Goal: Task Accomplishment & Management: Use online tool/utility

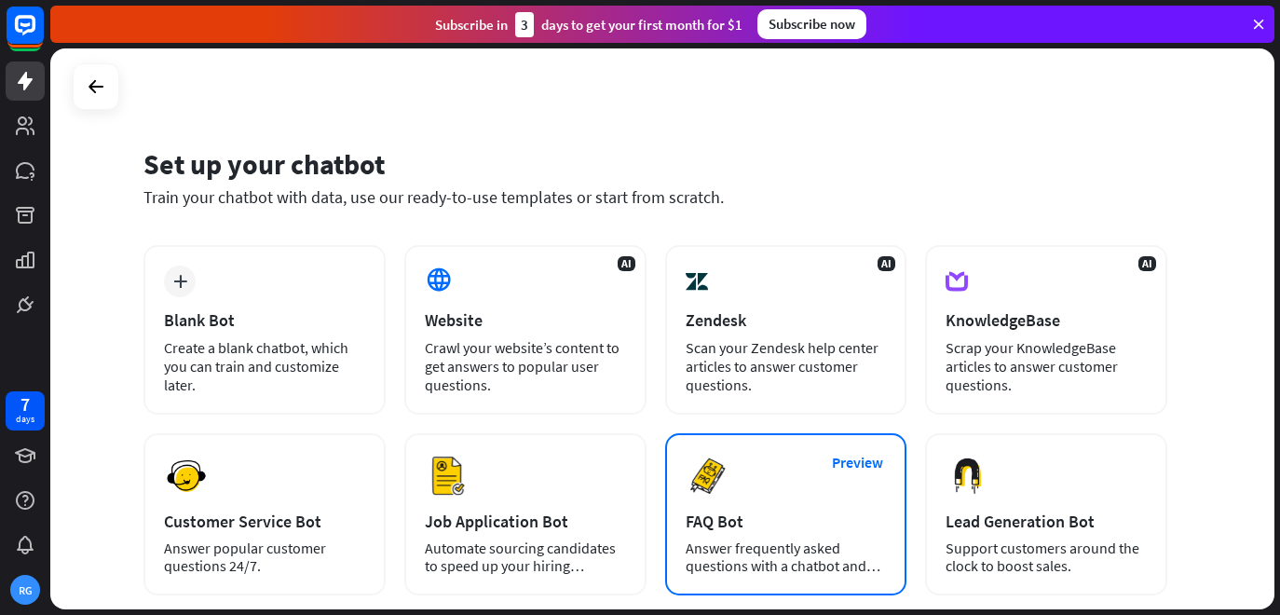
click at [827, 441] on div "Preview FAQ Bot [PERSON_NAME] frequently asked questions with a chatbot and sav…" at bounding box center [786, 514] width 242 height 162
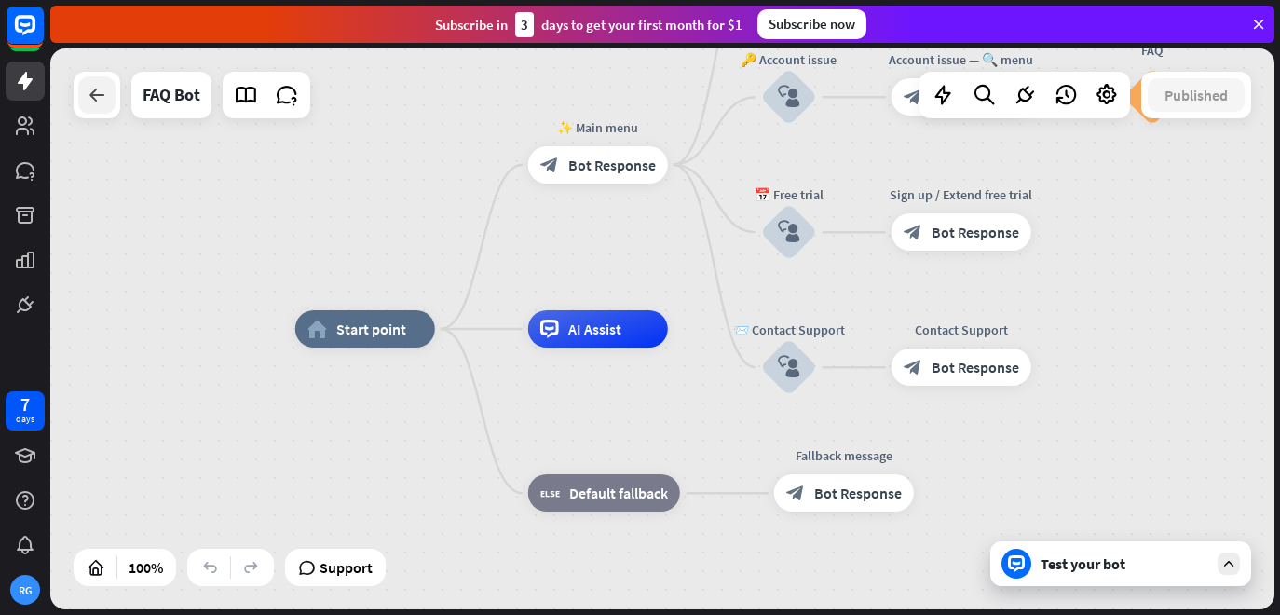
click at [113, 91] on div at bounding box center [96, 94] width 37 height 37
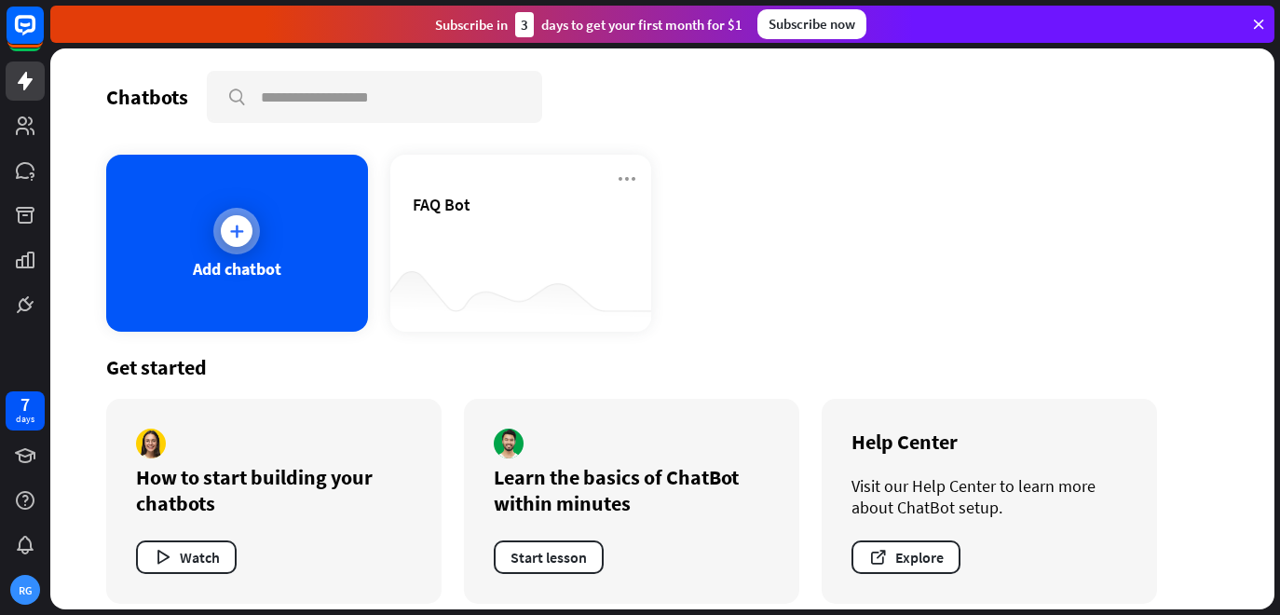
drag, startPoint x: 207, startPoint y: 240, endPoint x: 234, endPoint y: 226, distance: 30.4
click at [234, 226] on div "Add chatbot" at bounding box center [237, 243] width 262 height 177
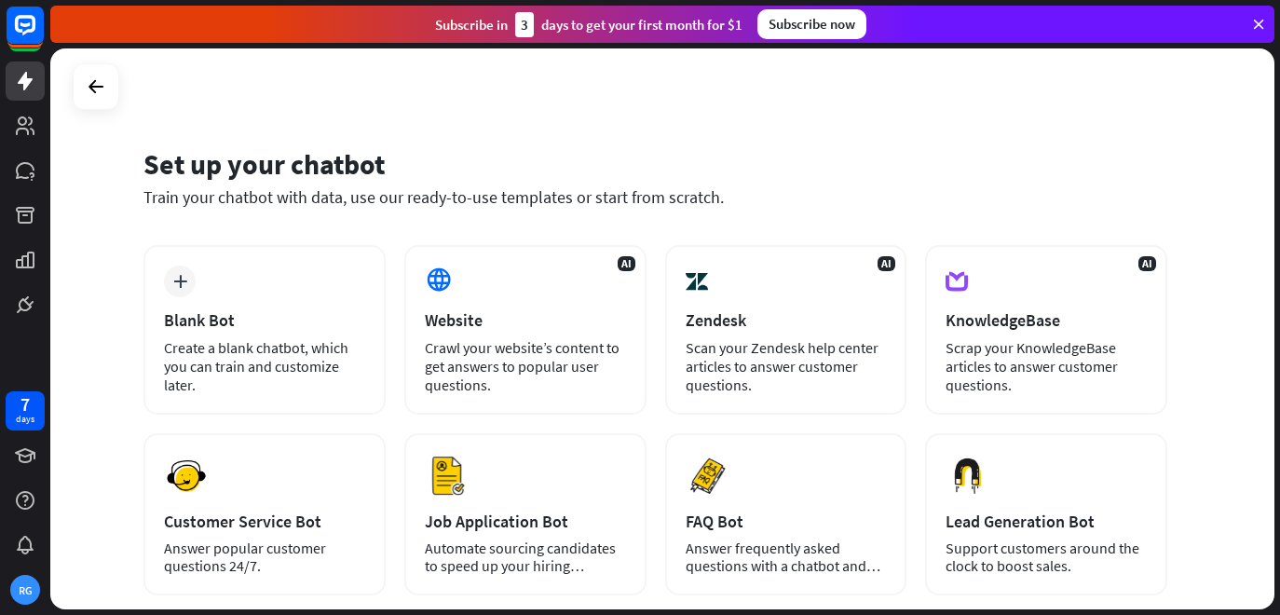
drag, startPoint x: 544, startPoint y: 161, endPoint x: 316, endPoint y: 165, distance: 228.3
click at [316, 165] on div "Set up your chatbot" at bounding box center [655, 163] width 1024 height 35
click at [20, 146] on div at bounding box center [25, 162] width 50 height 324
click at [20, 139] on link at bounding box center [25, 125] width 39 height 39
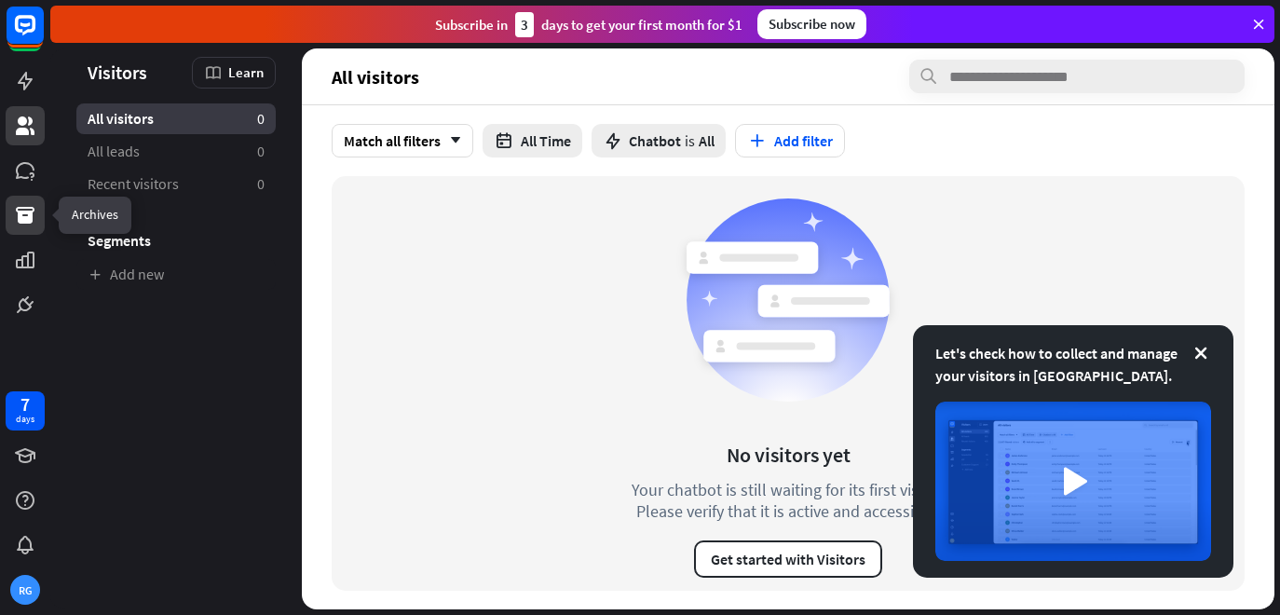
click at [12, 205] on link at bounding box center [25, 215] width 39 height 39
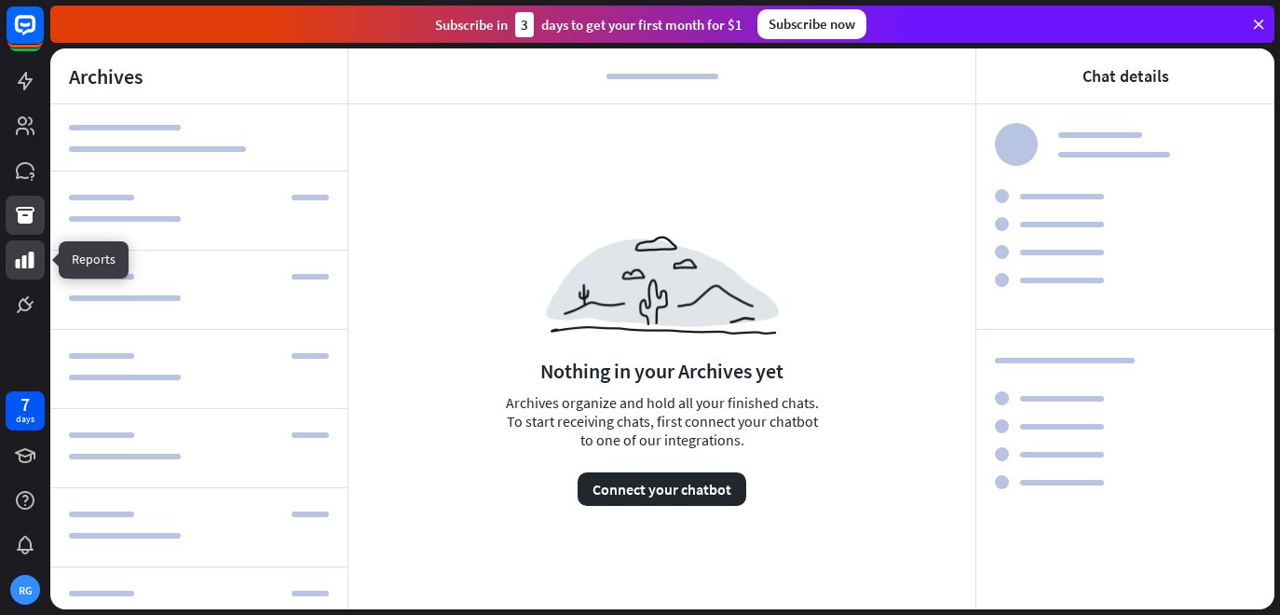
click at [20, 258] on icon at bounding box center [25, 260] width 22 height 22
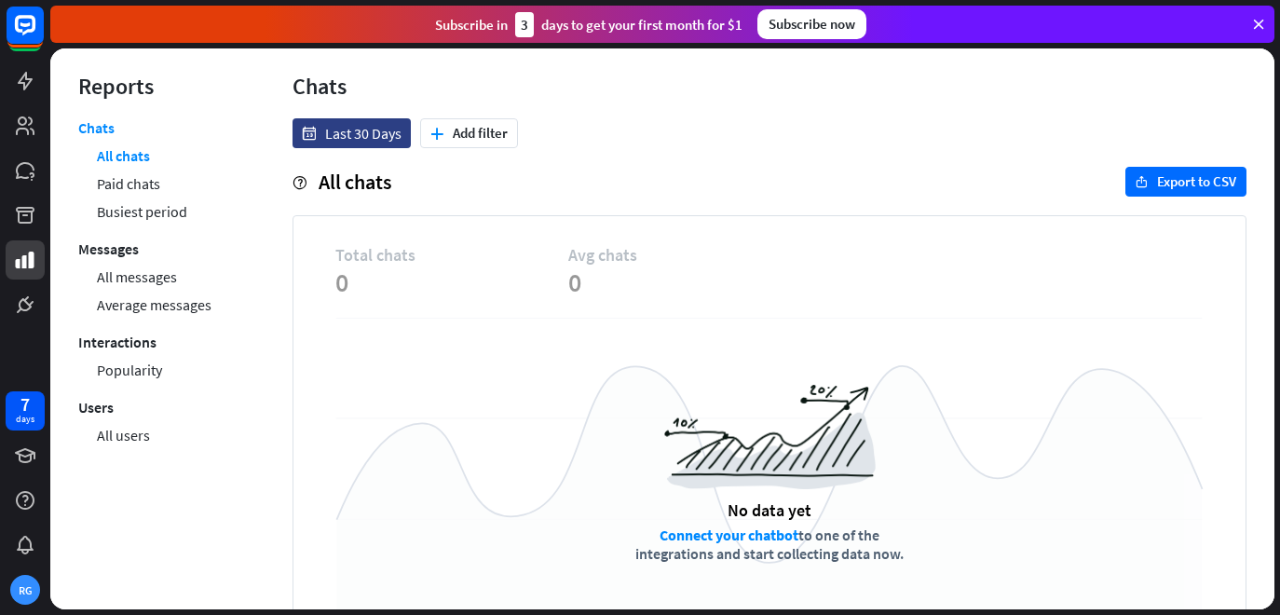
click at [24, 324] on div "7 days RG" at bounding box center [25, 307] width 50 height 615
click at [22, 133] on icon at bounding box center [25, 125] width 19 height 19
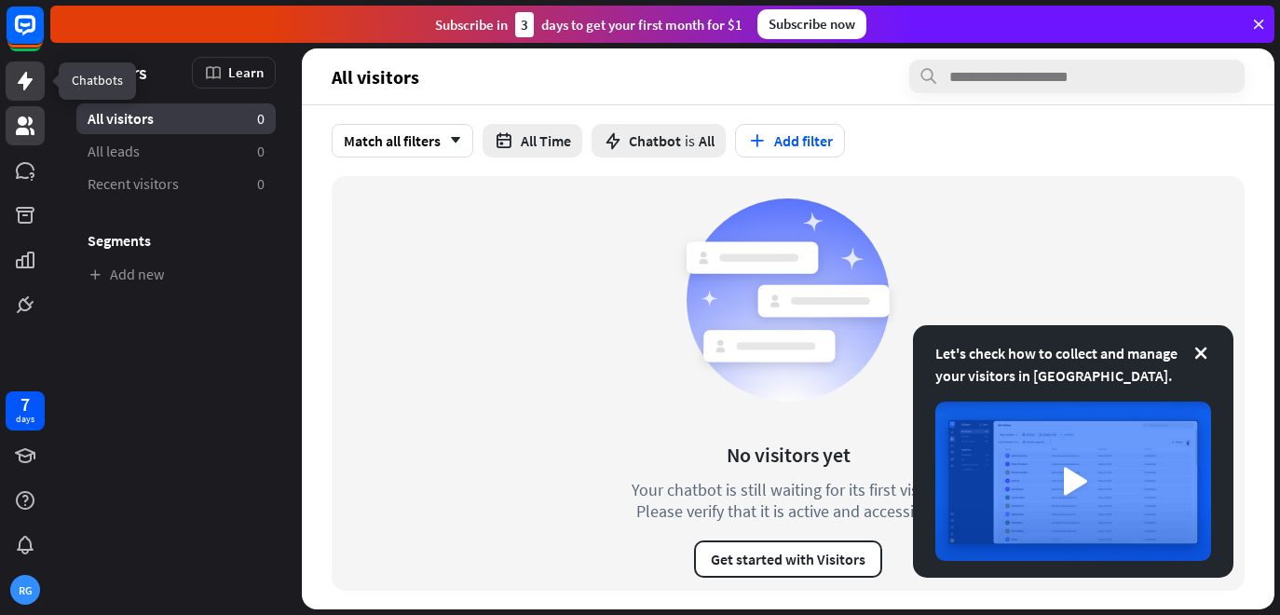
click at [20, 75] on icon at bounding box center [25, 81] width 22 height 22
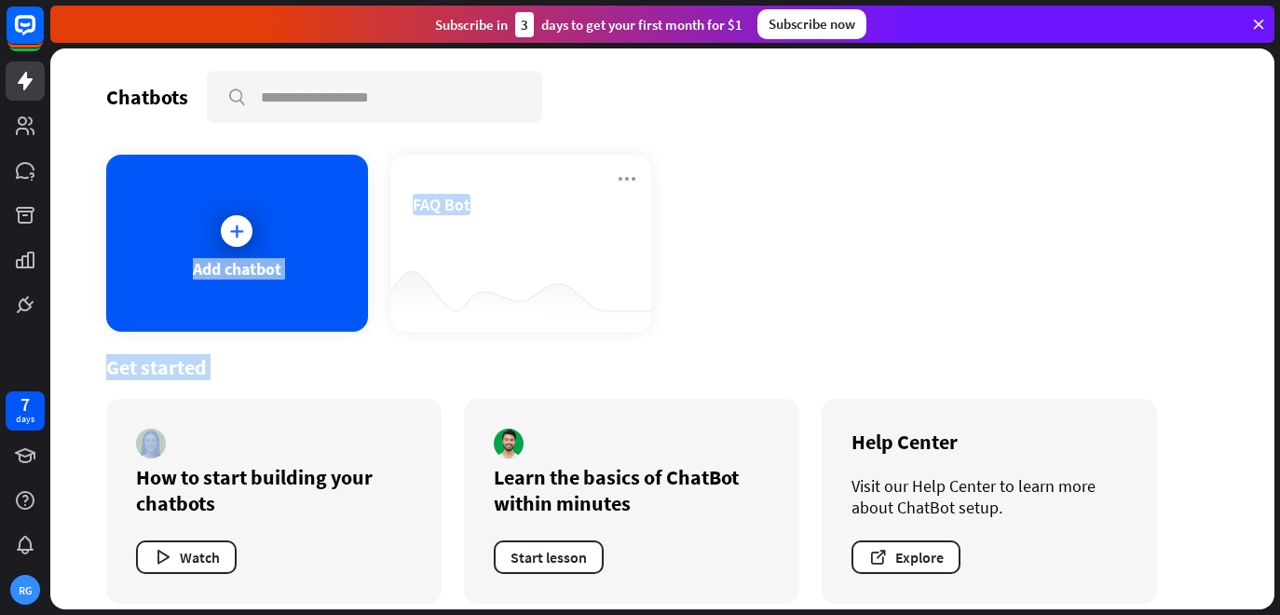
drag, startPoint x: 136, startPoint y: 255, endPoint x: 215, endPoint y: 425, distance: 187.1
click at [215, 425] on div "Chatbots search Add chatbot FAQ Bot Get started How to start building your chat…" at bounding box center [662, 328] width 1224 height 561
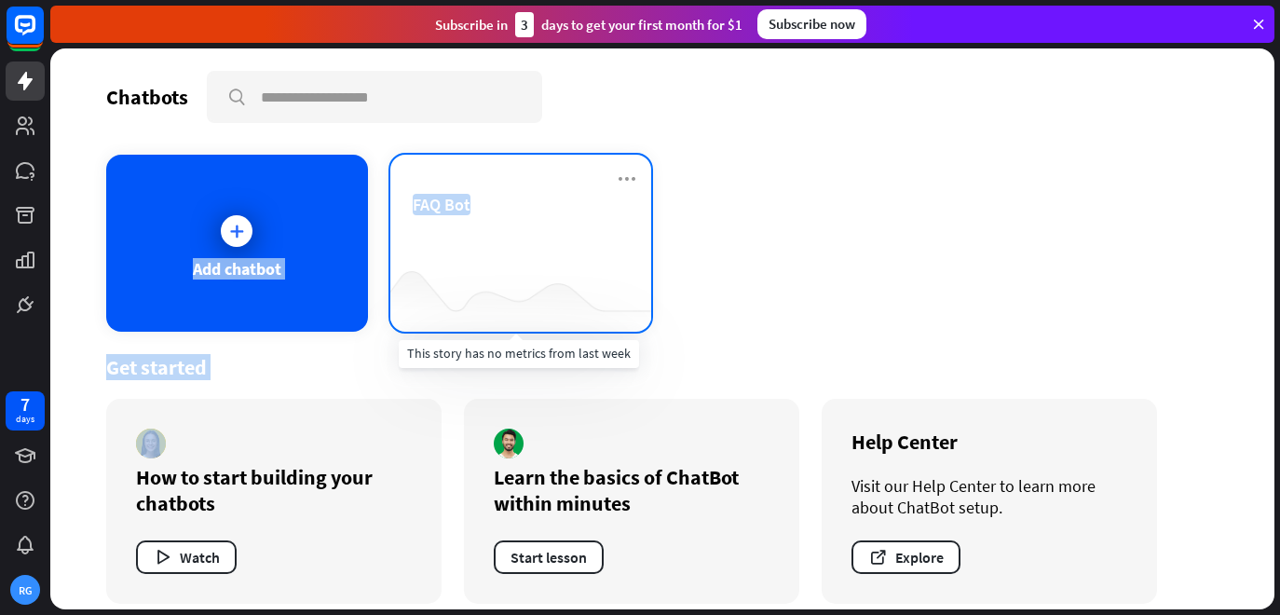
click at [447, 308] on div at bounding box center [521, 295] width 262 height 72
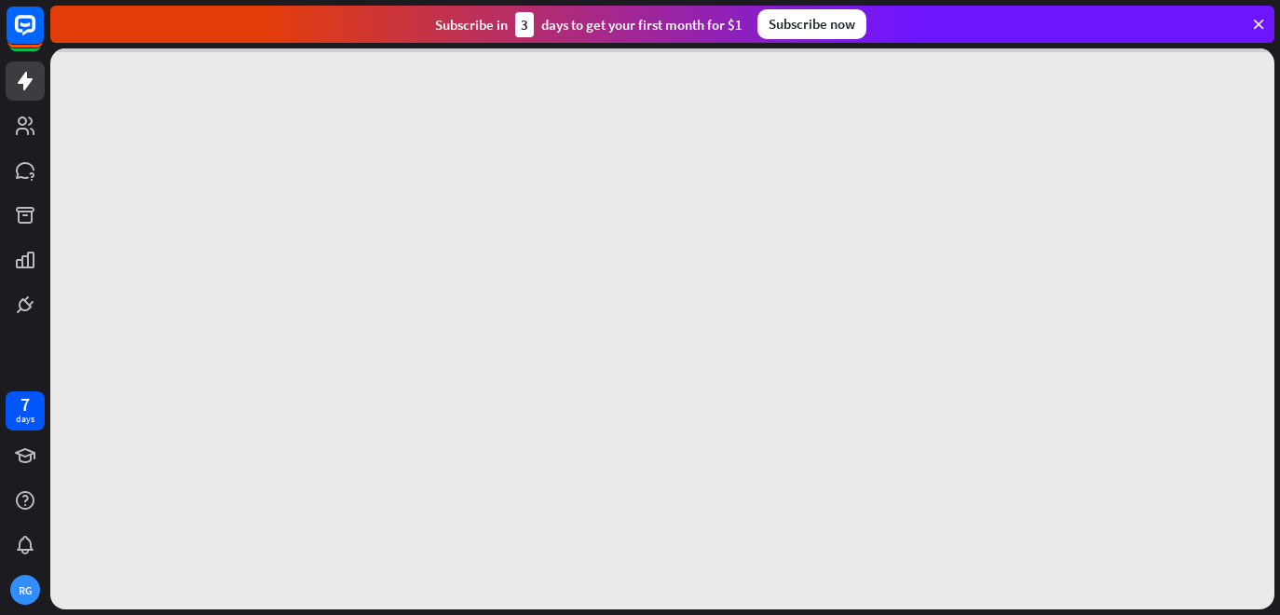
click at [447, 308] on div at bounding box center [662, 328] width 1224 height 561
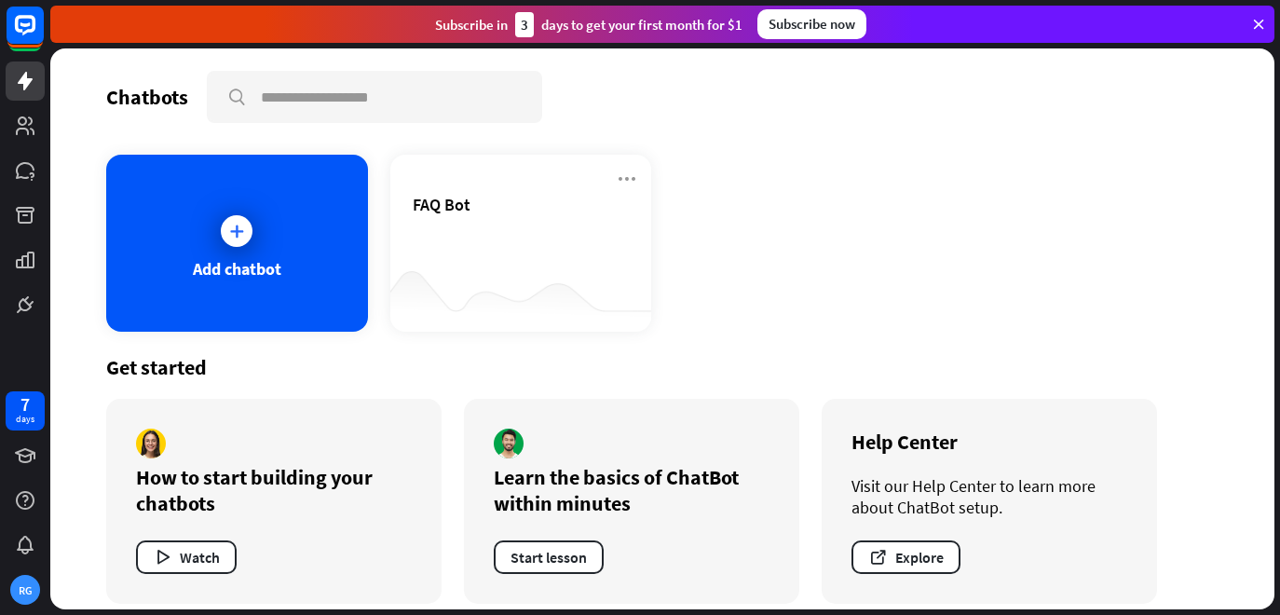
drag, startPoint x: 1167, startPoint y: 608, endPoint x: 1165, endPoint y: 620, distance: 11.5
click at [1165, 614] on html "7 days RG close Product Help First steps Get started with ChatBot Help Center F…" at bounding box center [640, 307] width 1280 height 615
click at [143, 558] on button "Watch" at bounding box center [186, 557] width 101 height 34
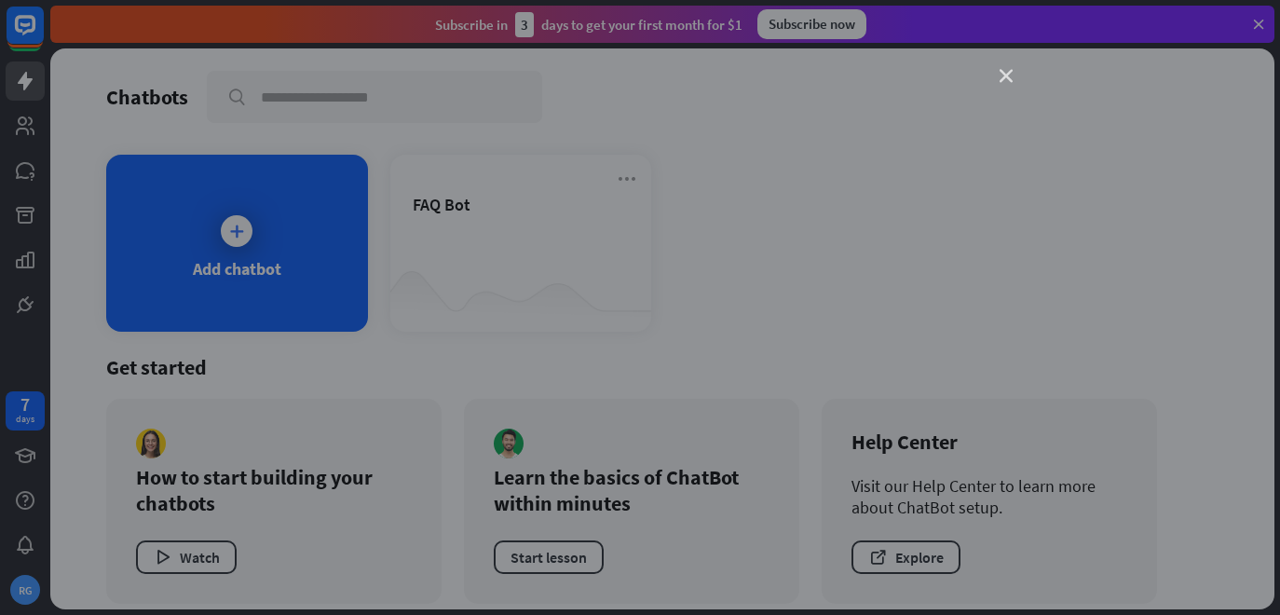
click at [1001, 73] on icon "close" at bounding box center [1006, 76] width 13 height 13
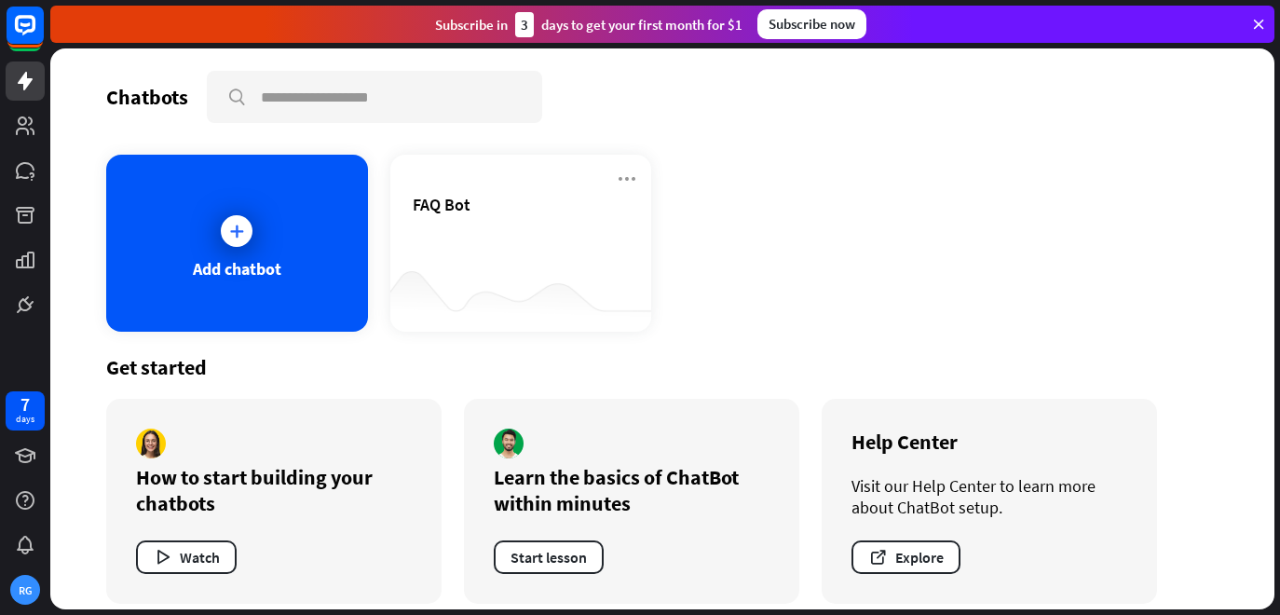
click at [1001, 73] on div "Chatbots search" at bounding box center [662, 97] width 1112 height 52
click at [274, 198] on div "Add chatbot" at bounding box center [237, 243] width 262 height 177
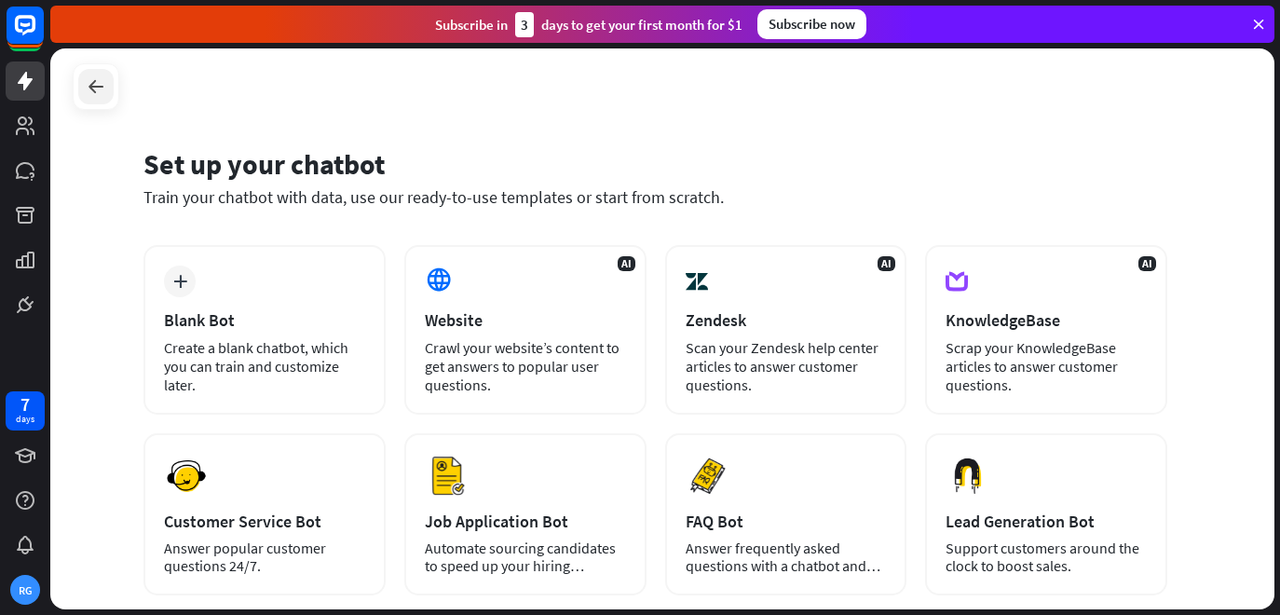
click at [92, 100] on div at bounding box center [95, 86] width 35 height 35
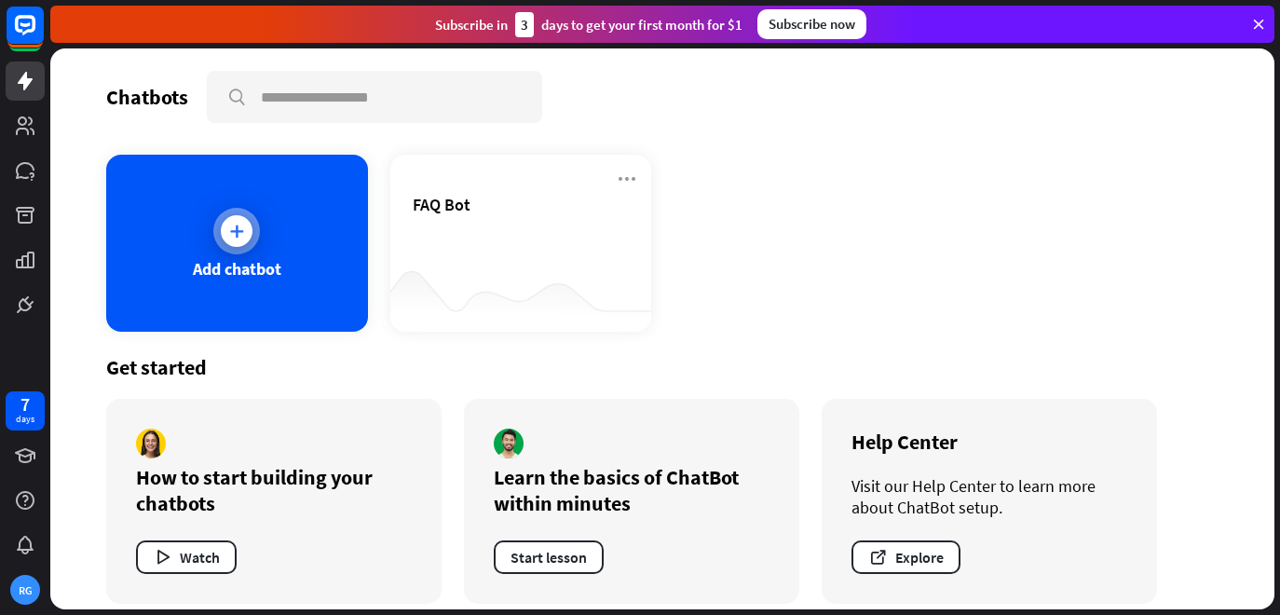
click at [245, 263] on div "Add chatbot" at bounding box center [237, 268] width 89 height 21
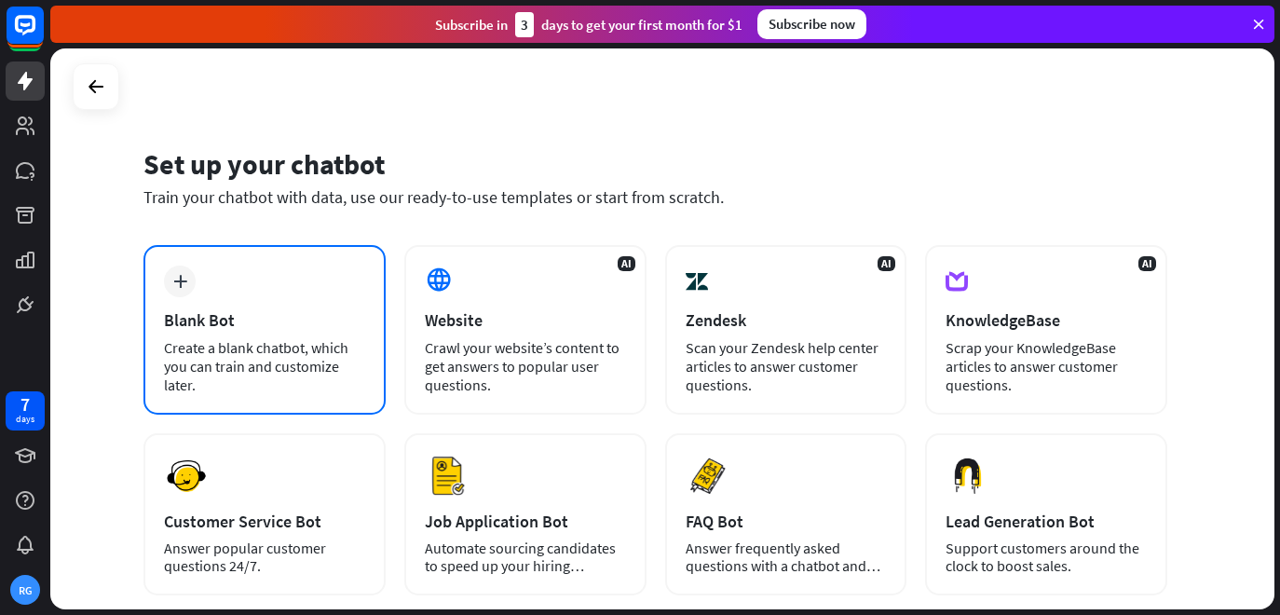
click at [246, 264] on div "plus Blank Bot Create a blank chatbot, which you can train and customize later." at bounding box center [264, 330] width 242 height 170
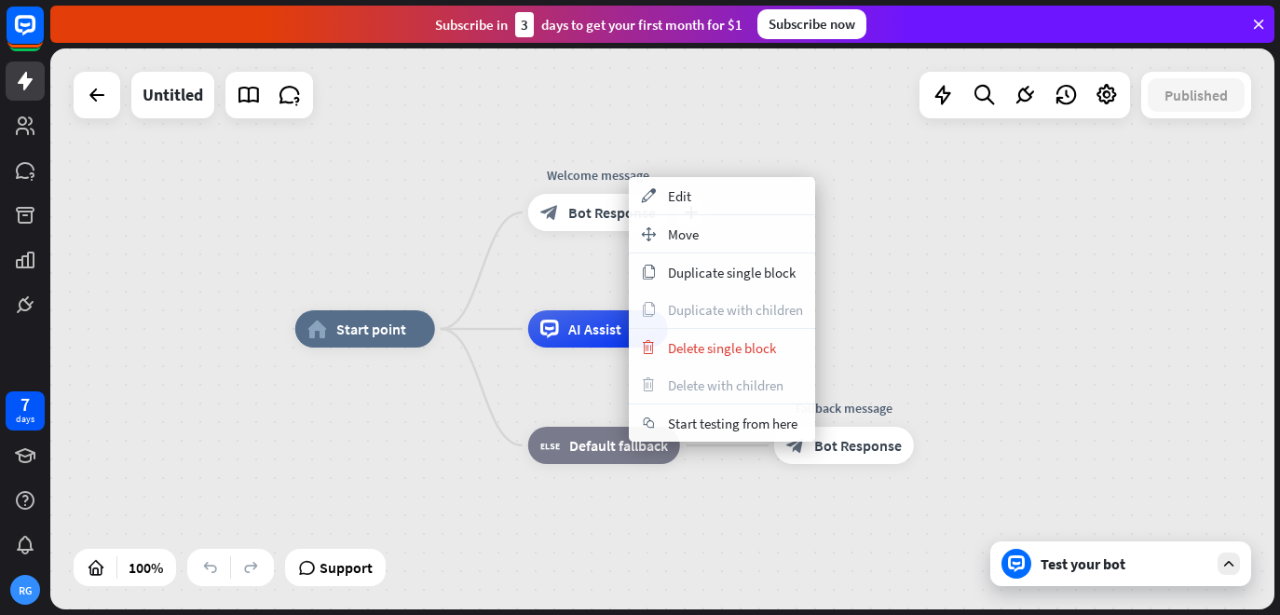
click at [595, 225] on div "block_bot_response Bot Response" at bounding box center [598, 212] width 140 height 37
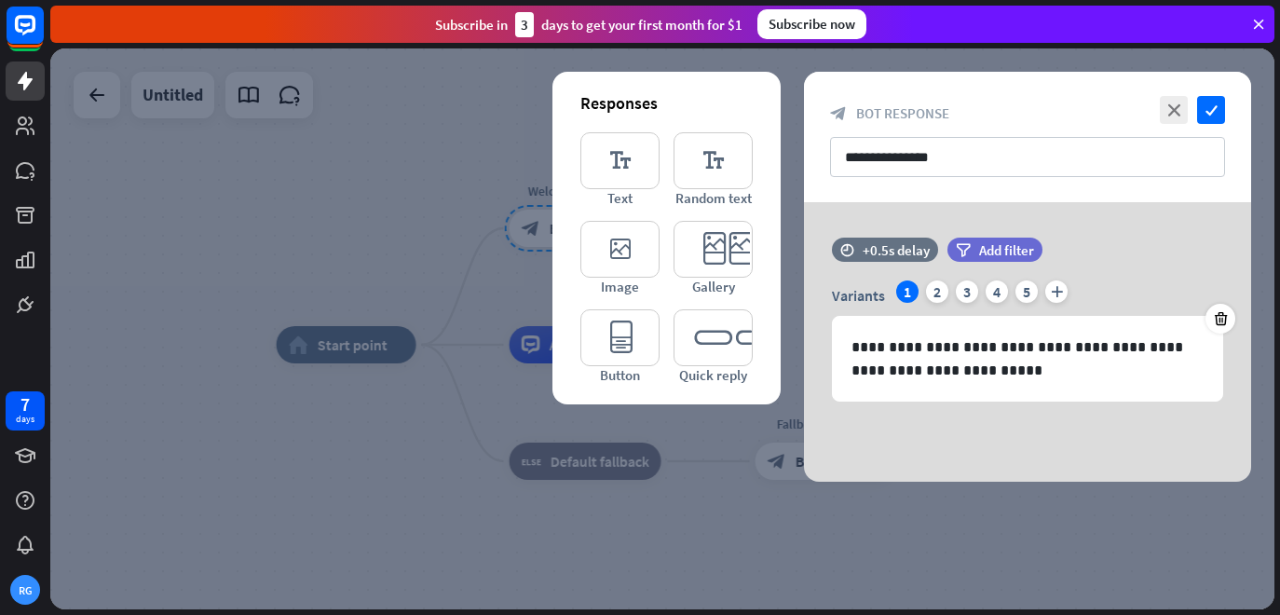
click at [596, 216] on div at bounding box center [662, 328] width 1224 height 561
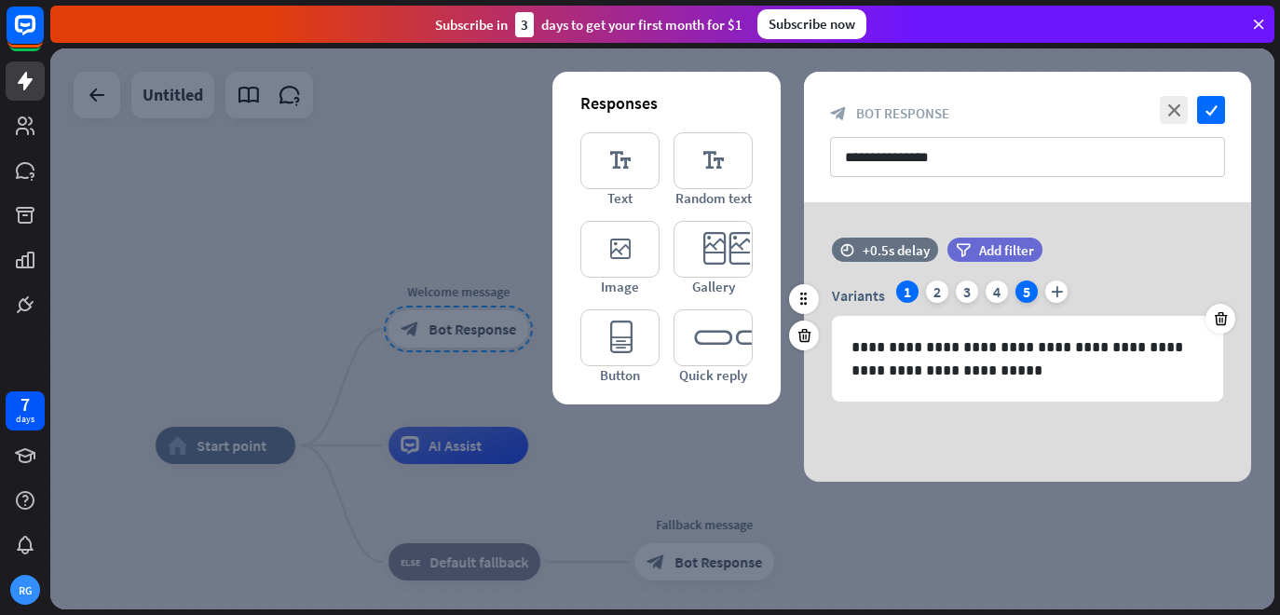
click at [1027, 291] on div "5" at bounding box center [1026, 291] width 22 height 22
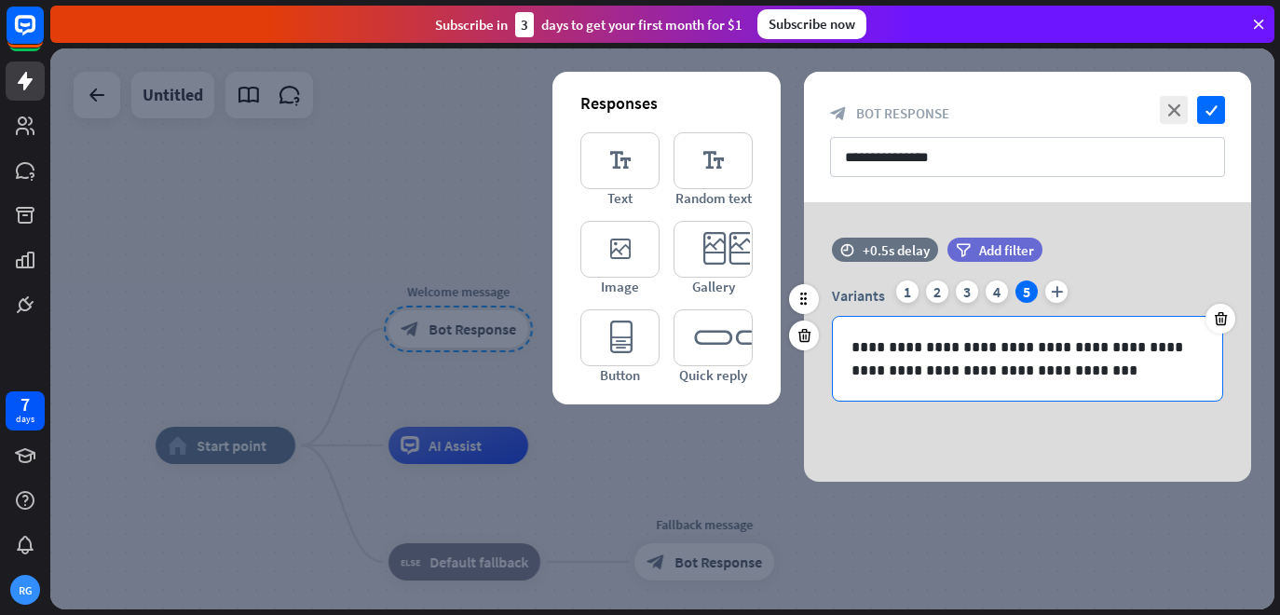
click at [1205, 329] on div "**********" at bounding box center [1027, 359] width 389 height 84
click at [1223, 319] on icon at bounding box center [1221, 318] width 18 height 17
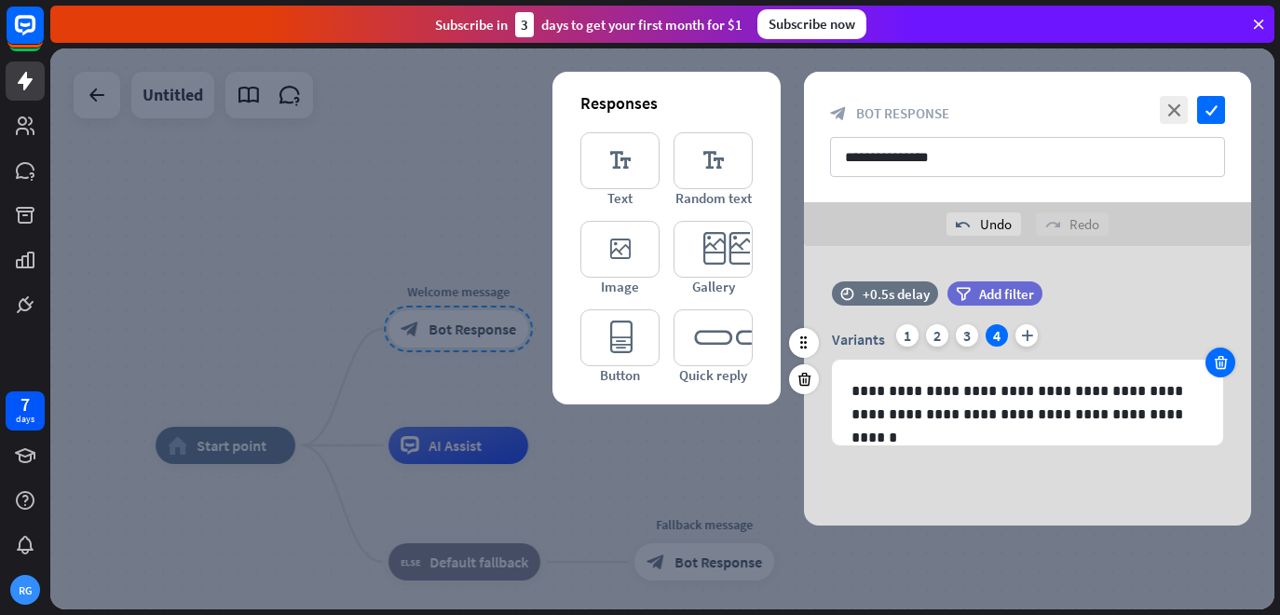
click at [1207, 366] on div at bounding box center [1221, 363] width 30 height 30
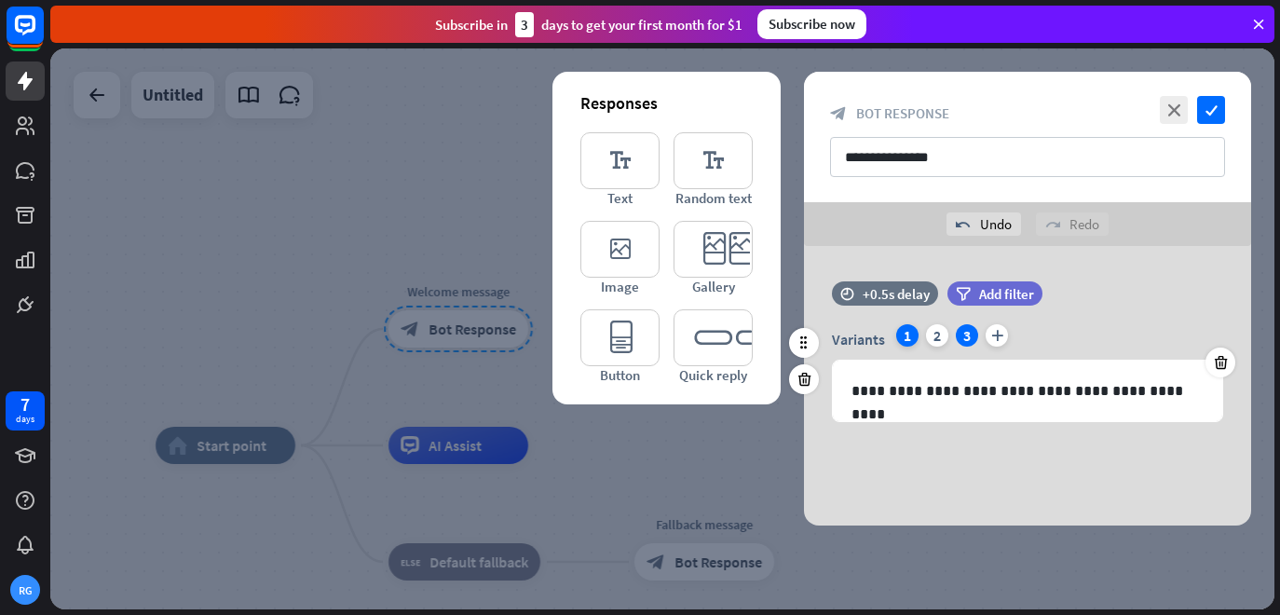
click at [906, 334] on div "1" at bounding box center [907, 335] width 22 height 22
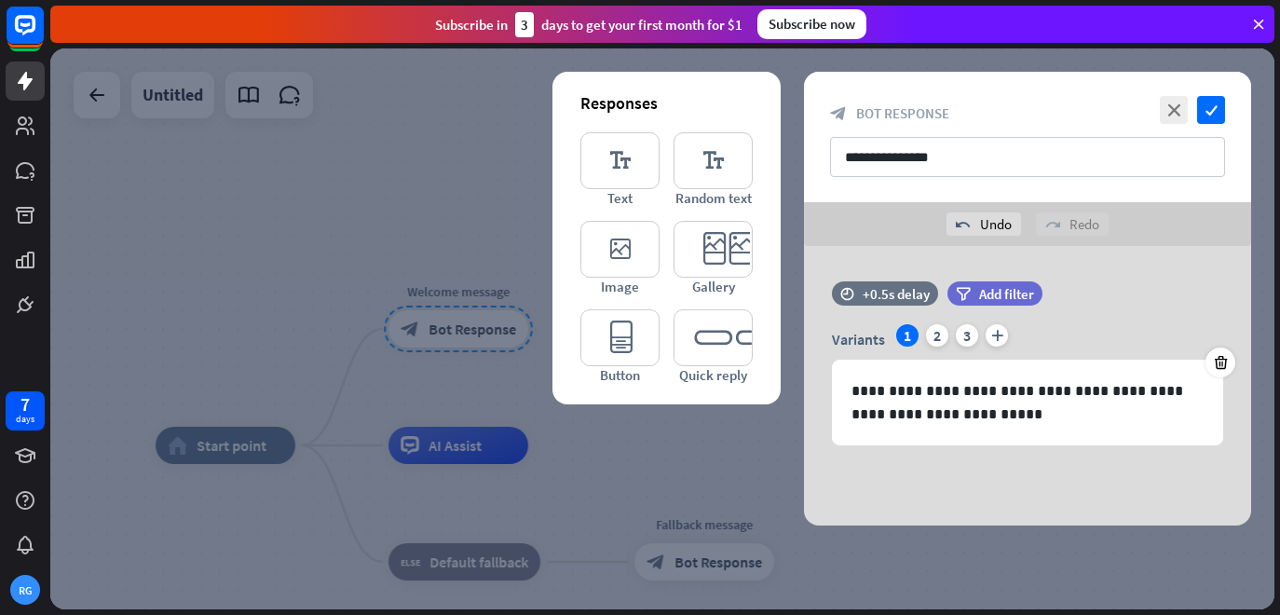
click at [474, 219] on div at bounding box center [662, 328] width 1224 height 561
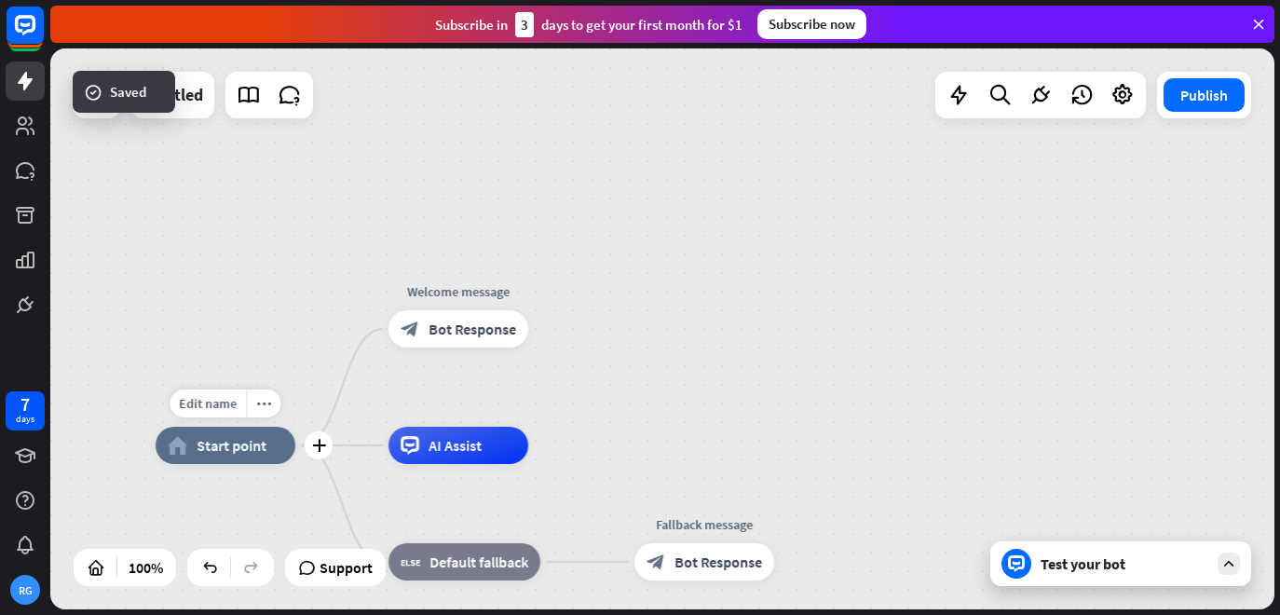
click at [231, 427] on div "Edit name more_horiz plus home_2 Start point" at bounding box center [226, 445] width 140 height 37
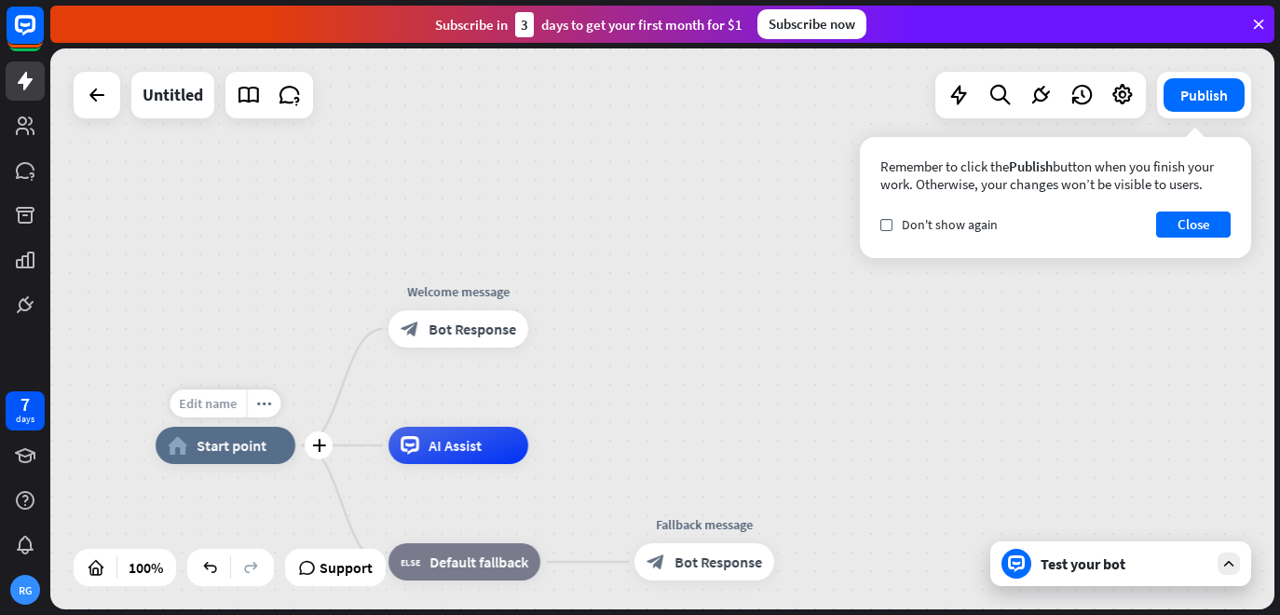
click at [217, 410] on span "Edit name" at bounding box center [209, 403] width 58 height 17
click at [254, 400] on input "********" at bounding box center [225, 404] width 130 height 26
type input "*"
click at [172, 103] on div "Untitled" at bounding box center [173, 95] width 61 height 47
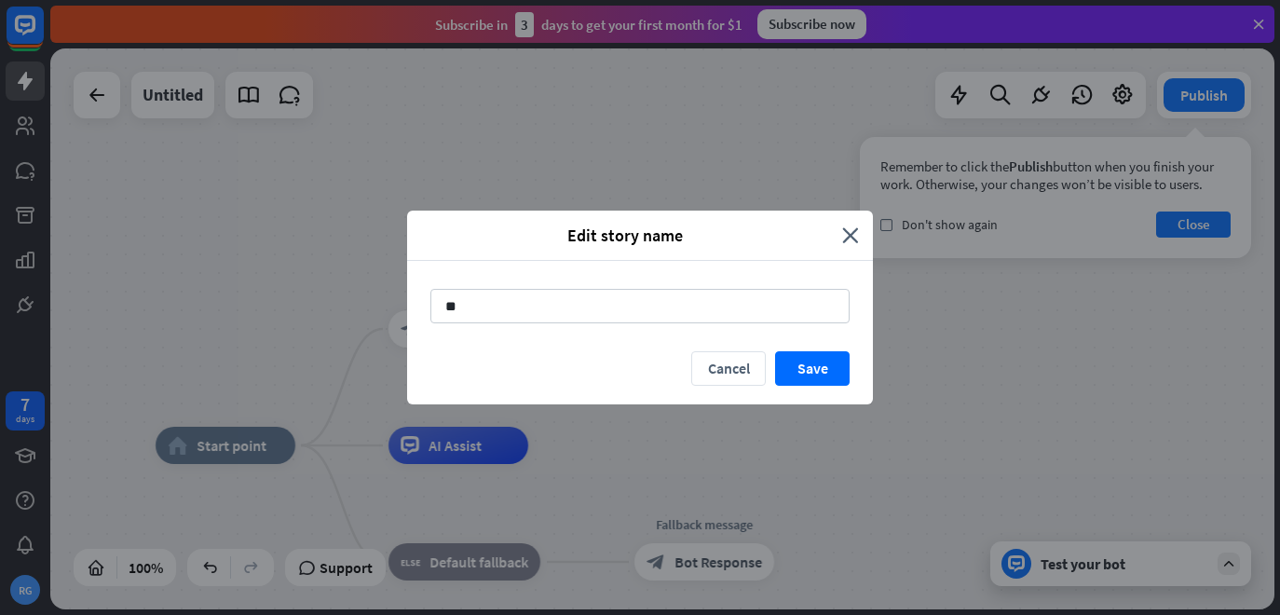
type input "*"
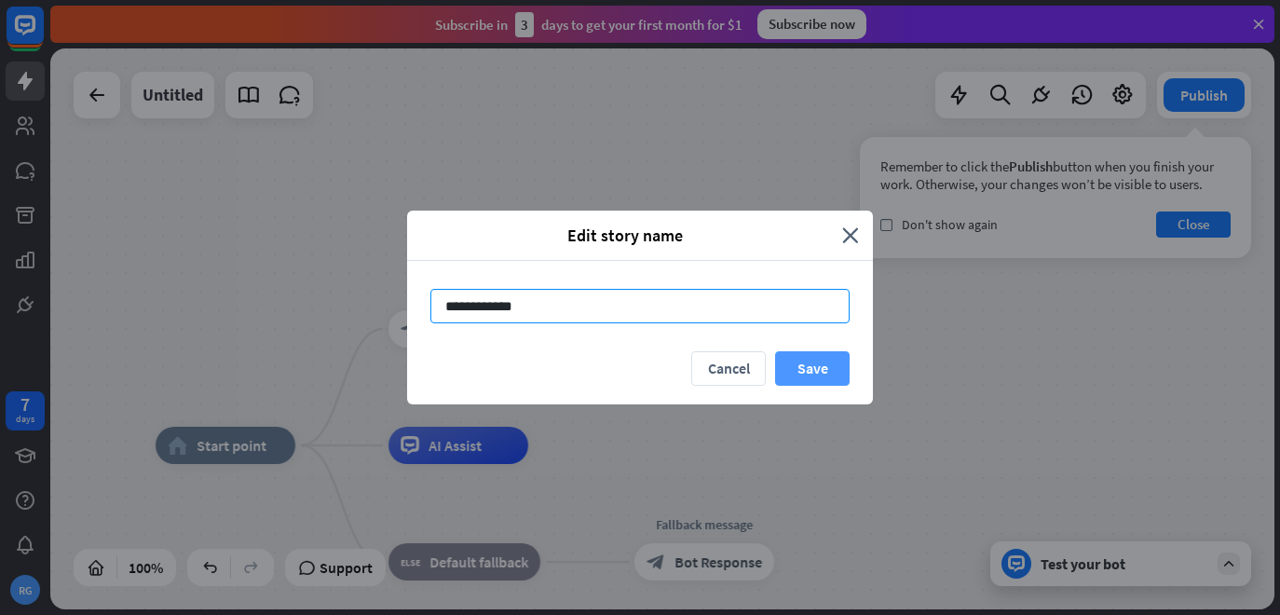
type input "**********"
click at [834, 375] on button "Save" at bounding box center [812, 368] width 75 height 34
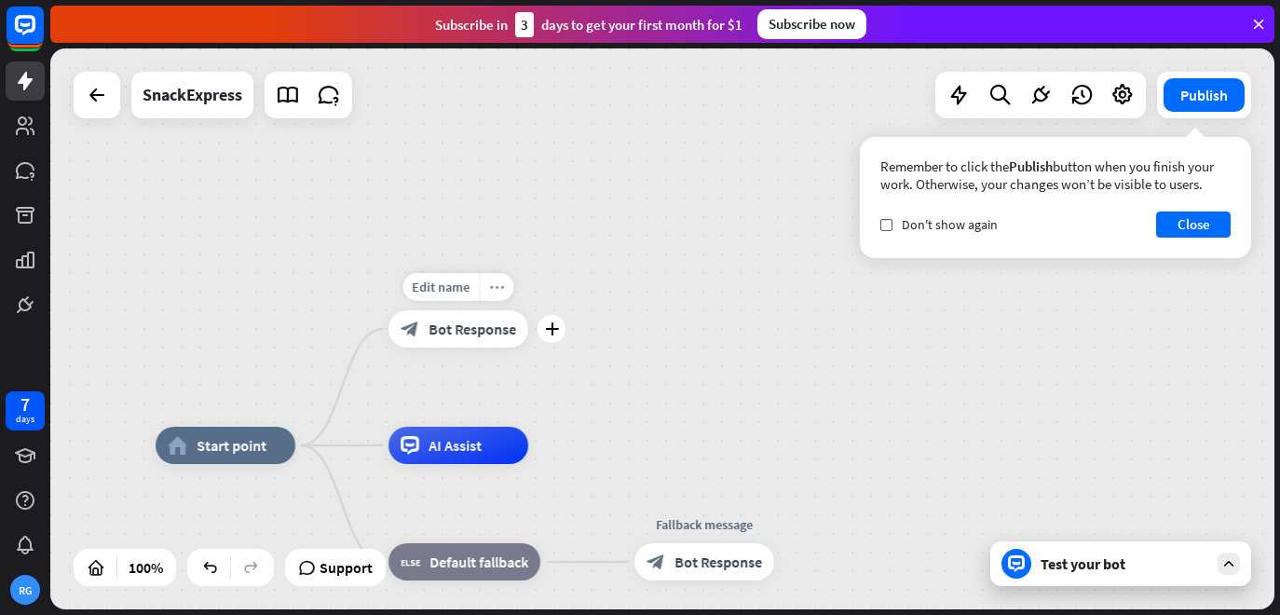
click at [502, 295] on div "more_horiz" at bounding box center [497, 287] width 34 height 28
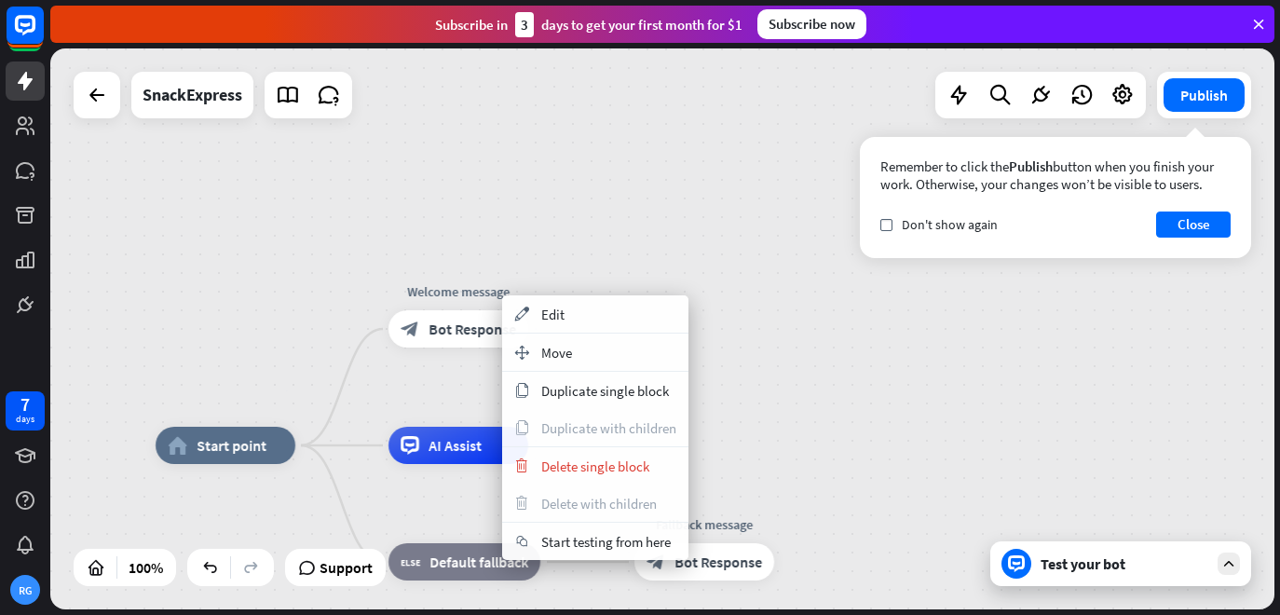
click at [476, 269] on div "home_2 Start point Welcome message block_bot_response Bot Response AI Assist bl…" at bounding box center [662, 328] width 1224 height 561
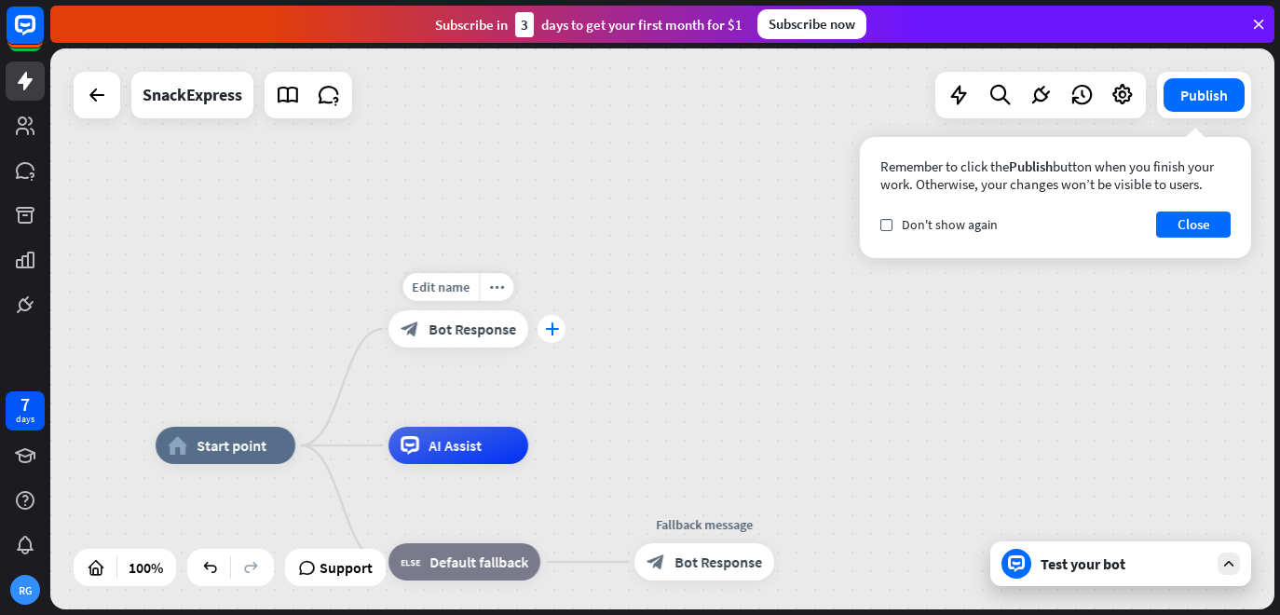
click at [544, 326] on div "plus" at bounding box center [552, 329] width 28 height 28
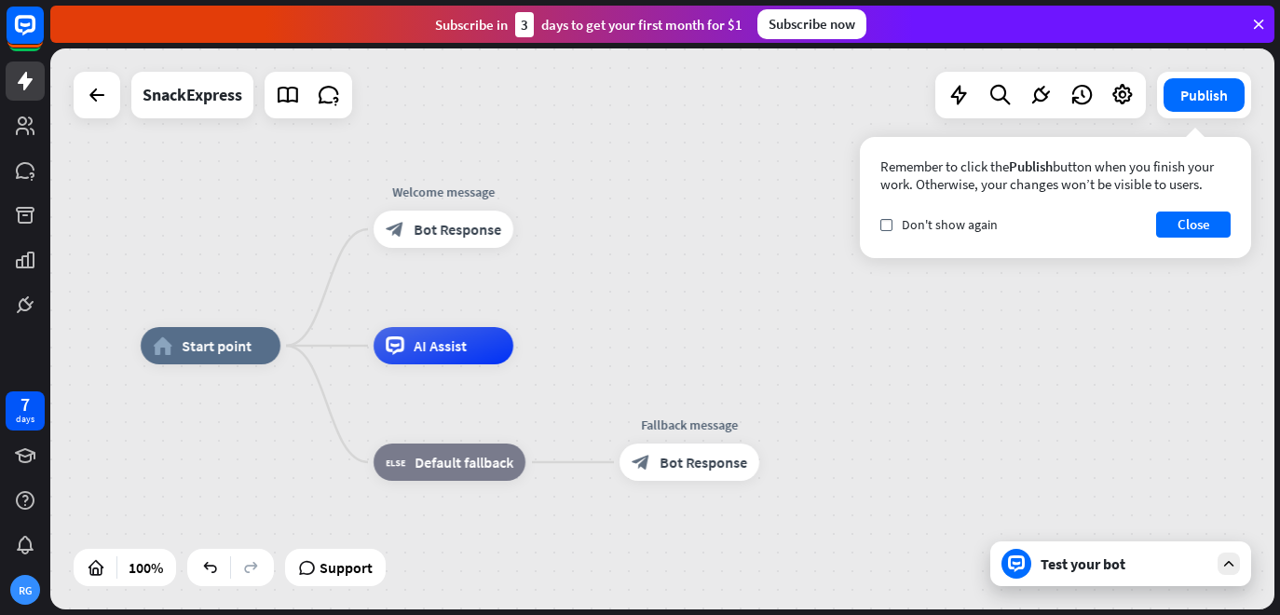
drag, startPoint x: 549, startPoint y: 155, endPoint x: 519, endPoint y: 199, distance: 53.7
click at [519, 199] on div "home_2 Start point Welcome message block_bot_response Bot Response AI Assist bl…" at bounding box center [662, 328] width 1224 height 561
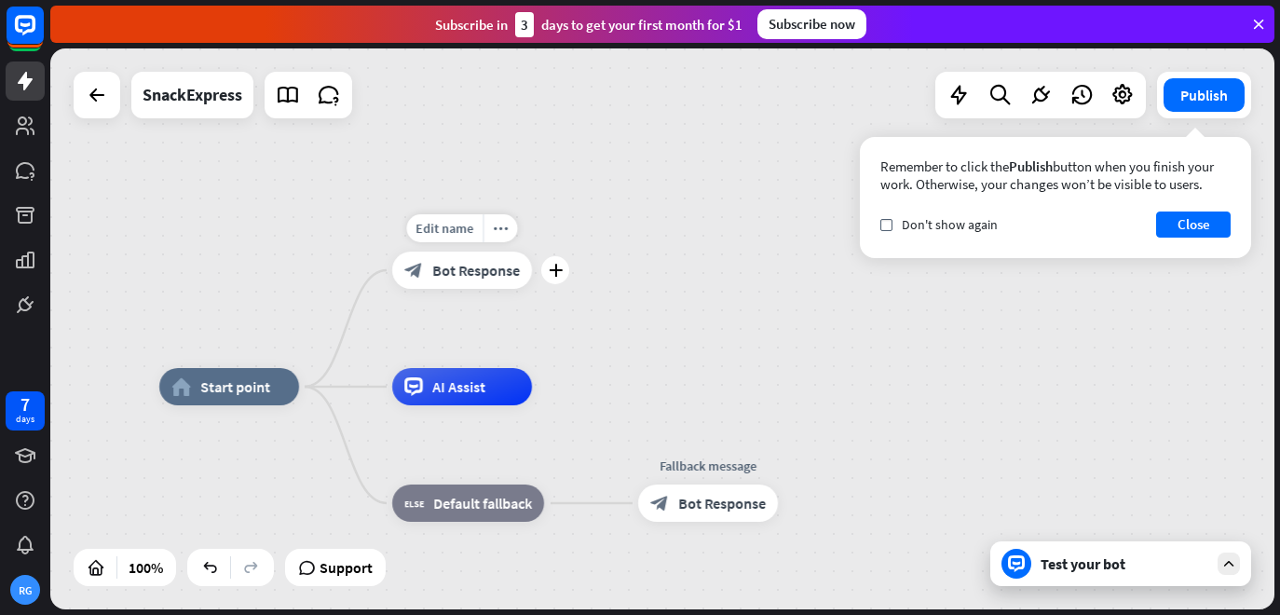
click at [484, 263] on span "Bot Response" at bounding box center [476, 270] width 88 height 19
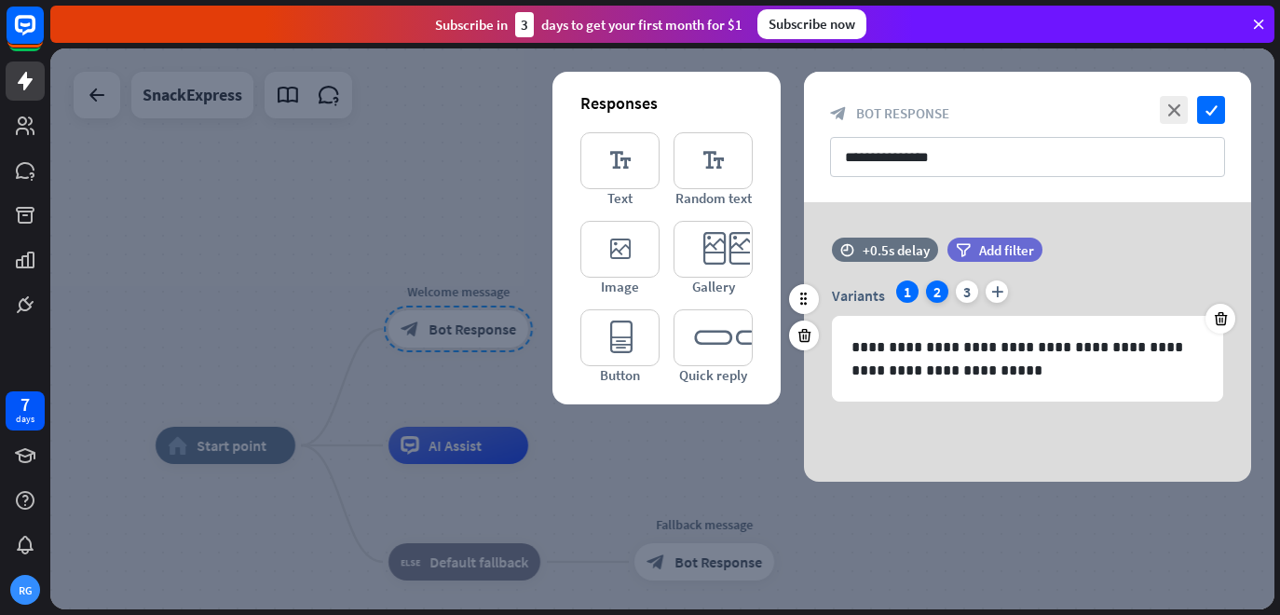
click at [934, 292] on div "2" at bounding box center [937, 291] width 22 height 22
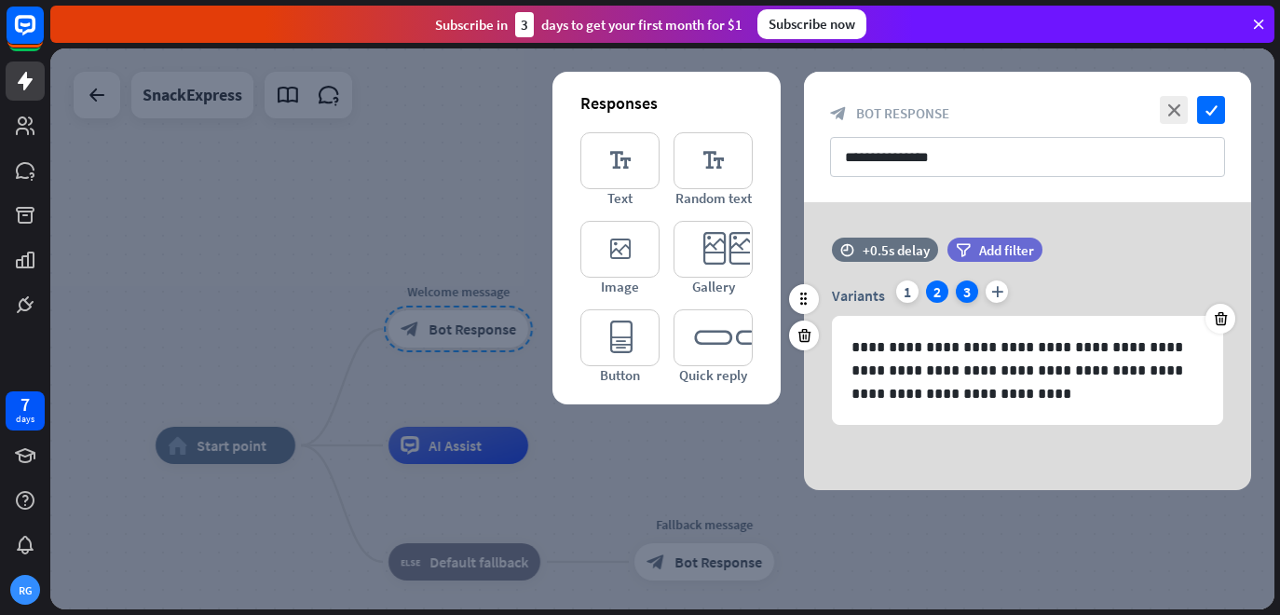
click at [956, 289] on div "3" at bounding box center [967, 291] width 22 height 22
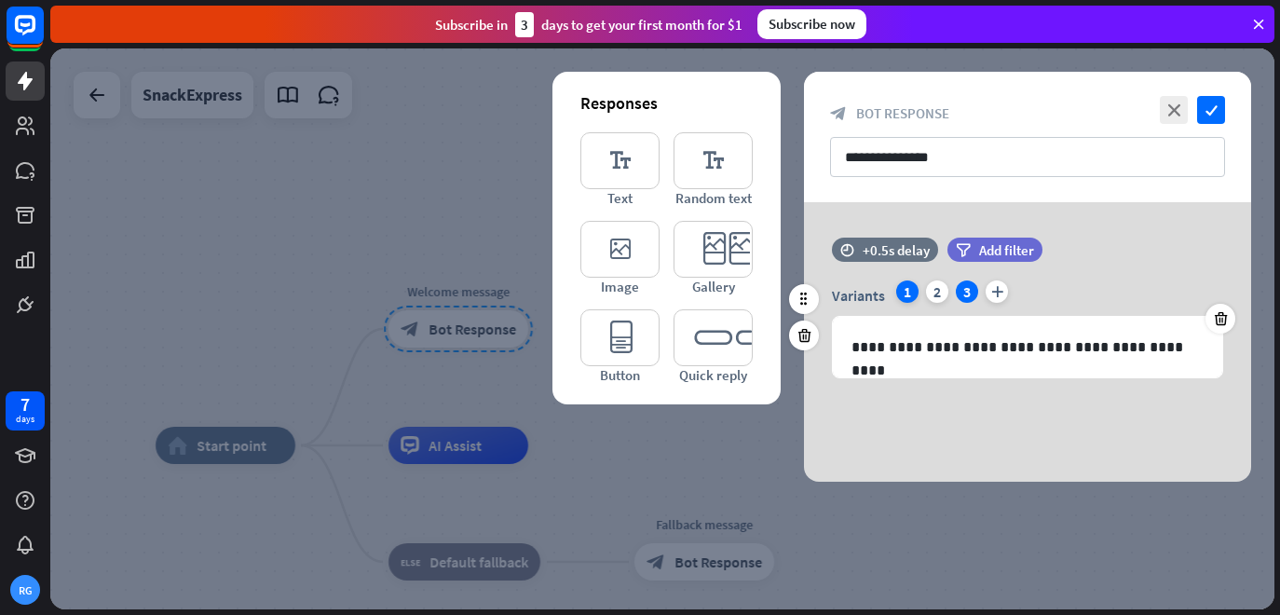
drag, startPoint x: 954, startPoint y: 288, endPoint x: 898, endPoint y: 286, distance: 55.9
click at [898, 286] on div "Variants 1 2 3 plus" at bounding box center [1027, 295] width 391 height 30
click at [898, 286] on div "1" at bounding box center [907, 291] width 22 height 22
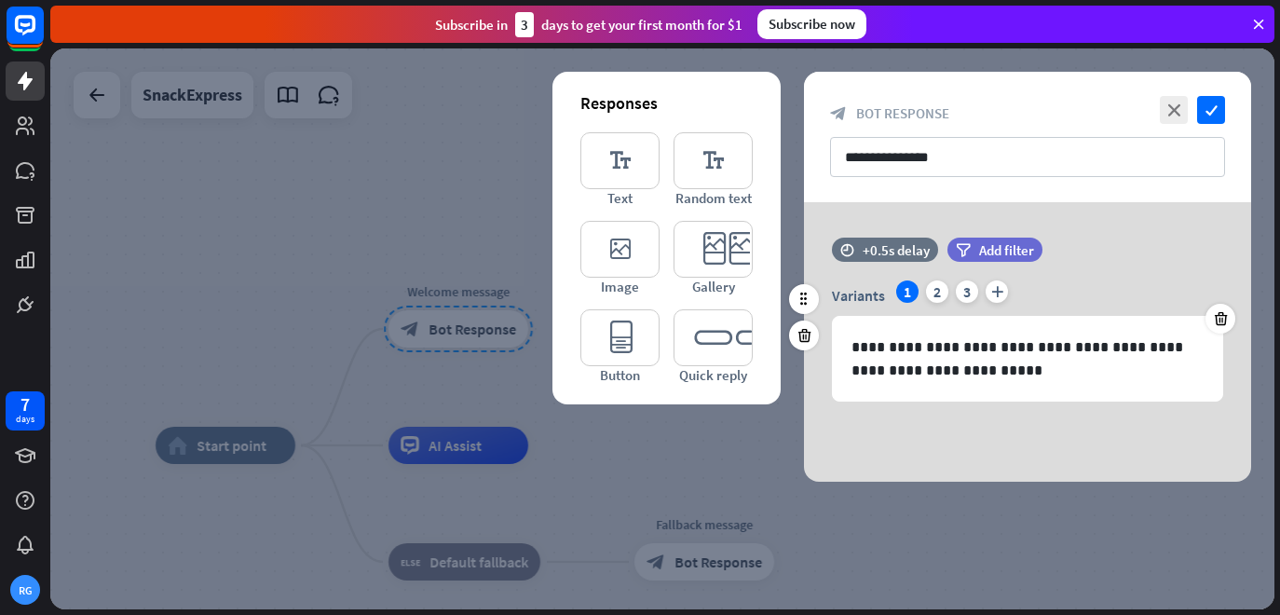
drag, startPoint x: 898, startPoint y: 286, endPoint x: 921, endPoint y: 286, distance: 23.3
click at [921, 286] on div "Variants 1 2 3 plus" at bounding box center [1027, 295] width 391 height 30
click at [953, 286] on div "Variants 1 2 3 plus" at bounding box center [1027, 295] width 391 height 30
drag, startPoint x: 420, startPoint y: 241, endPoint x: 398, endPoint y: 234, distance: 23.6
click at [398, 234] on div at bounding box center [662, 328] width 1224 height 561
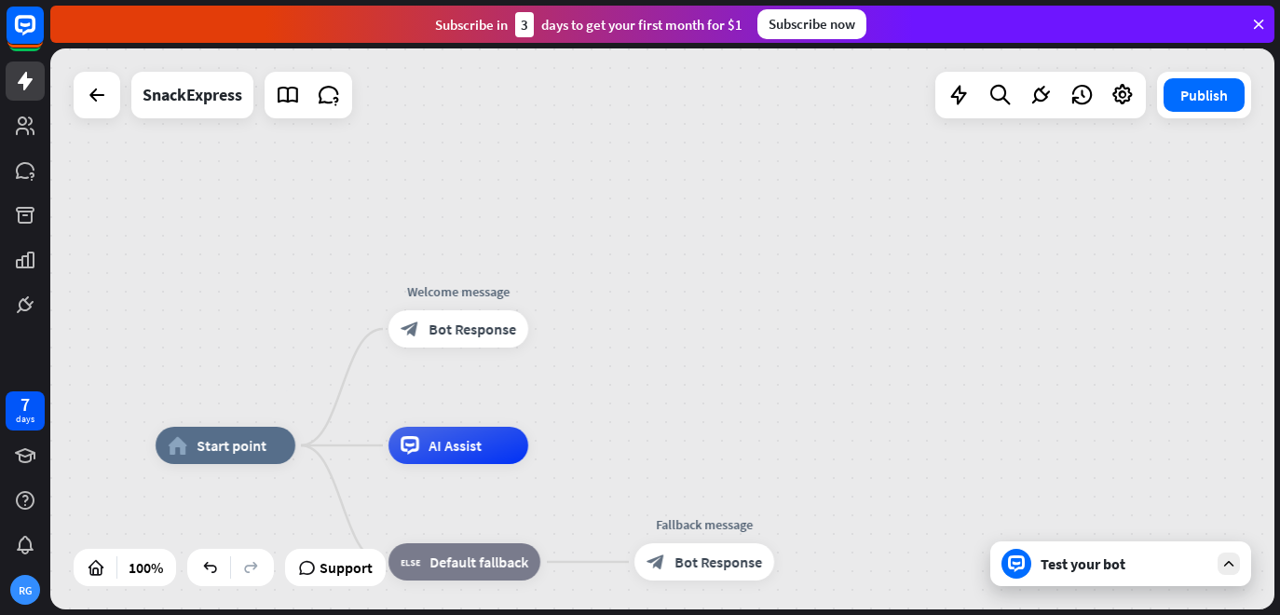
click at [398, 234] on div "home_2 Start point Welcome message block_bot_response Bot Response AI Assist bl…" at bounding box center [662, 328] width 1224 height 561
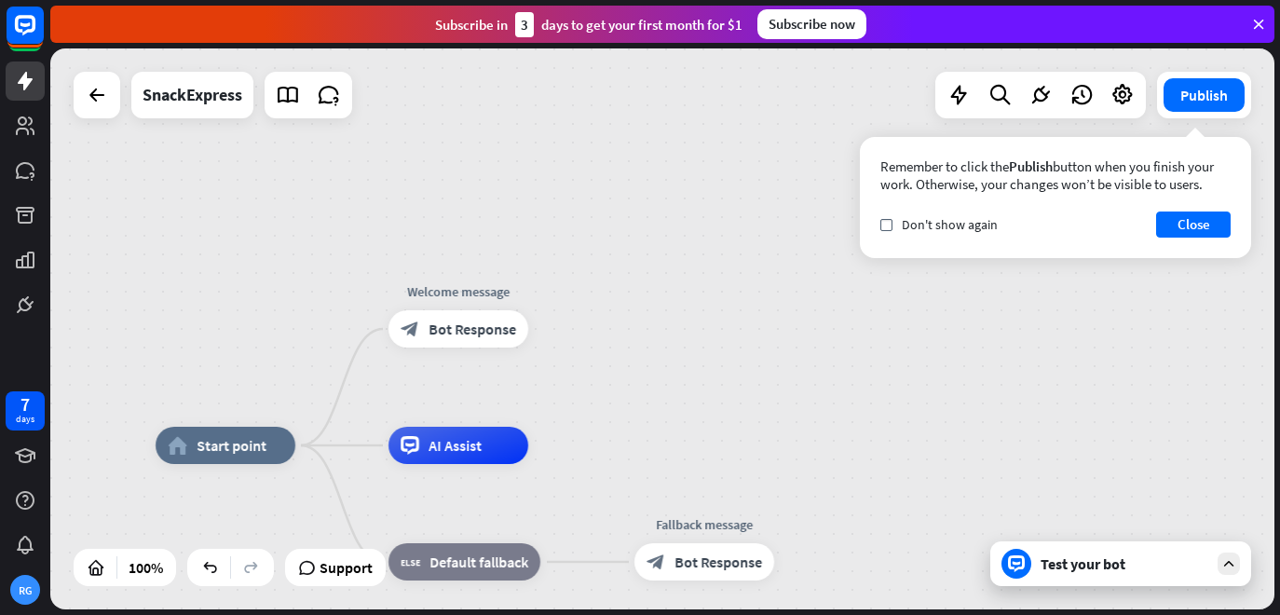
drag, startPoint x: 422, startPoint y: 5, endPoint x: 593, endPoint y: 2, distance: 170.5
click at [593, 2] on div "Subscribe [DATE] to get your first month for $1 Subscribe now" at bounding box center [665, 24] width 1230 height 48
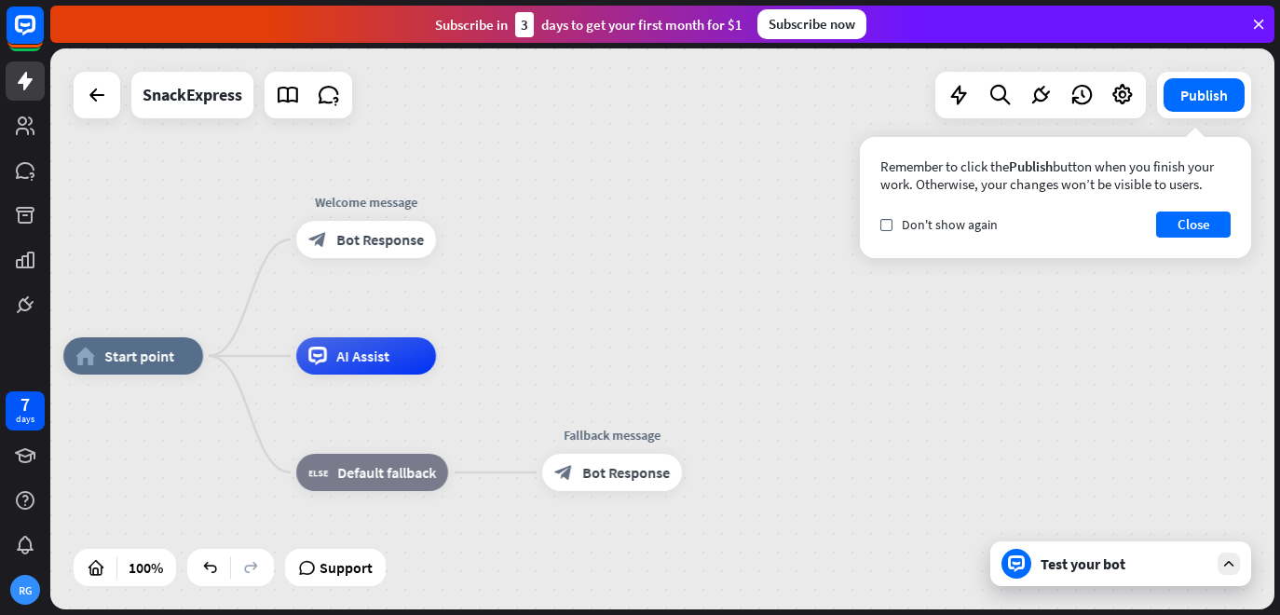
drag, startPoint x: 564, startPoint y: 64, endPoint x: 483, endPoint y: -10, distance: 110.1
click at [483, 0] on html "7 days RG close Product Help First steps Get started with ChatBot Help Center F…" at bounding box center [640, 307] width 1280 height 615
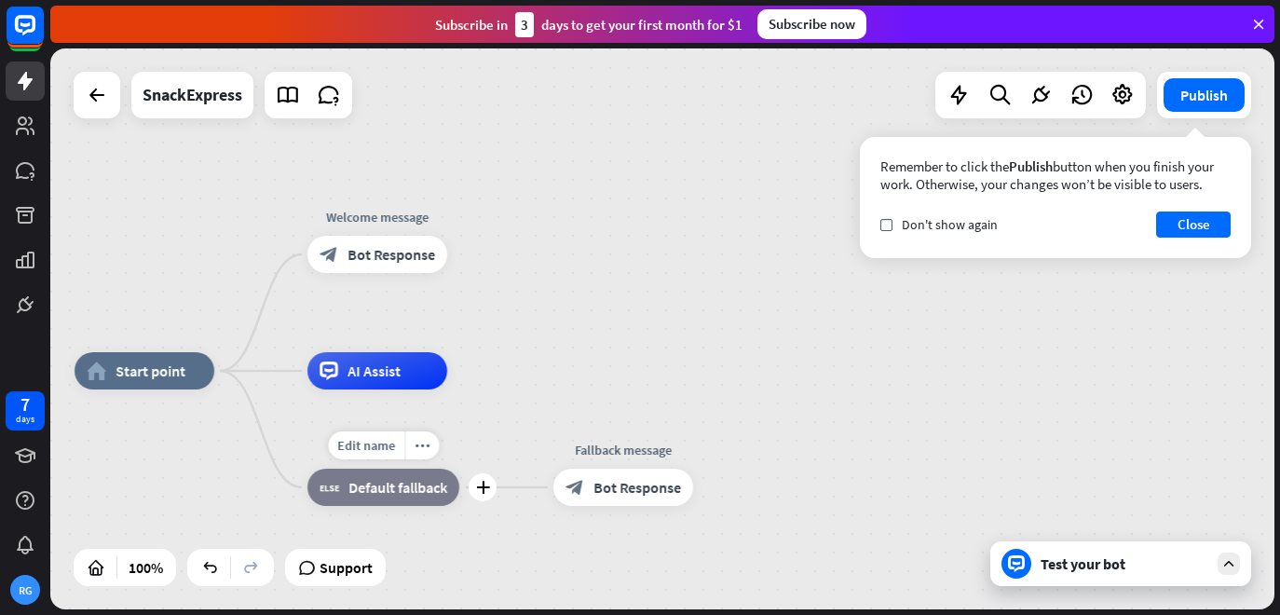
click at [388, 499] on div "block_fallback Default fallback" at bounding box center [383, 487] width 152 height 37
click at [458, 506] on div "Edit name more_horiz plus block_fallback Default fallback" at bounding box center [383, 487] width 152 height 37
click at [1123, 89] on icon at bounding box center [1123, 95] width 24 height 24
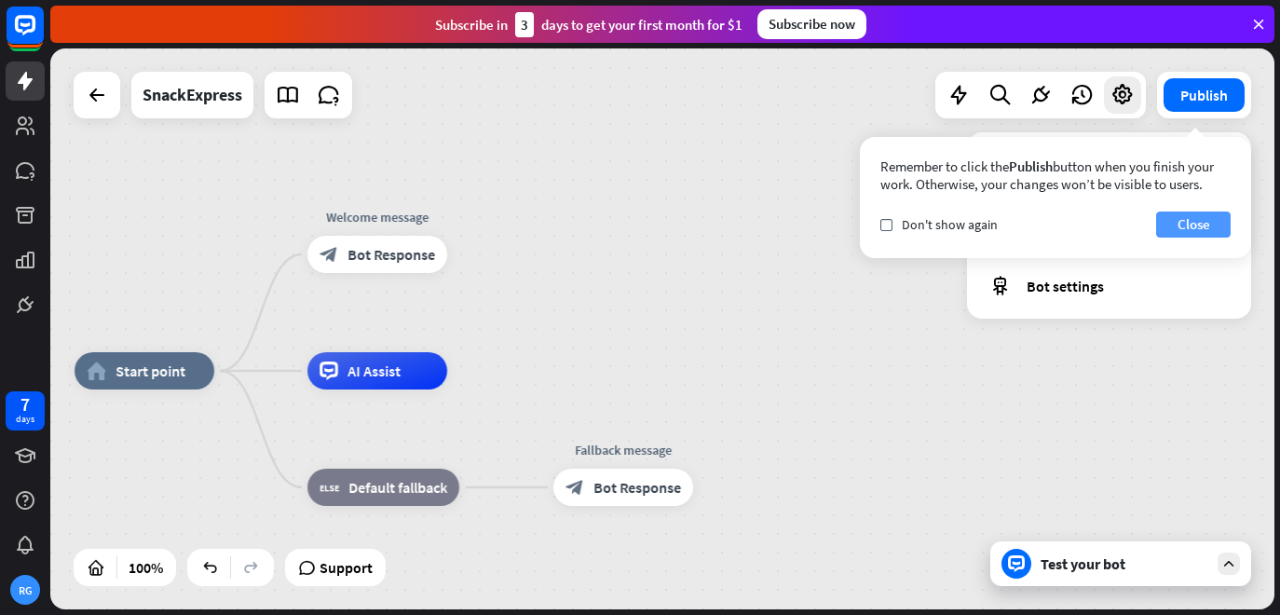
click at [1175, 218] on button "Close" at bounding box center [1193, 224] width 75 height 26
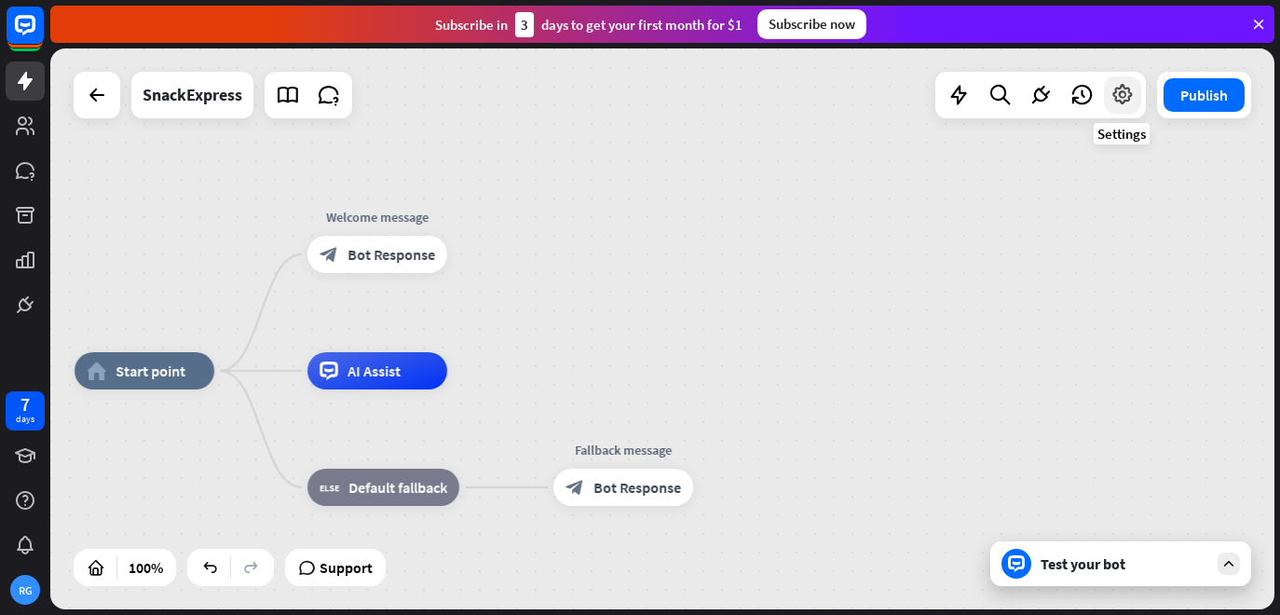
click at [1124, 111] on div at bounding box center [1122, 94] width 37 height 37
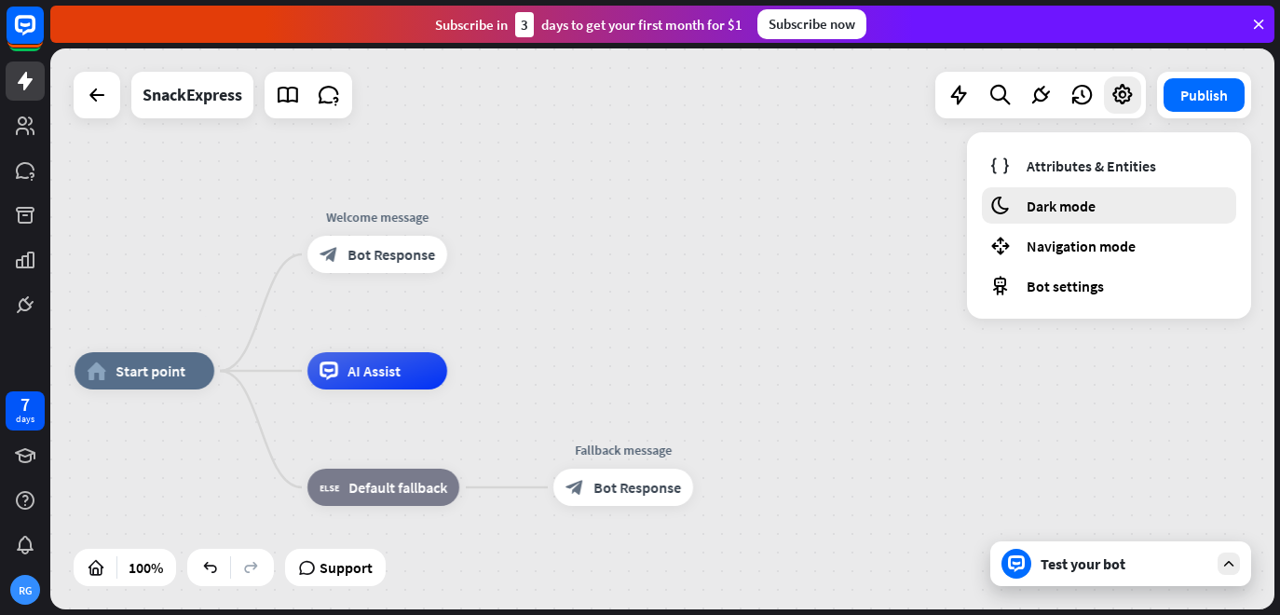
click at [1043, 216] on div "moon Dark mode" at bounding box center [1109, 205] width 254 height 36
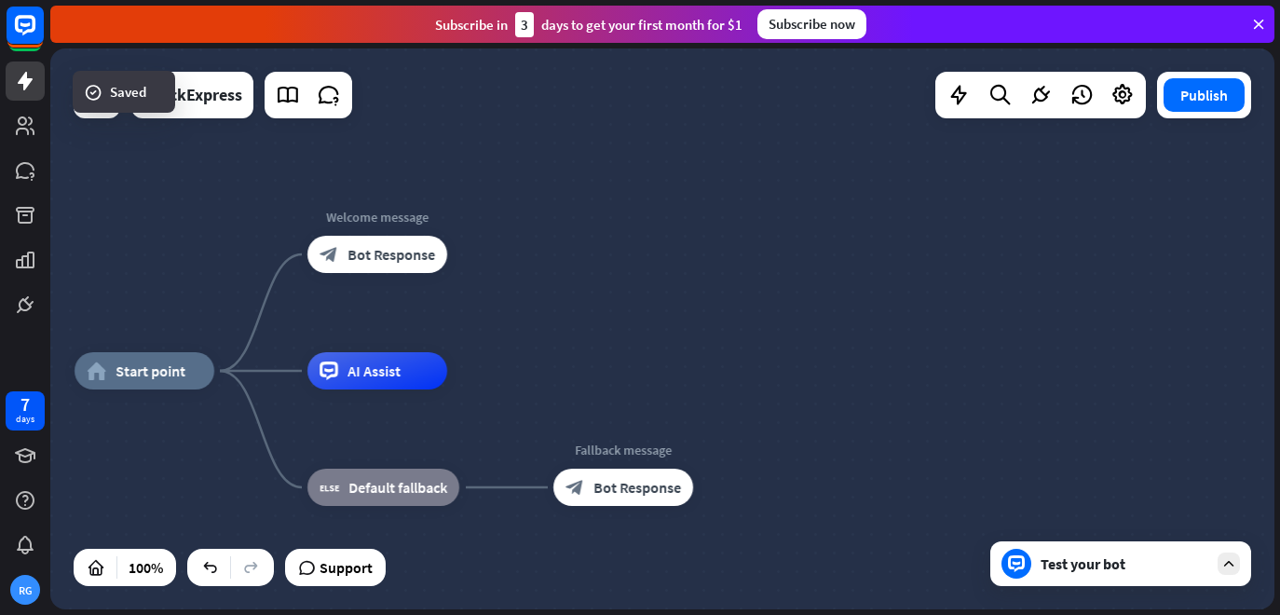
click at [792, 307] on div "home_2 Start point Welcome message block_bot_response Bot Response AI Assist bl…" at bounding box center [662, 328] width 1224 height 561
click at [97, 82] on div at bounding box center [96, 94] width 37 height 37
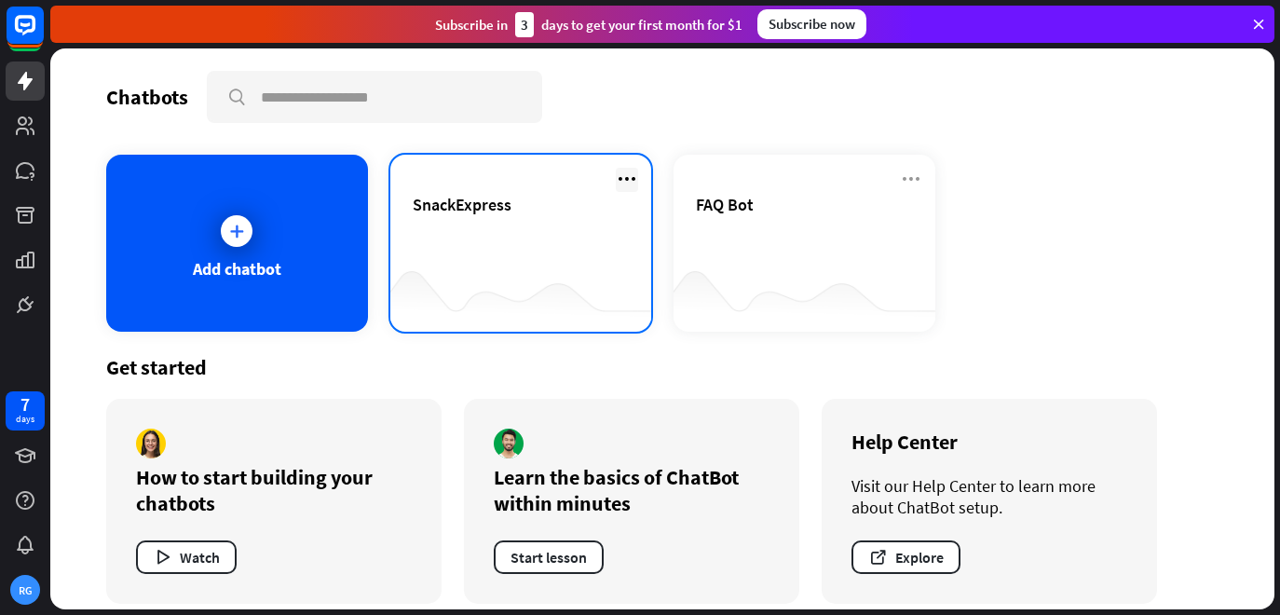
click at [620, 178] on icon at bounding box center [627, 179] width 22 height 22
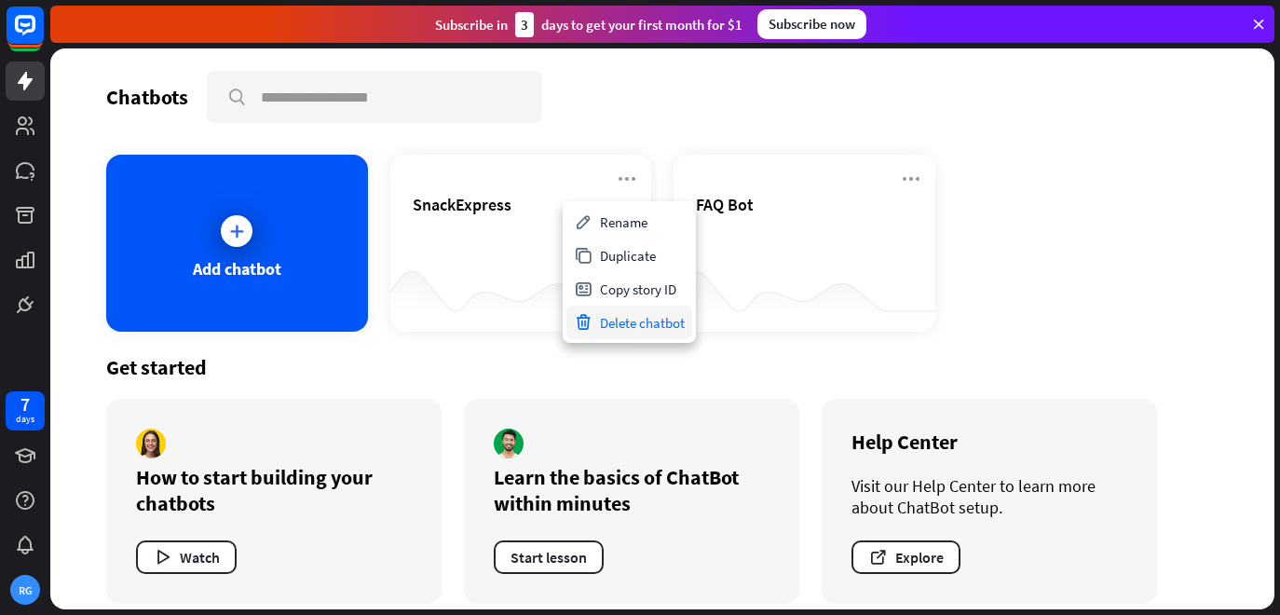
click at [590, 324] on icon at bounding box center [583, 322] width 19 height 19
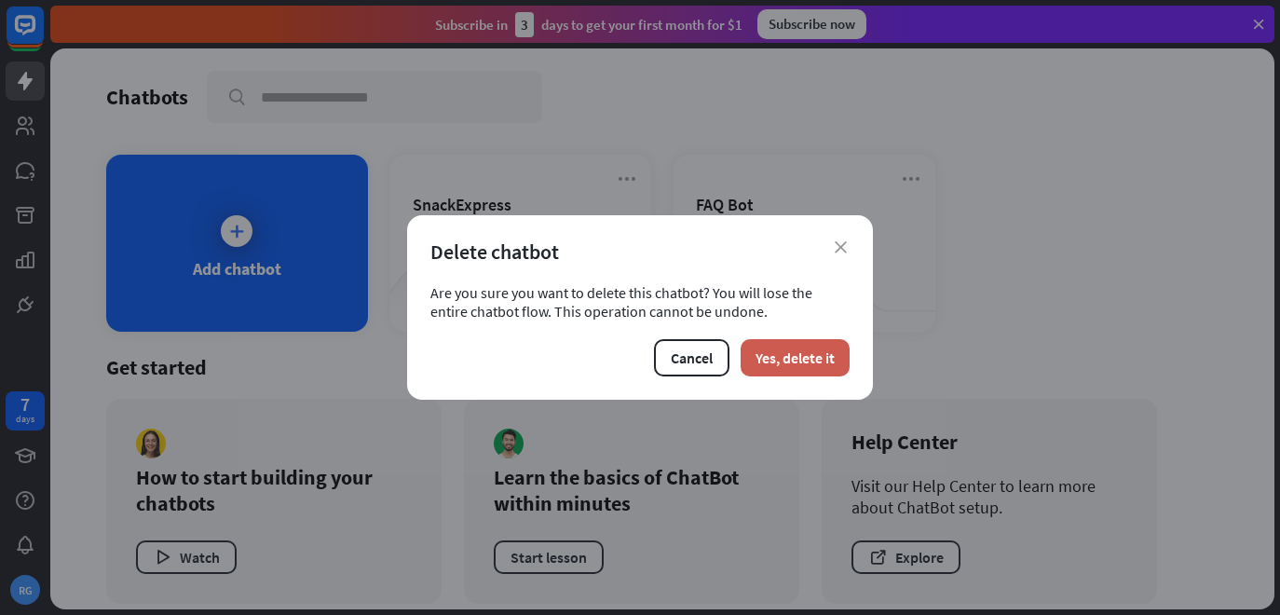
click at [783, 342] on button "Yes, delete it" at bounding box center [795, 357] width 109 height 37
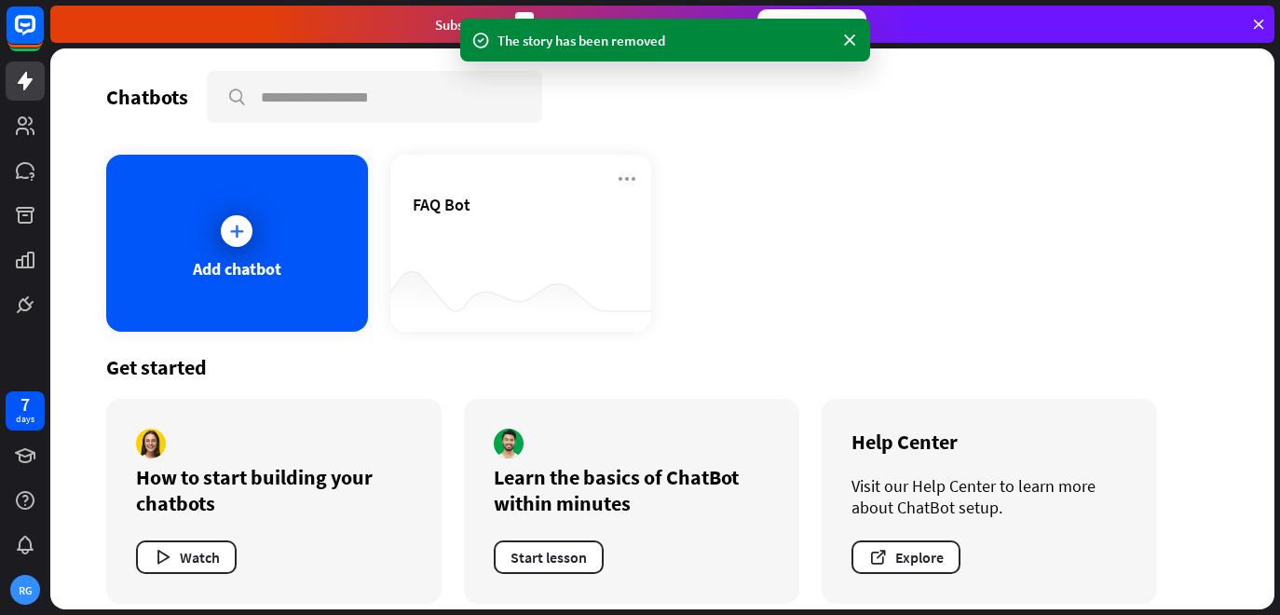
click at [433, 138] on div "Chatbots search Add chatbot FAQ Bot Get started How to start building your chat…" at bounding box center [662, 328] width 1224 height 561
drag, startPoint x: 331, startPoint y: 466, endPoint x: 325, endPoint y: 172, distance: 293.5
click at [325, 172] on div "Chatbots search Add chatbot FAQ Bot Get started How to start building your chat…" at bounding box center [662, 328] width 1224 height 561
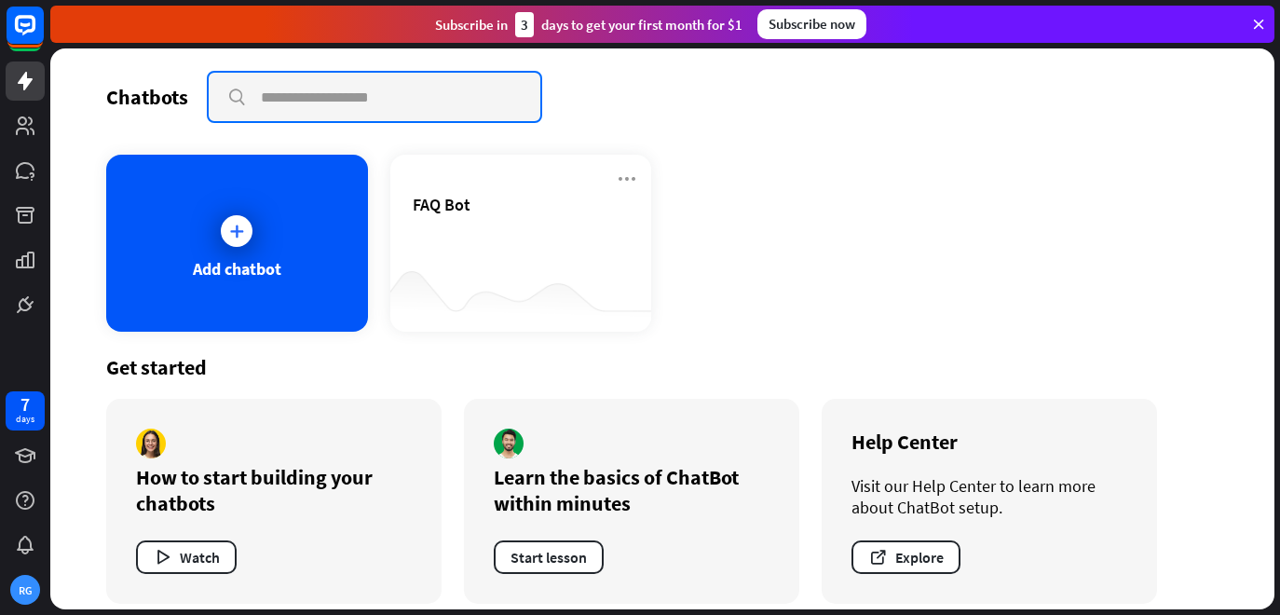
click at [330, 74] on input "text" at bounding box center [375, 97] width 332 height 48
click at [325, 106] on input "text" at bounding box center [375, 97] width 332 height 48
type input "**********"
click at [503, 105] on input "**********" at bounding box center [375, 97] width 332 height 48
drag, startPoint x: 503, startPoint y: 105, endPoint x: 505, endPoint y: 87, distance: 18.7
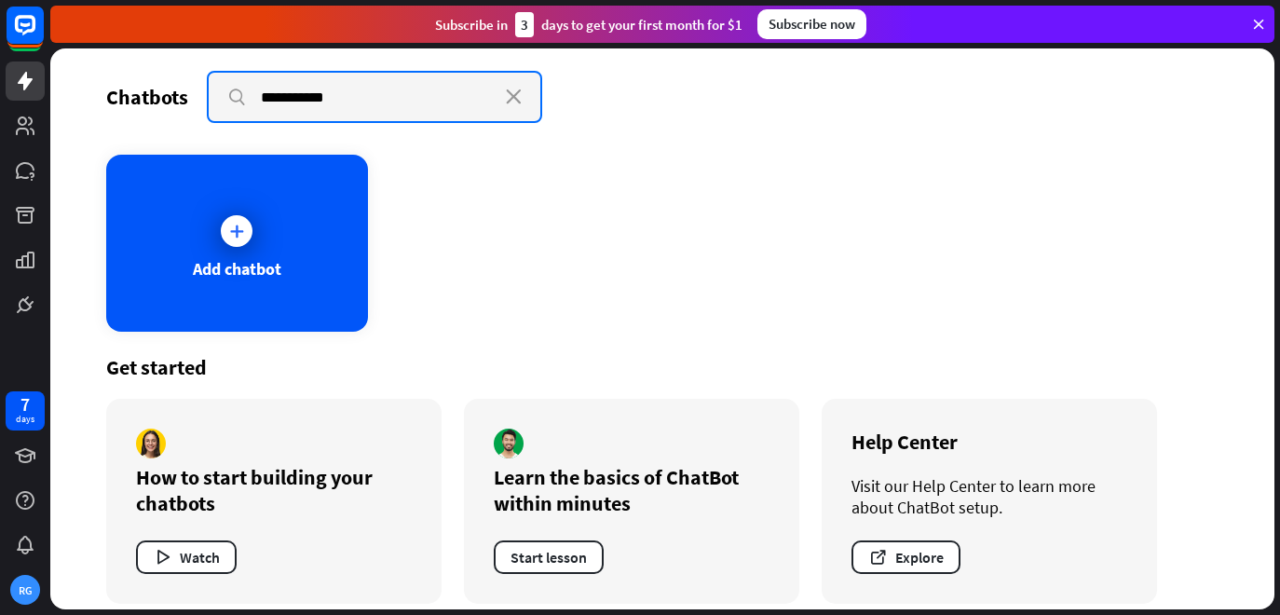
click at [505, 87] on input "**********" at bounding box center [375, 97] width 332 height 48
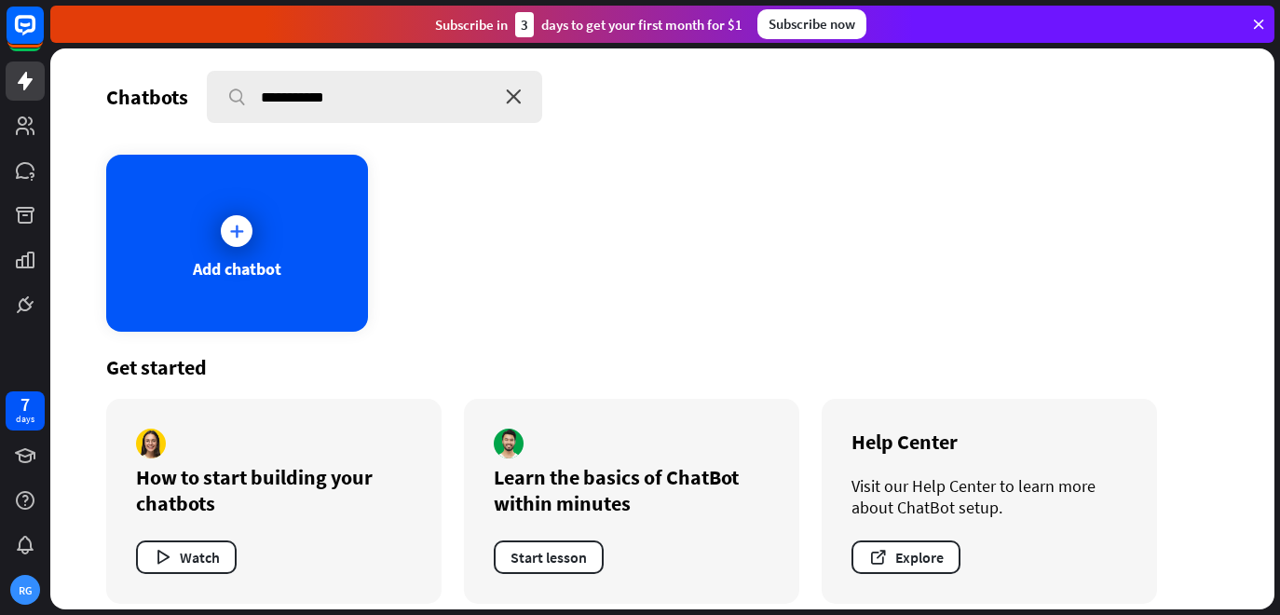
click at [512, 95] on icon "close" at bounding box center [514, 96] width 16 height 15
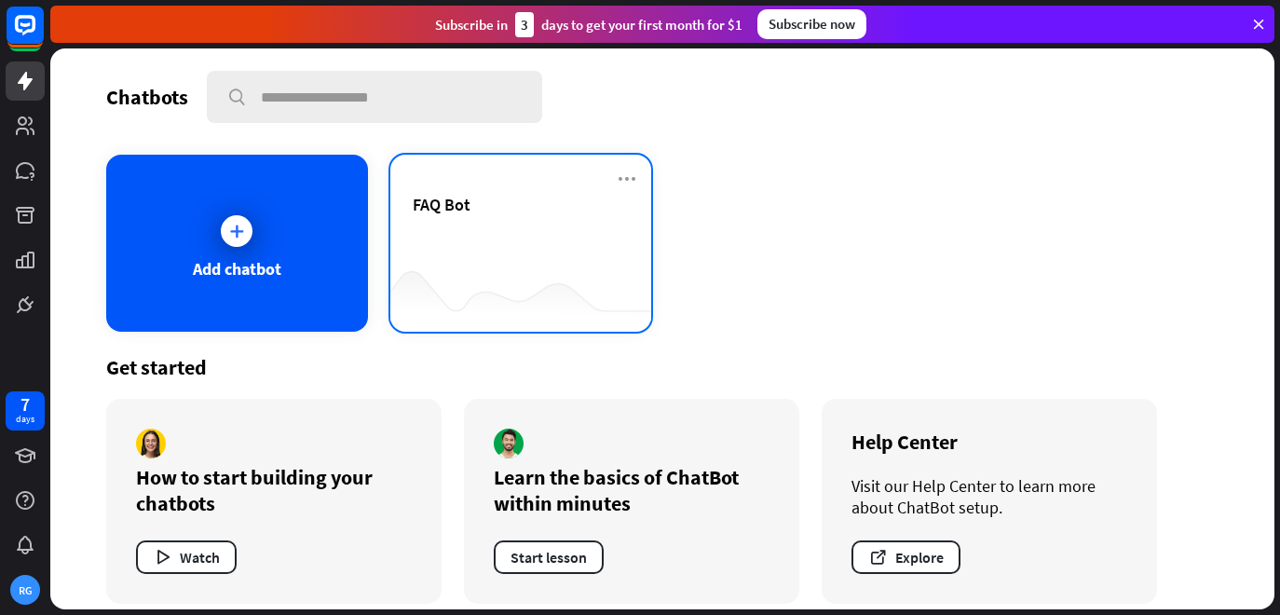
click at [624, 236] on div "FAQ Bot" at bounding box center [521, 243] width 262 height 177
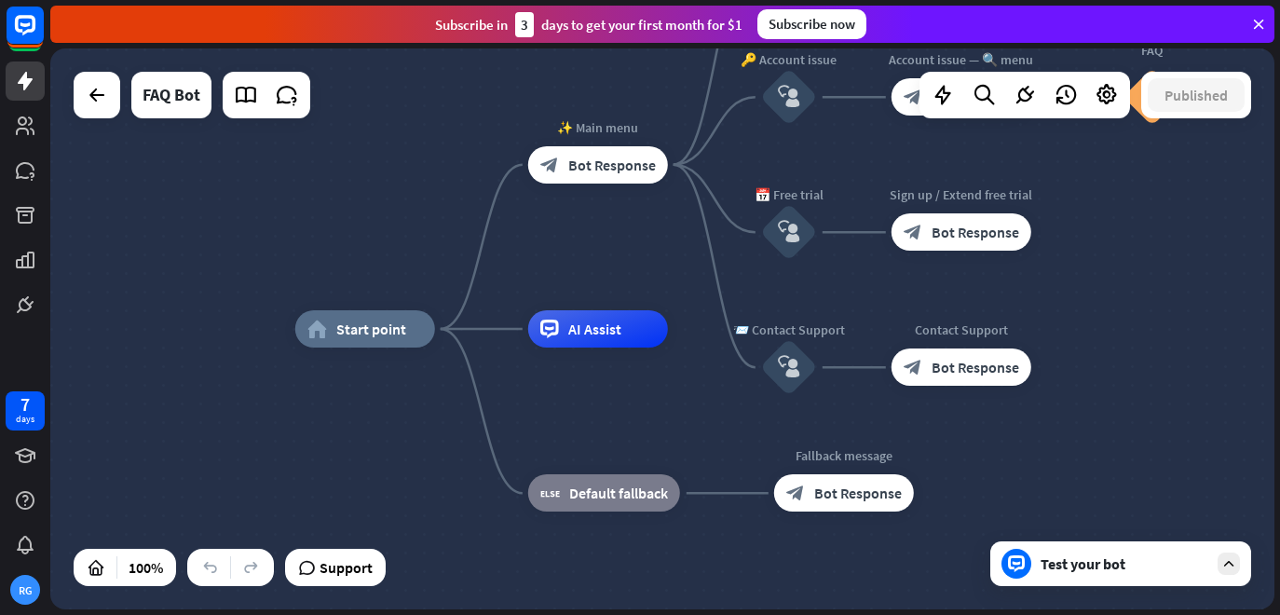
drag, startPoint x: 487, startPoint y: 134, endPoint x: 465, endPoint y: 138, distance: 22.7
click at [484, 134] on div "home_2 Start point ✨ Main menu block_bot_response Bot Response 💲 Subscription b…" at bounding box center [662, 328] width 1224 height 561
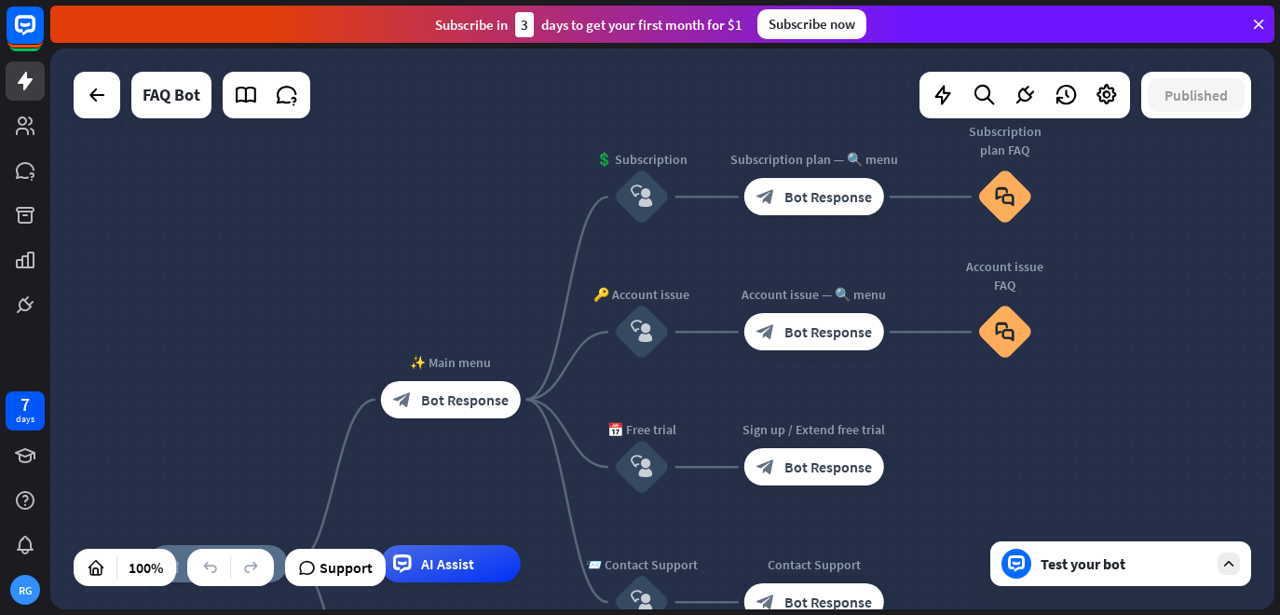
drag, startPoint x: 465, startPoint y: 138, endPoint x: 339, endPoint y: 370, distance: 263.9
click at [339, 370] on div "home_2 Start point ✨ Main menu block_bot_response Bot Response 💲 Subscription b…" at bounding box center [662, 328] width 1224 height 561
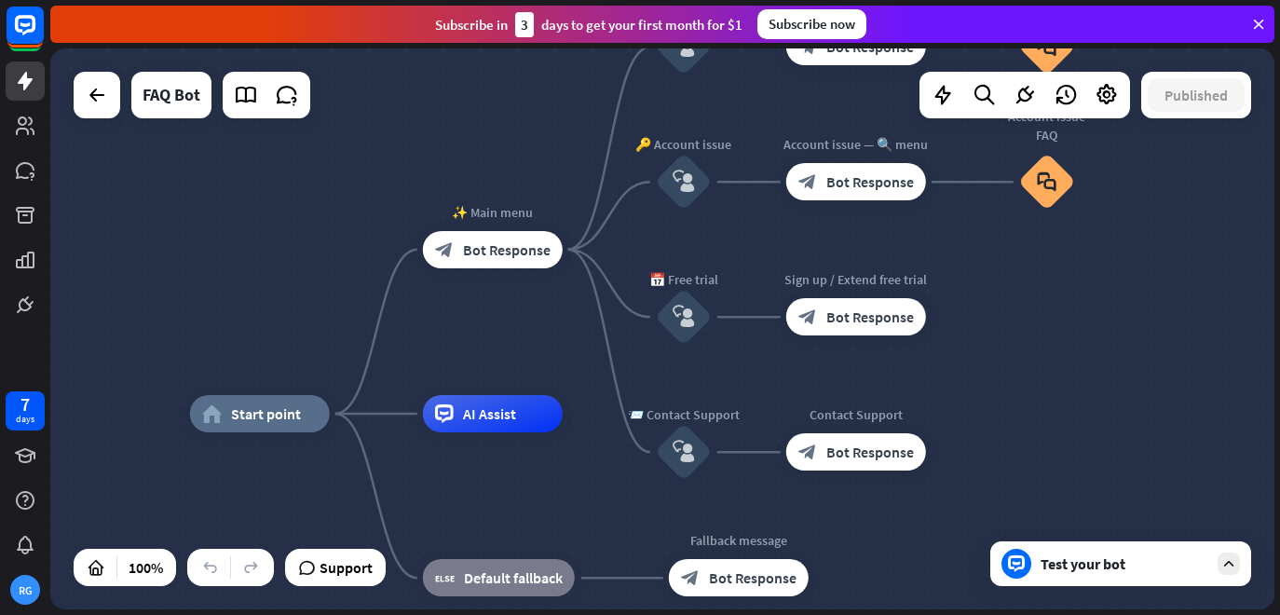
drag, startPoint x: 267, startPoint y: 242, endPoint x: 312, endPoint y: 89, distance: 160.1
click at [312, 89] on div "home_2 Start point ✨ Main menu block_bot_response Bot Response 💲 Subscription b…" at bounding box center [662, 328] width 1224 height 561
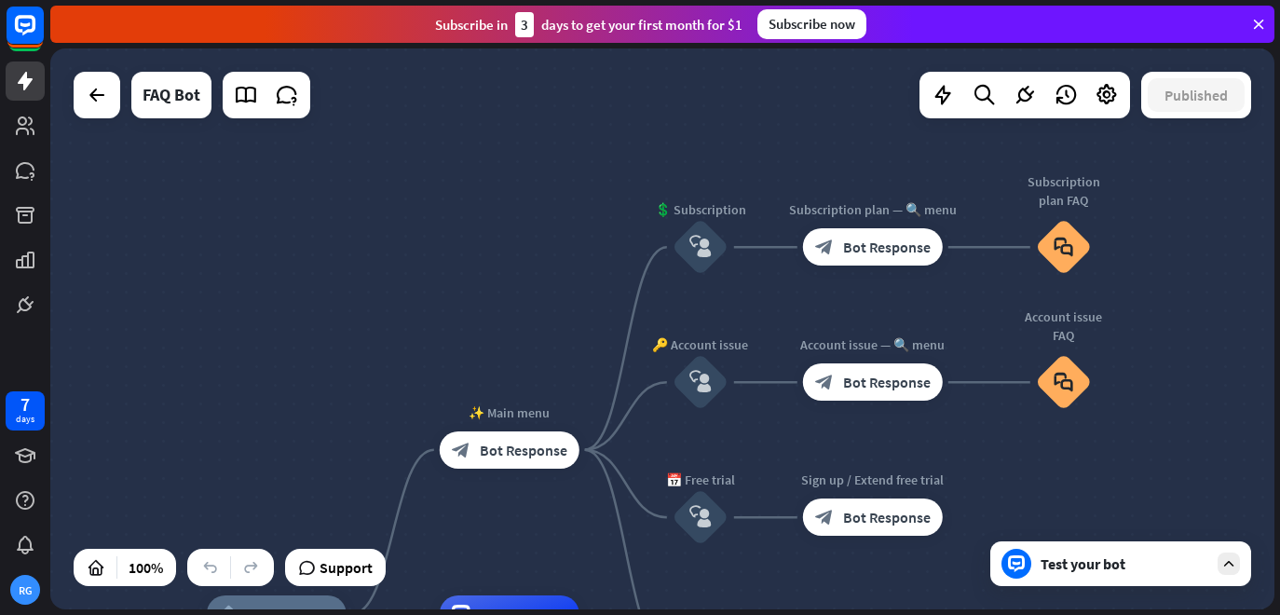
drag, startPoint x: 370, startPoint y: 214, endPoint x: 130, endPoint y: 16, distance: 311.0
click at [130, 16] on div "close Product Help First steps Get started with ChatBot Help Center Follow step…" at bounding box center [665, 307] width 1230 height 615
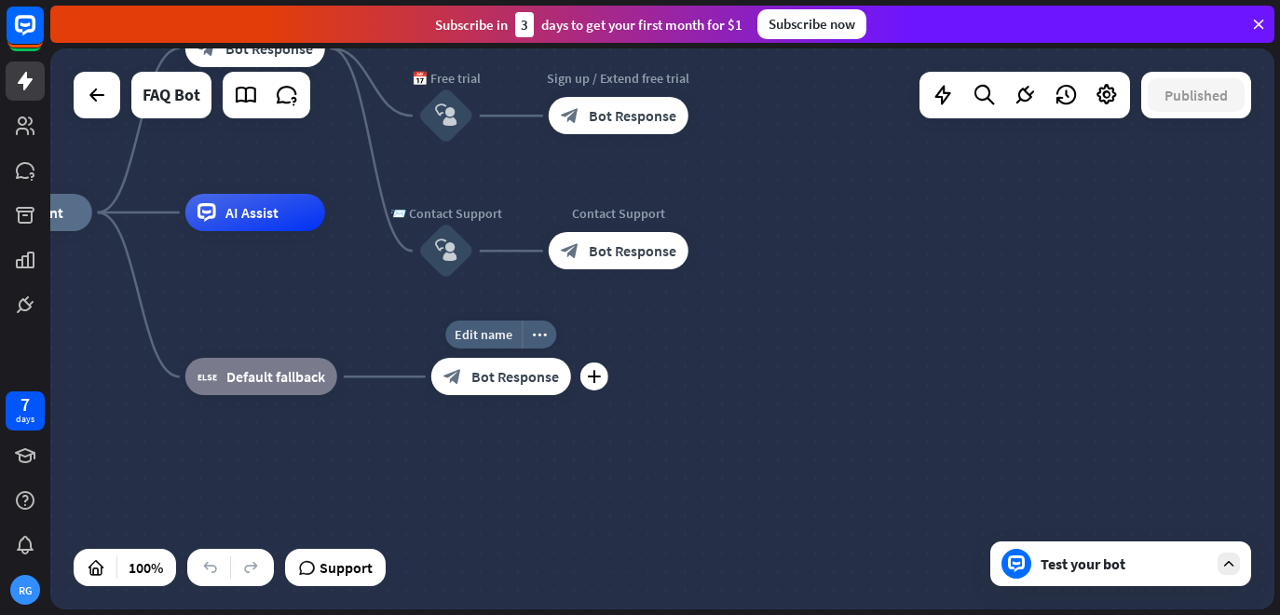
click at [435, 379] on div "block_bot_response Bot Response" at bounding box center [501, 376] width 140 height 37
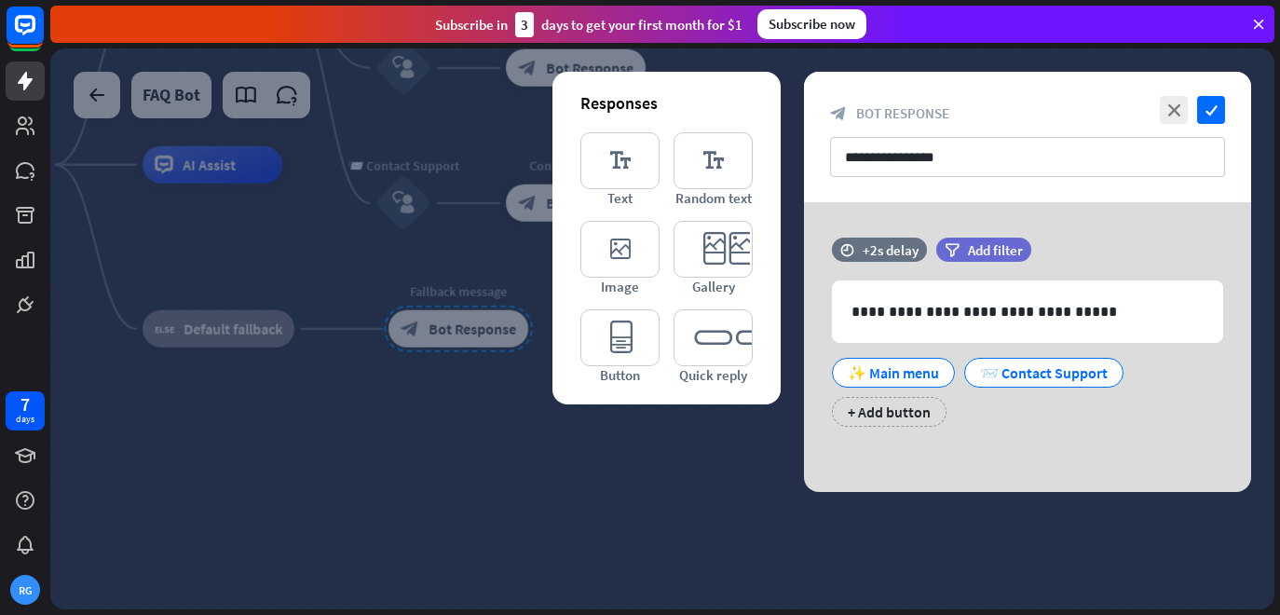
click at [430, 381] on div at bounding box center [662, 328] width 1224 height 561
click at [1150, 554] on div at bounding box center [662, 328] width 1224 height 561
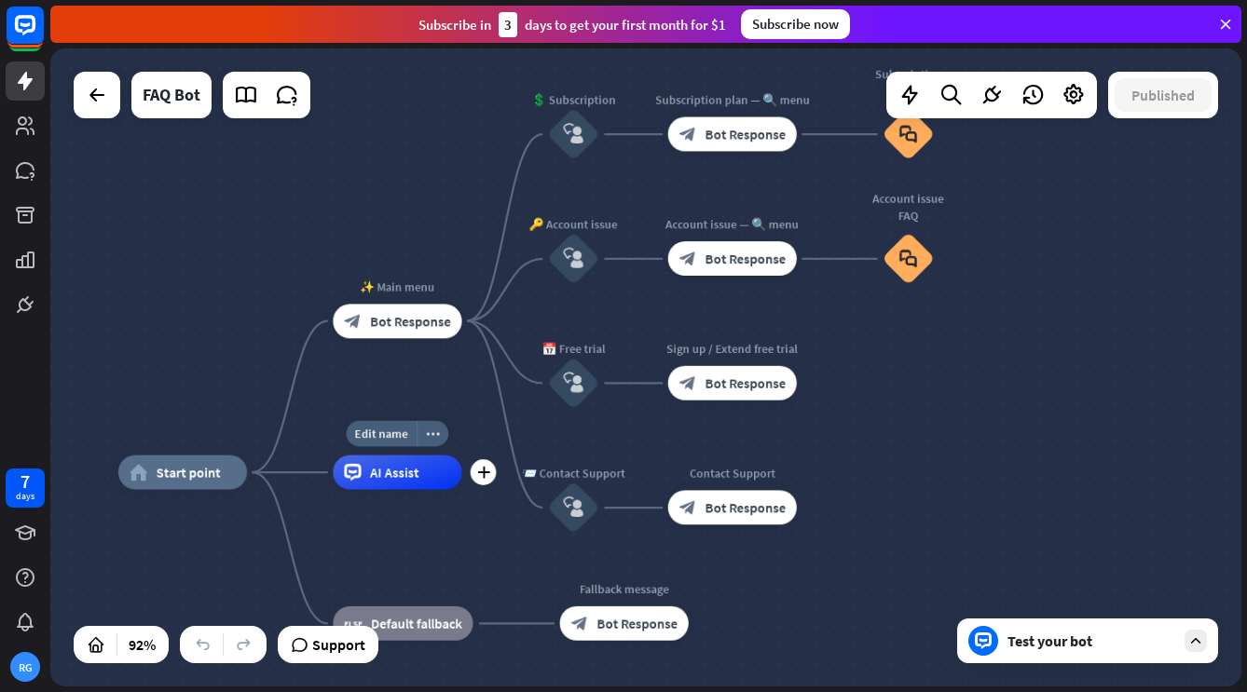
click at [559, 381] on div "block_user_input" at bounding box center [573, 383] width 51 height 51
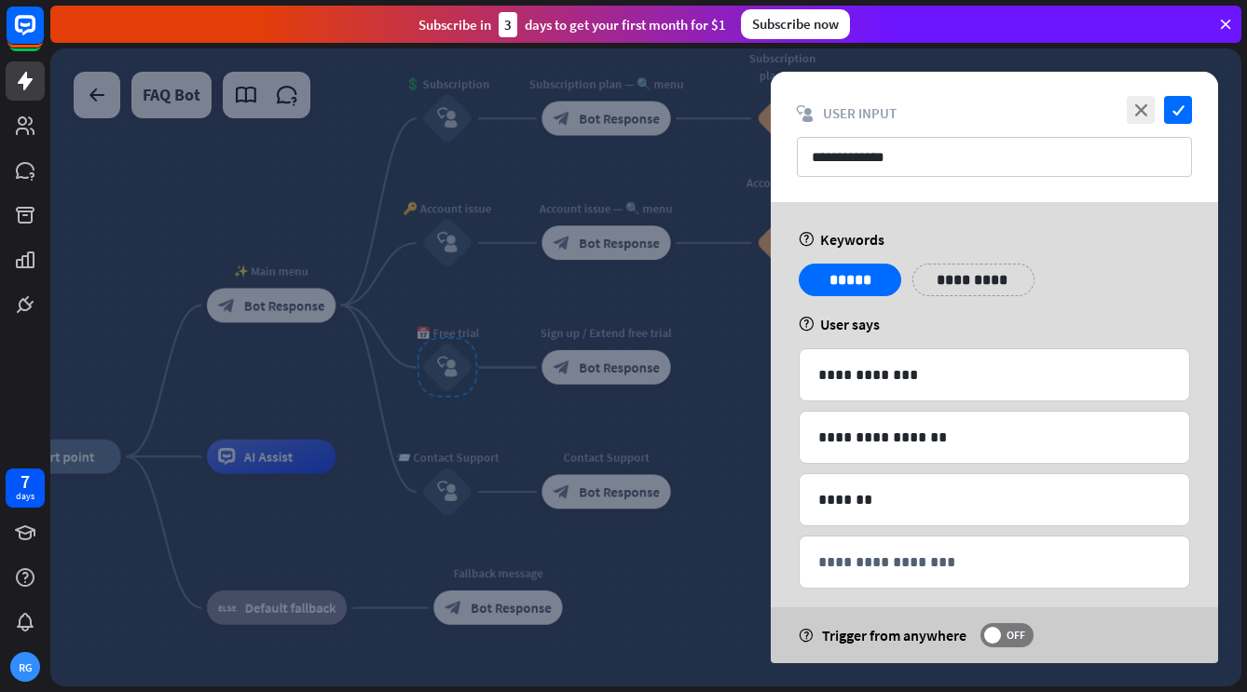
click at [293, 185] on div at bounding box center [645, 367] width 1191 height 638
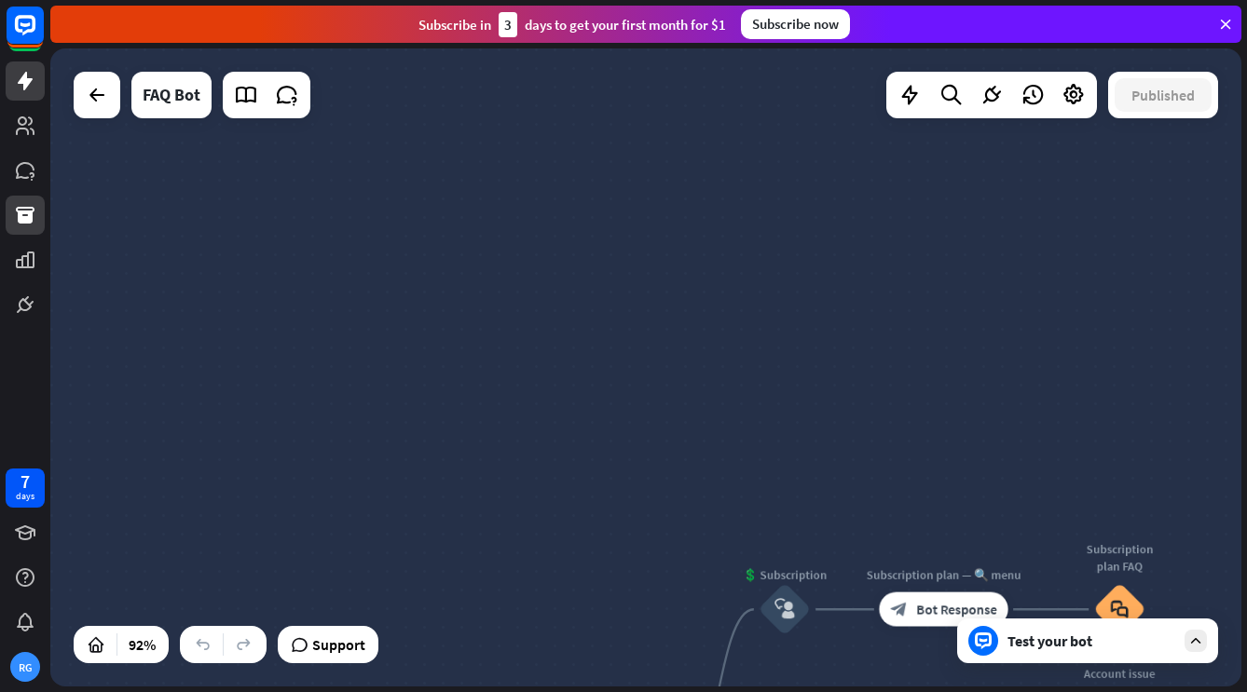
click at [12, 218] on link at bounding box center [25, 215] width 39 height 39
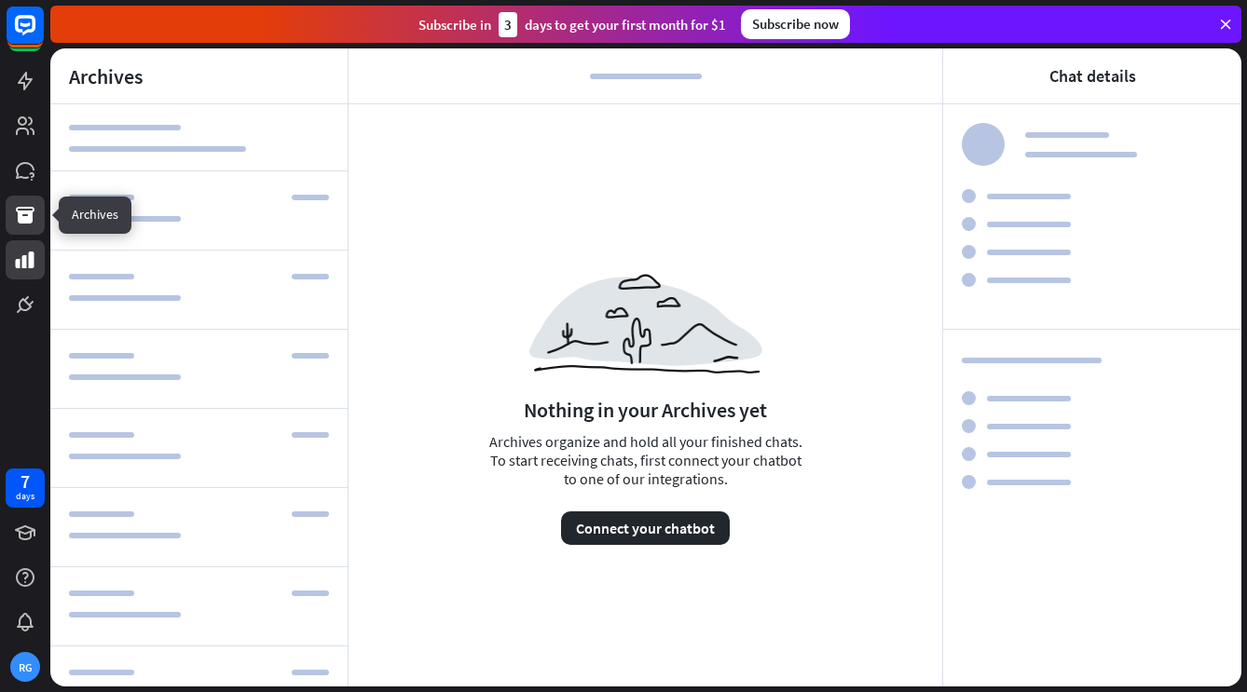
click at [21, 266] on icon at bounding box center [25, 260] width 22 height 22
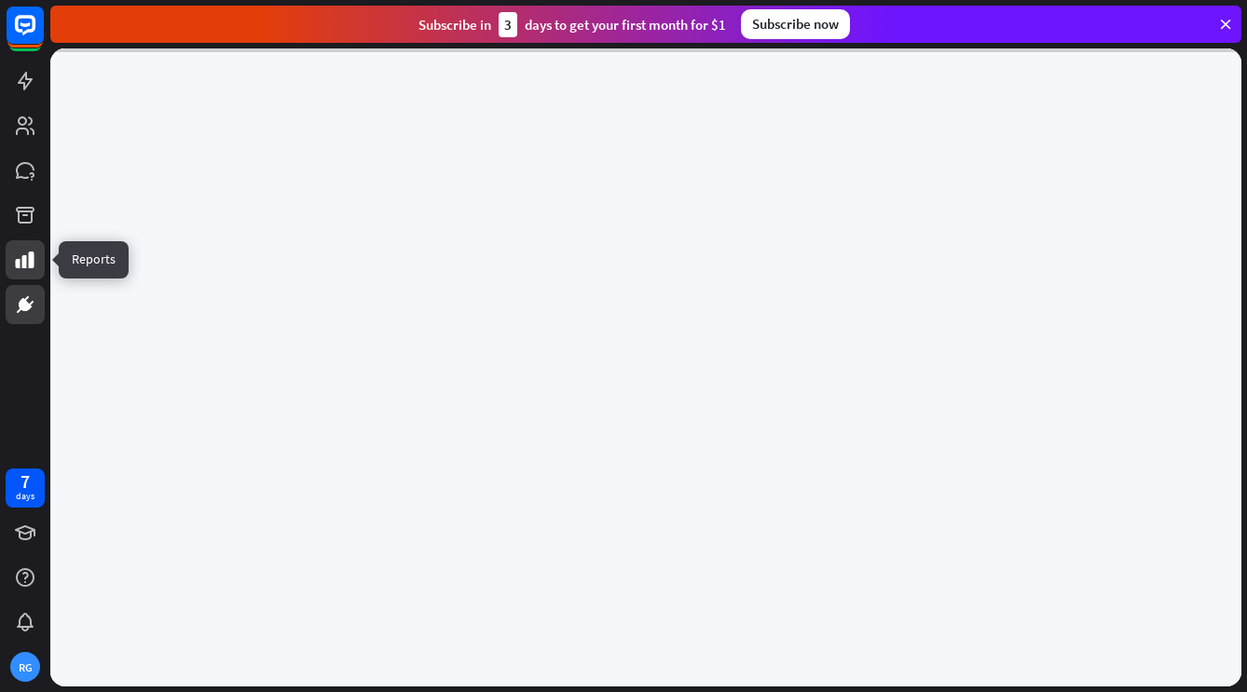
click at [20, 310] on icon at bounding box center [20, 310] width 6 height 5
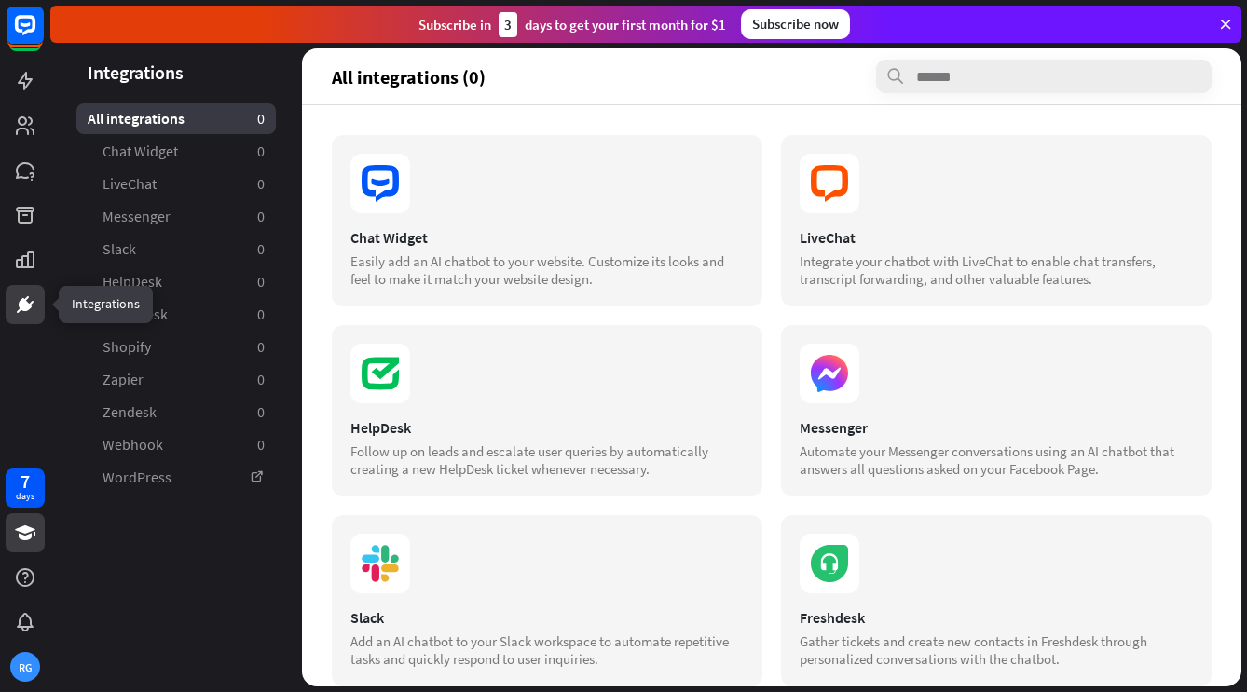
click at [20, 542] on icon at bounding box center [25, 533] width 22 height 22
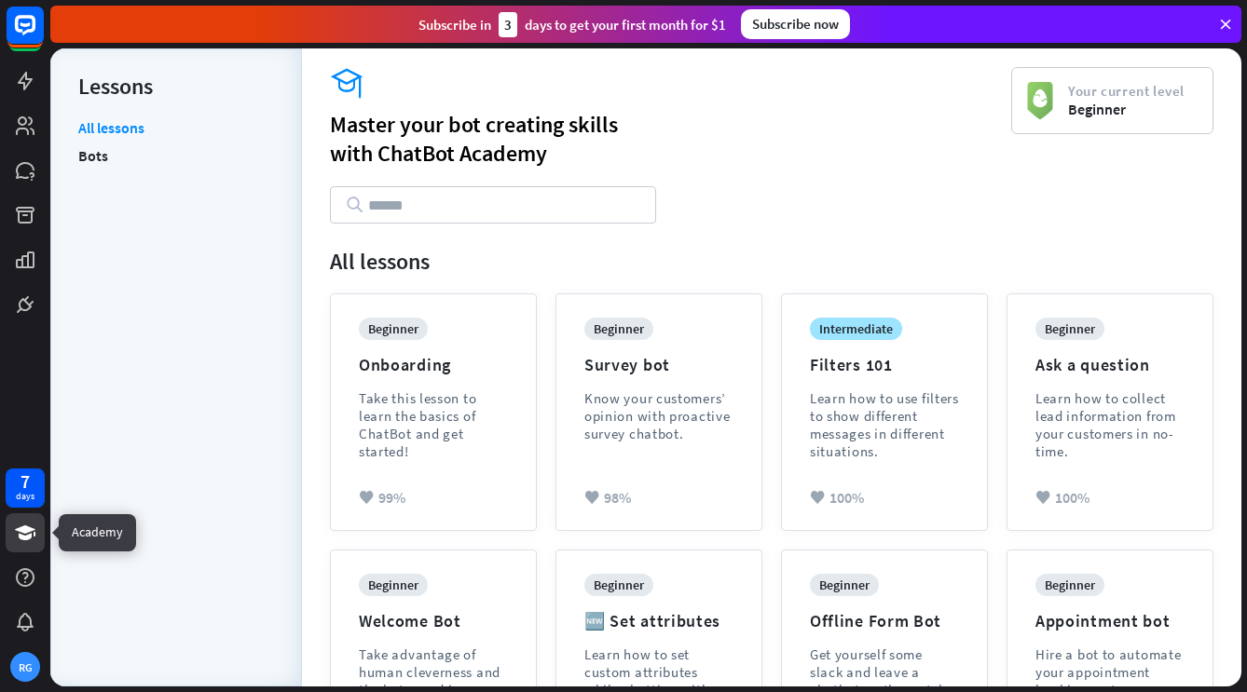
click at [17, 497] on div "days" at bounding box center [25, 496] width 19 height 13
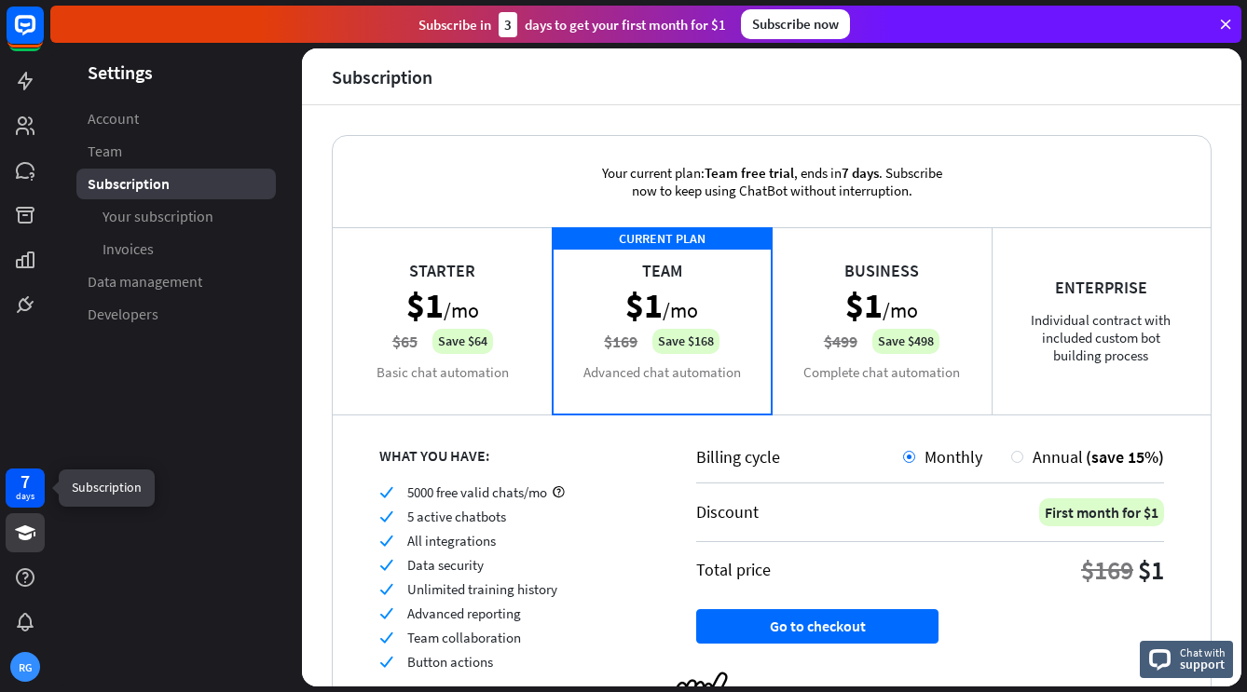
click at [28, 549] on link at bounding box center [25, 532] width 39 height 39
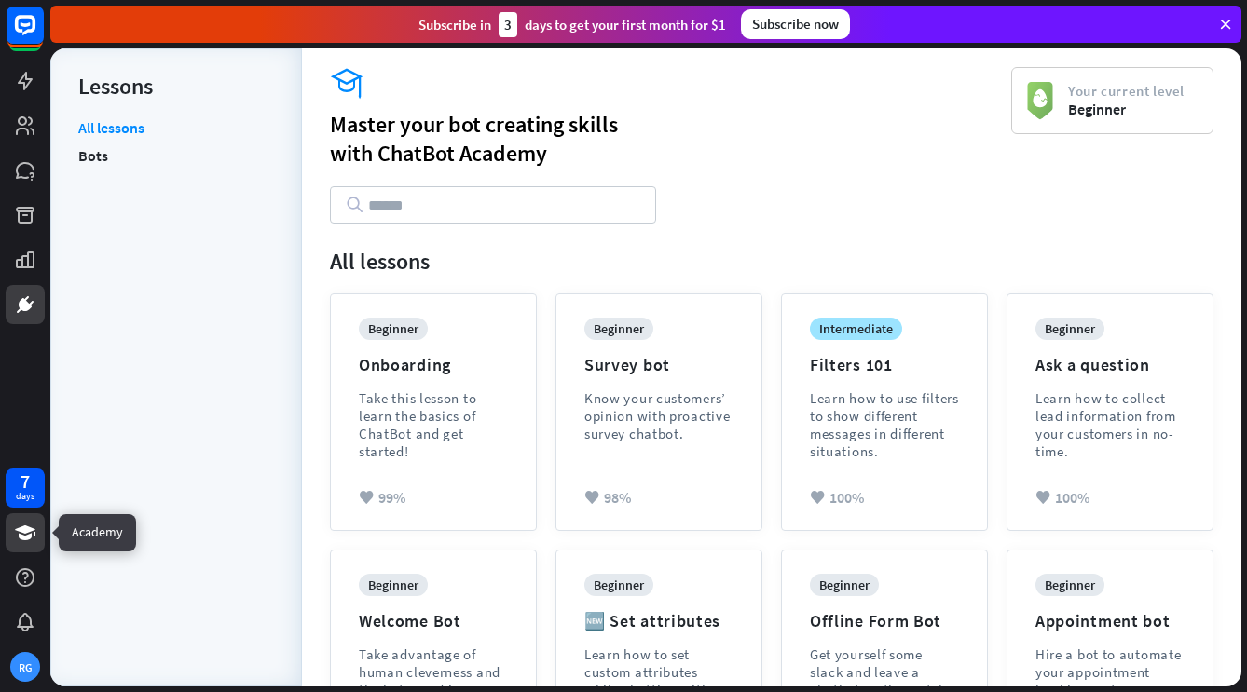
click at [25, 299] on icon at bounding box center [26, 299] width 5 height 6
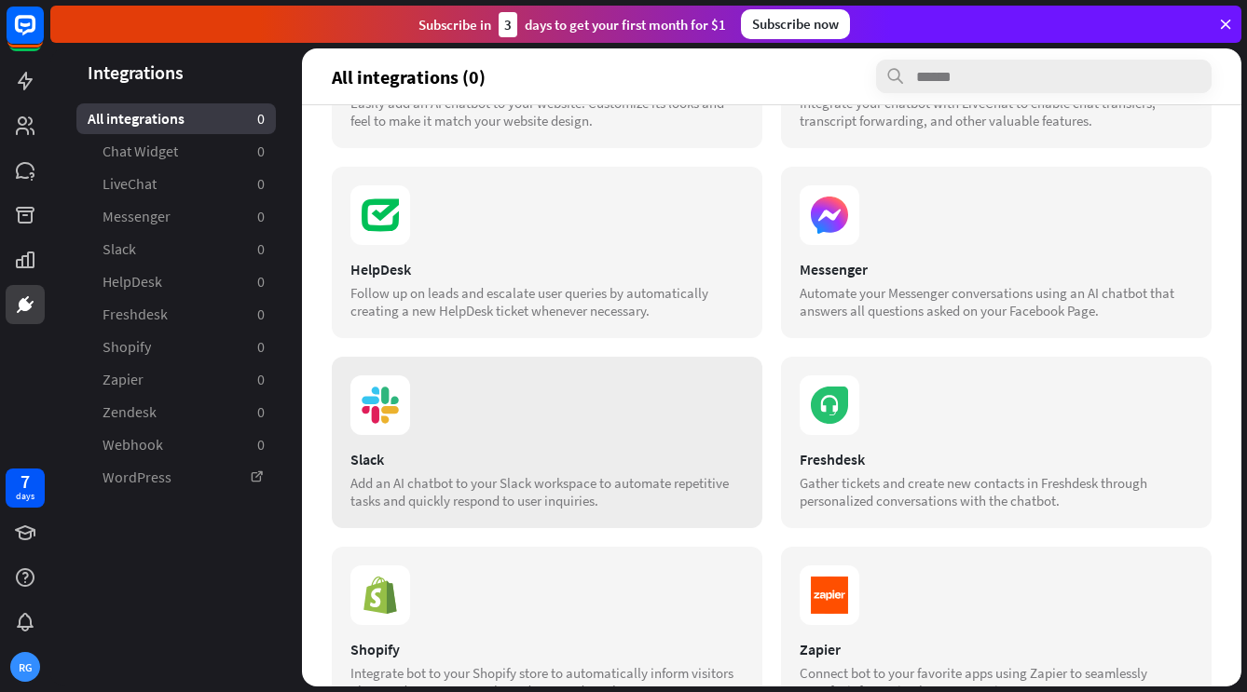
scroll to position [156, 0]
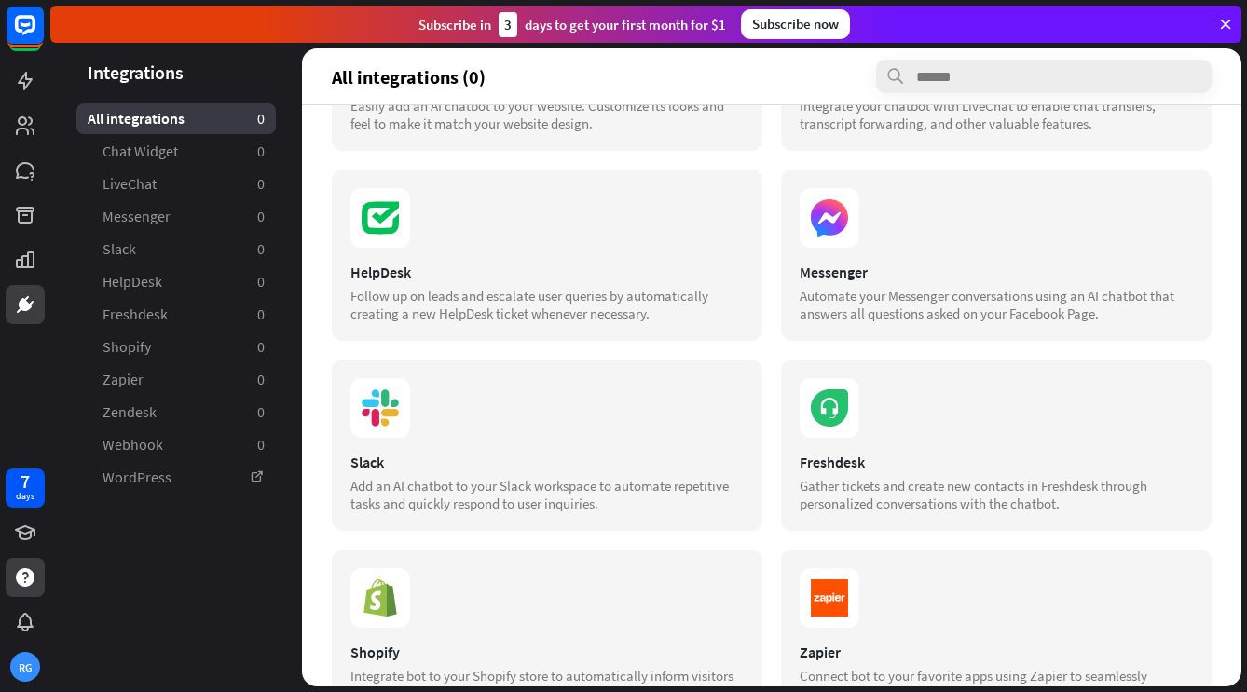
click at [16, 576] on icon at bounding box center [25, 577] width 22 height 22
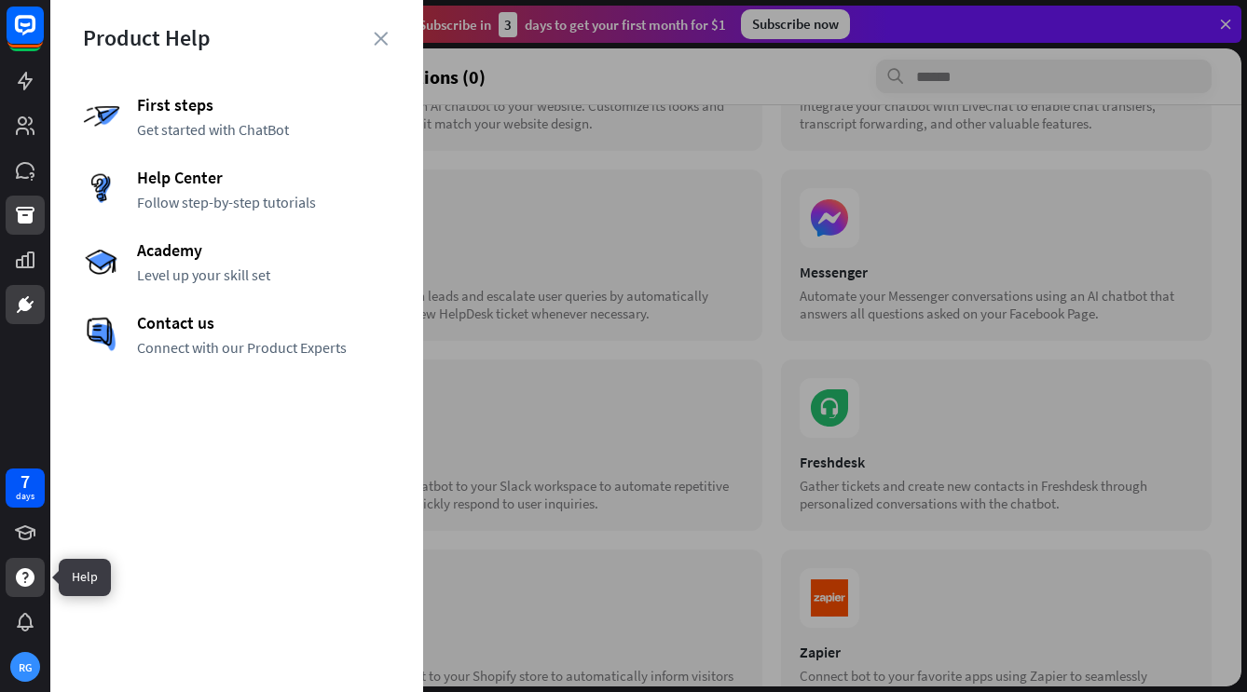
click at [12, 209] on link at bounding box center [25, 215] width 39 height 39
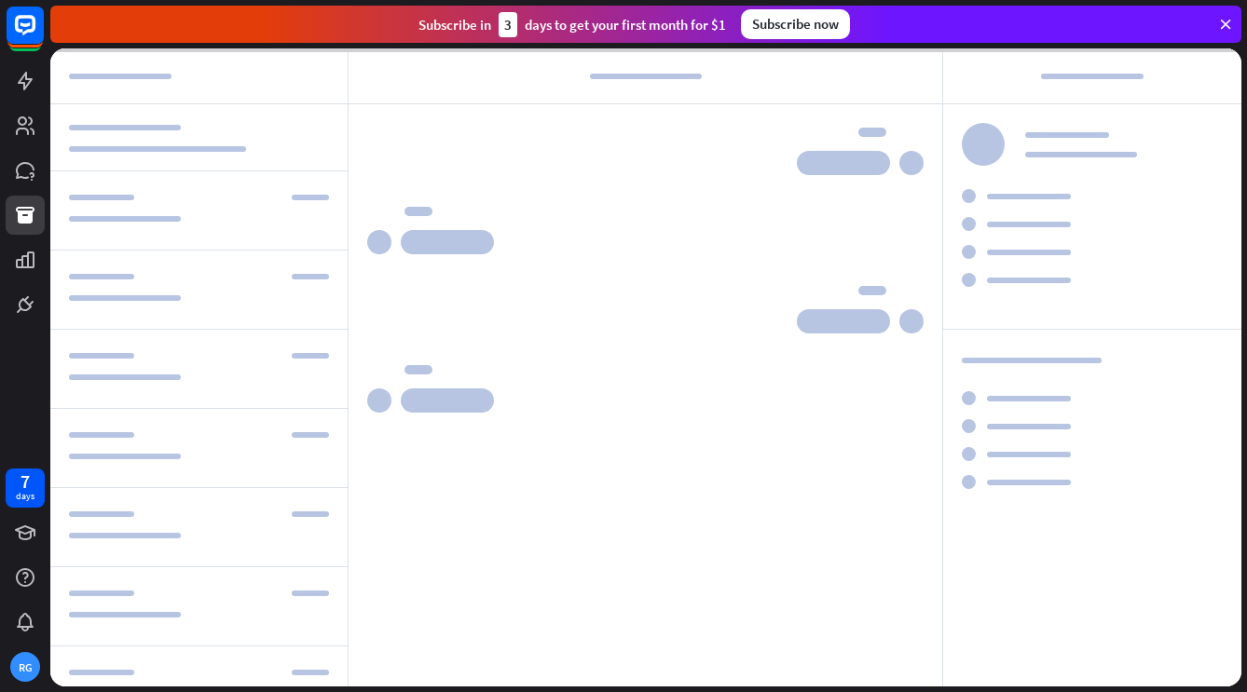
click at [11, 208] on link at bounding box center [25, 215] width 39 height 39
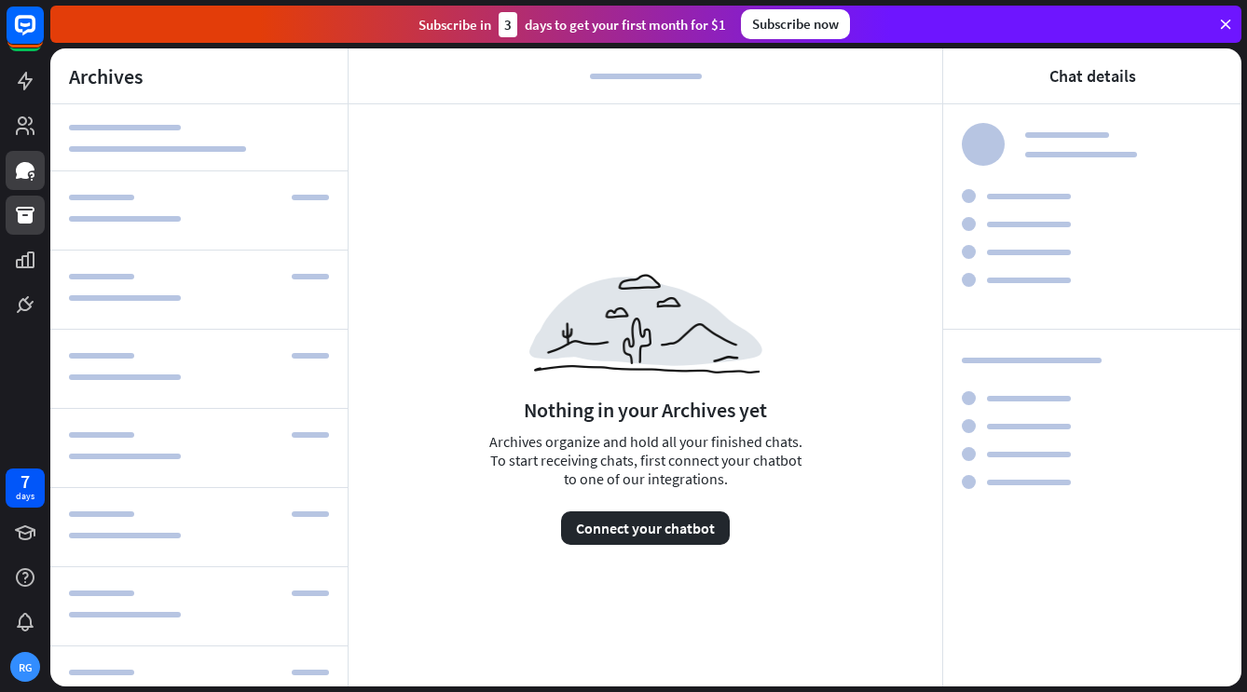
click at [34, 176] on icon at bounding box center [31, 175] width 5 height 6
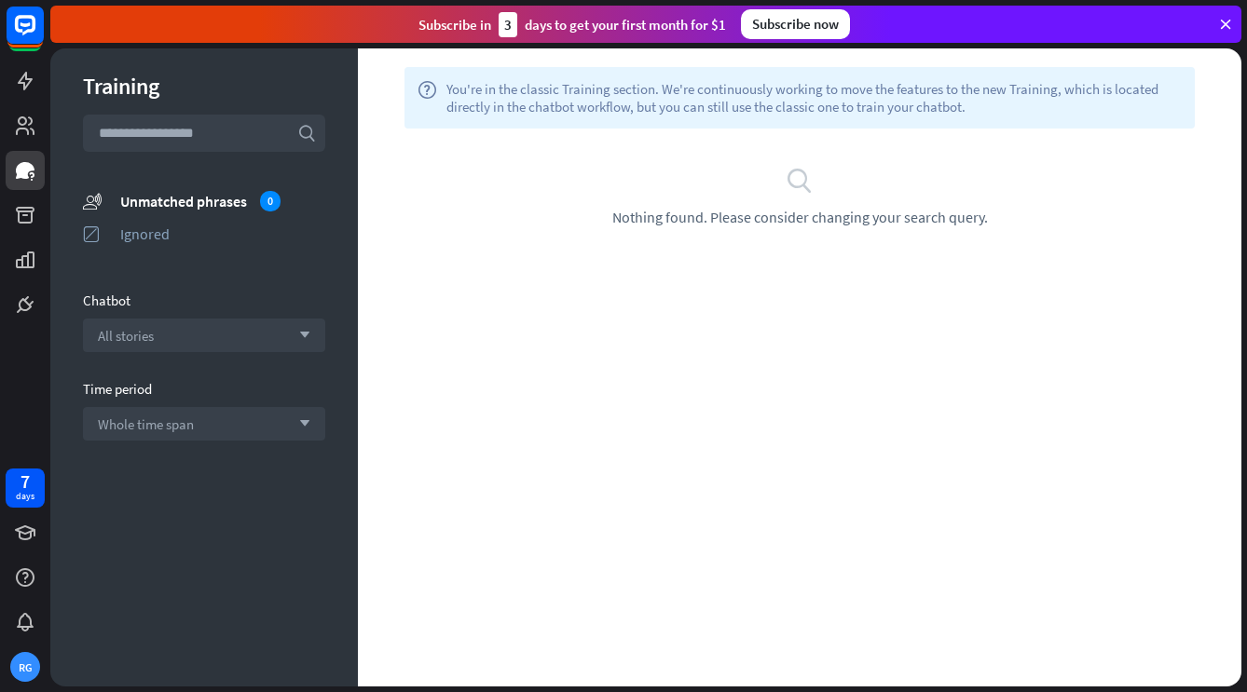
click at [0, 215] on div at bounding box center [25, 162] width 50 height 324
click at [21, 82] on icon at bounding box center [25, 81] width 15 height 19
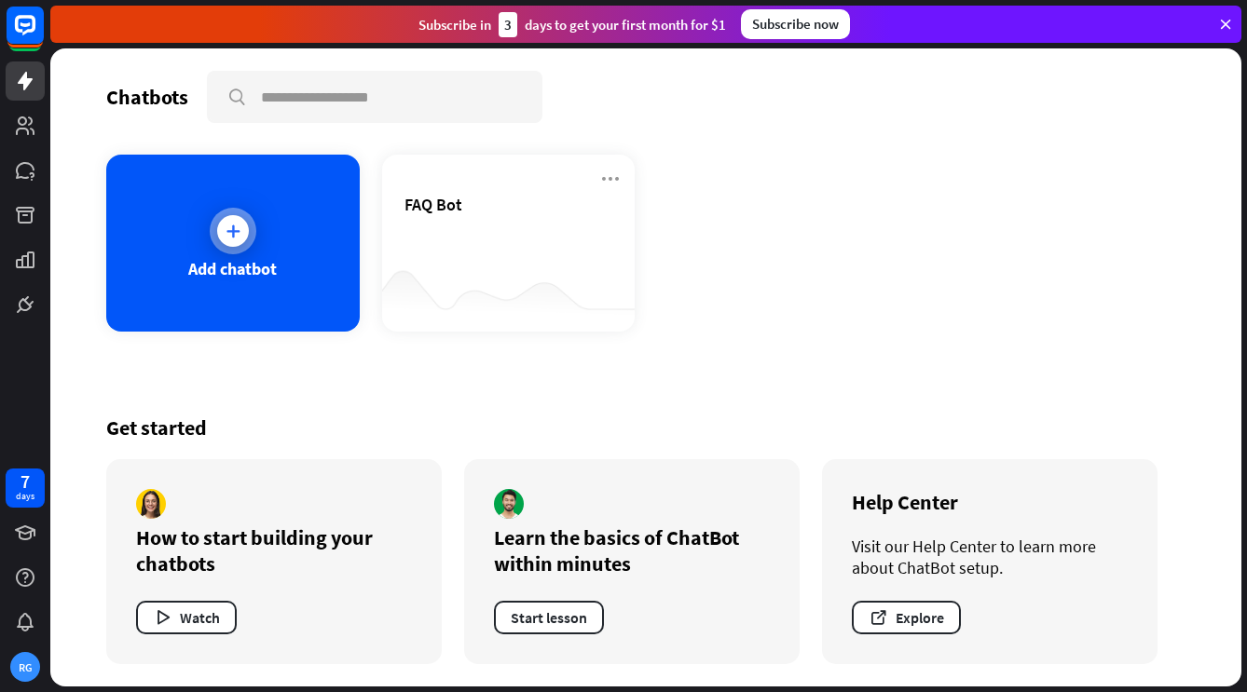
click at [210, 232] on div at bounding box center [233, 231] width 47 height 47
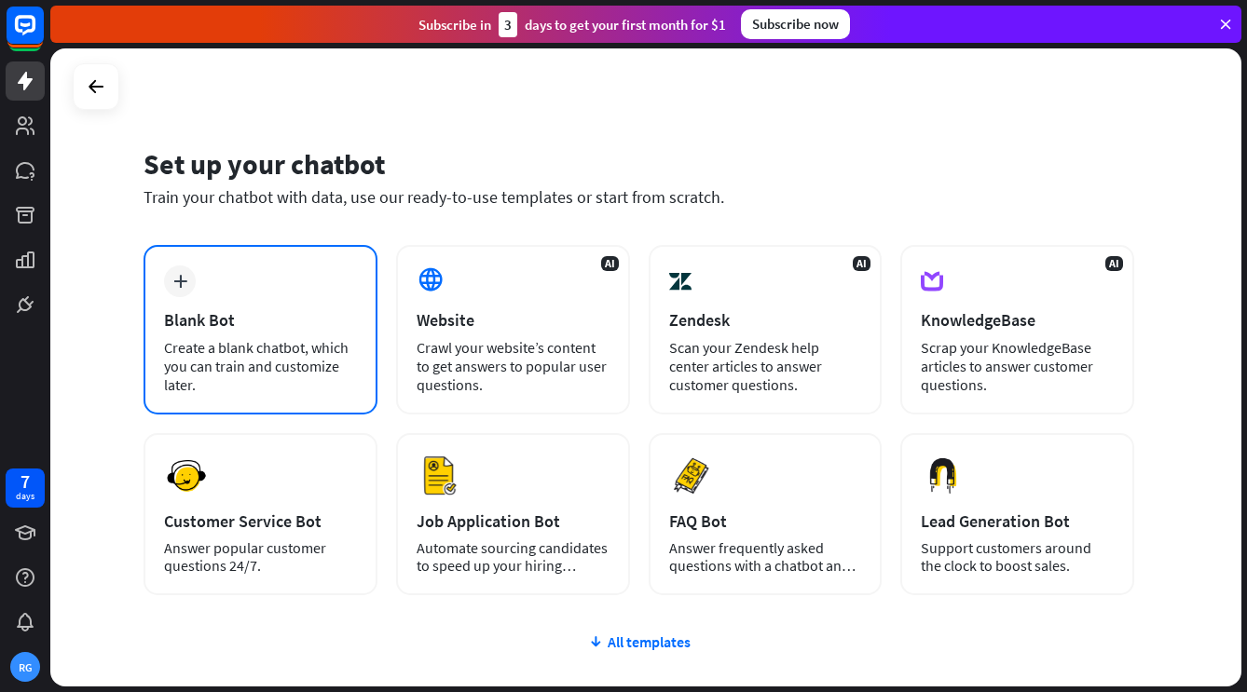
click at [152, 276] on div "plus Blank Bot Create a blank chatbot, which you can train and customize later." at bounding box center [260, 330] width 234 height 170
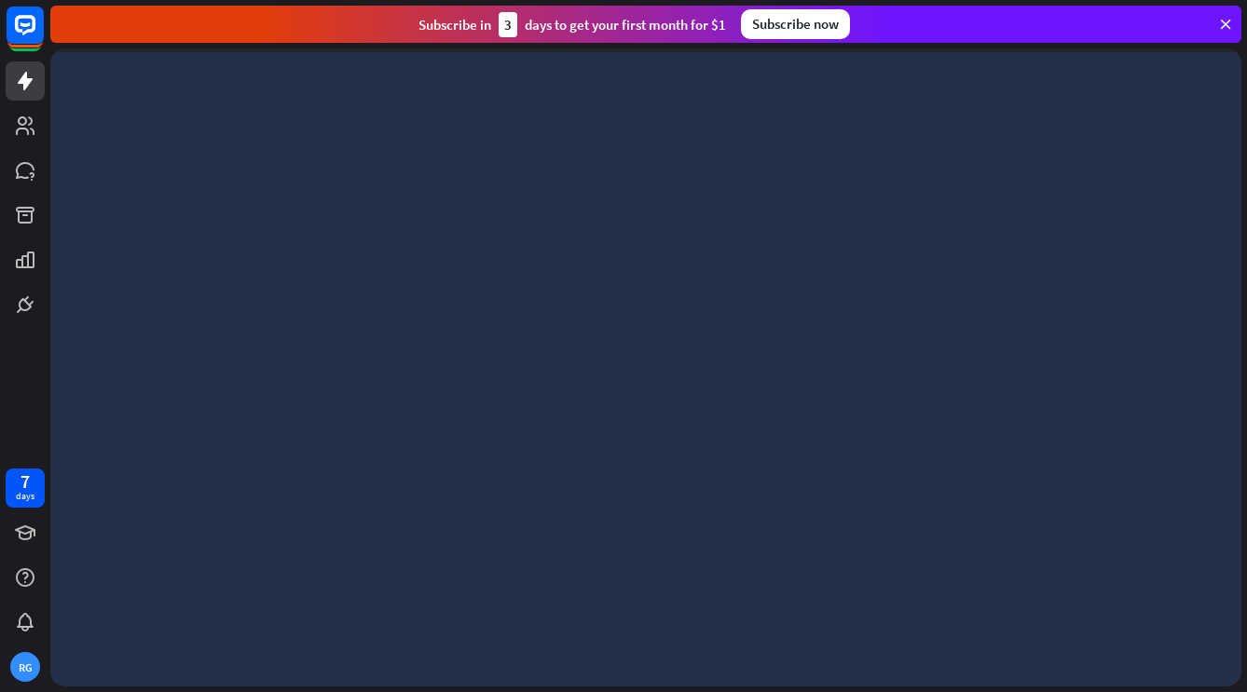
click at [152, 276] on div at bounding box center [645, 367] width 1191 height 638
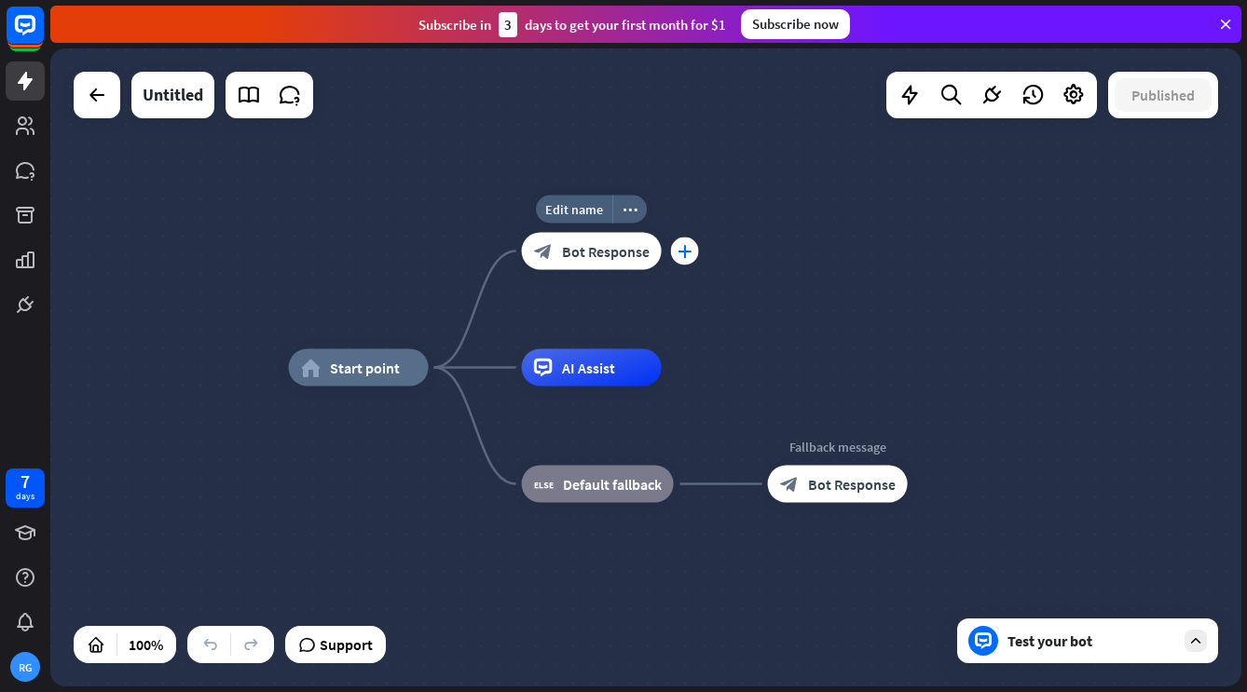
click at [687, 251] on icon "plus" at bounding box center [684, 251] width 14 height 13
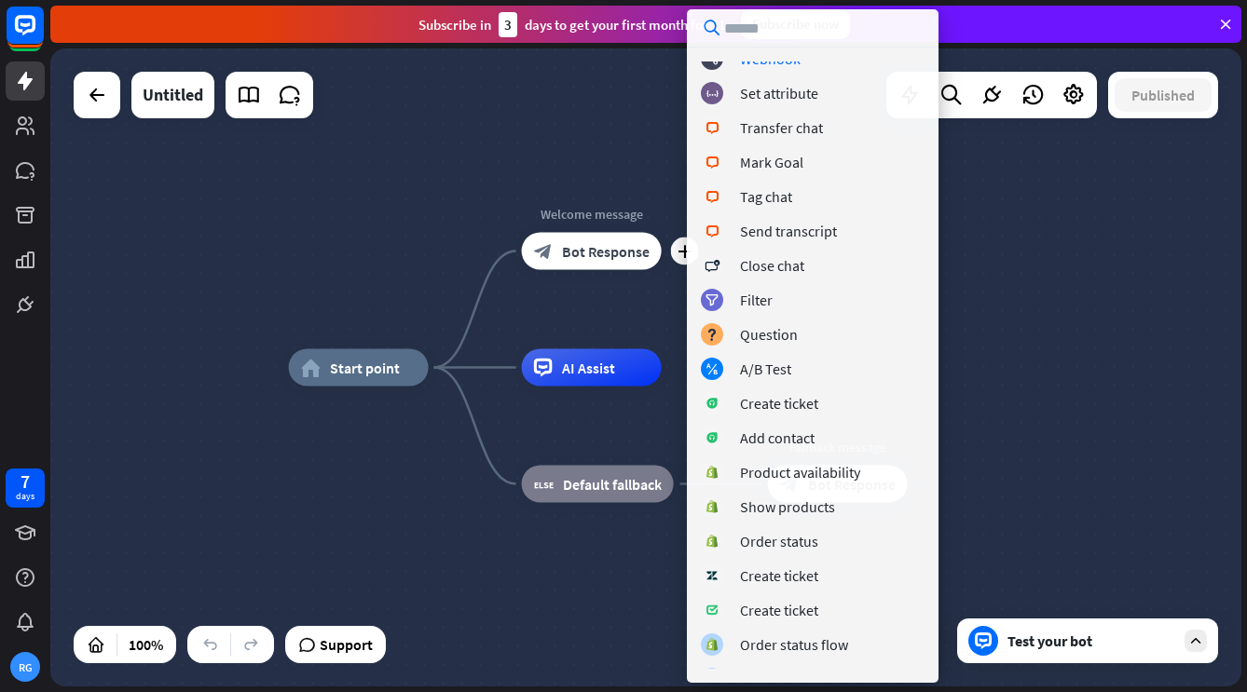
scroll to position [415, 0]
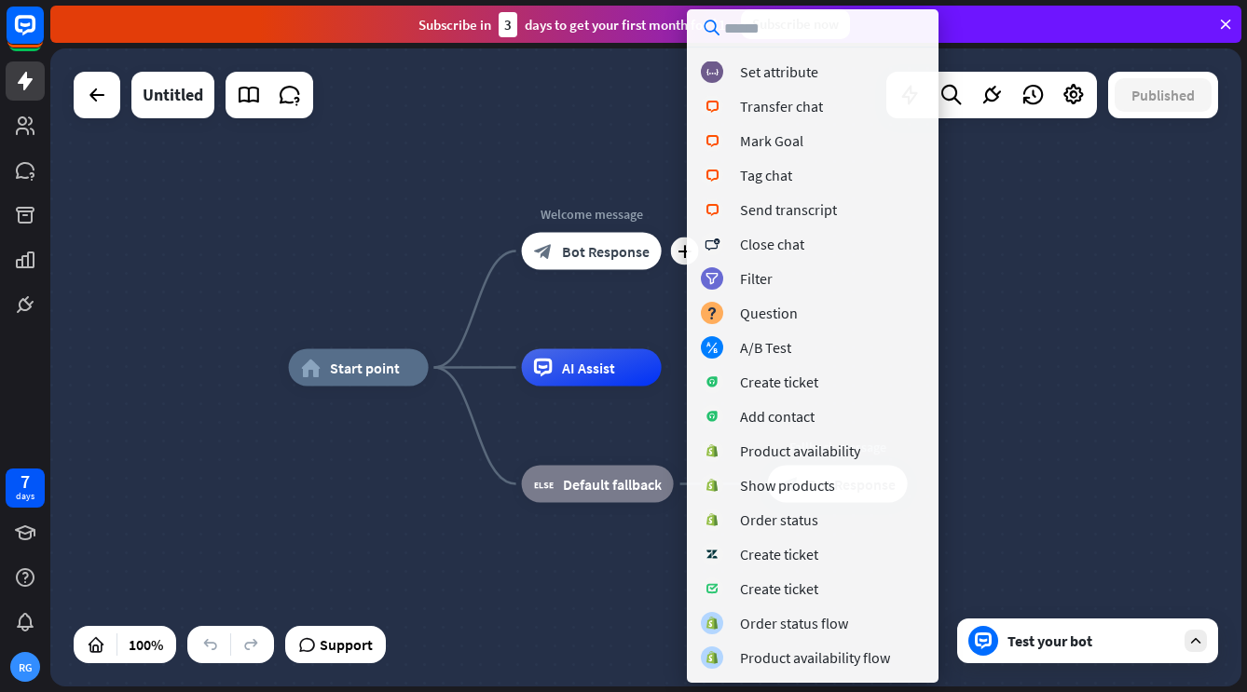
click at [343, 162] on div "home_2 Start point plus Welcome message block_bot_response Bot Response AI Assi…" at bounding box center [645, 367] width 1191 height 638
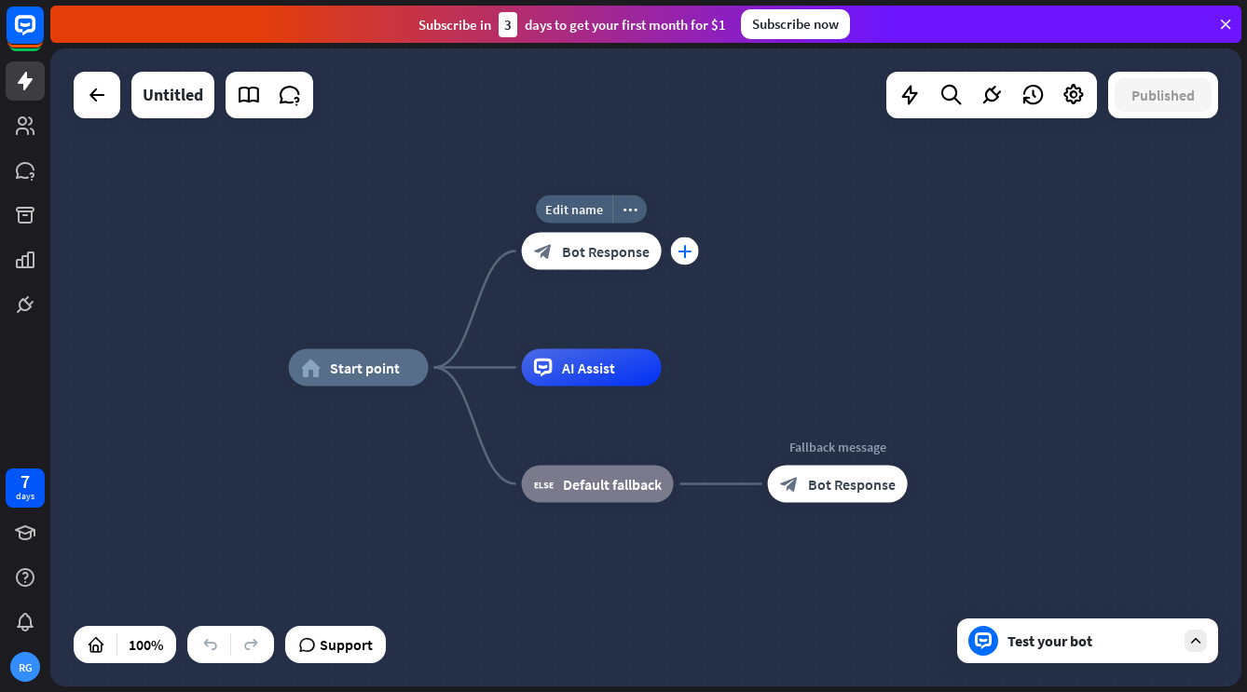
click at [688, 258] on div "plus" at bounding box center [685, 252] width 28 height 28
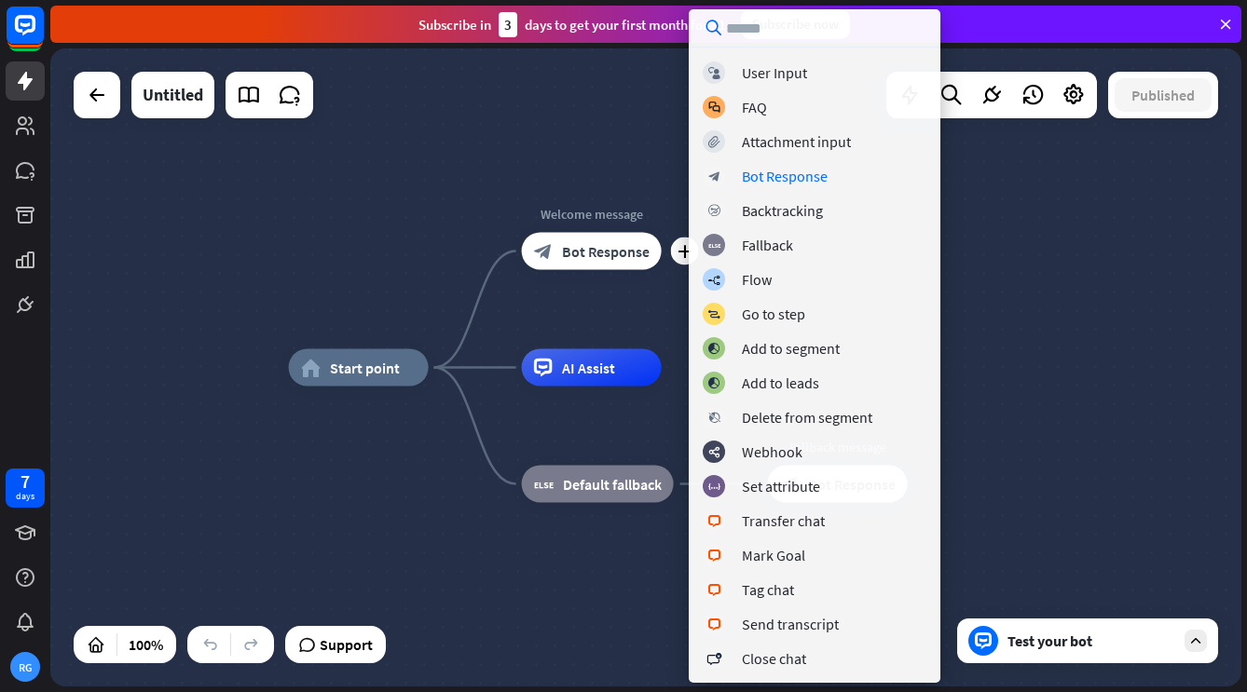
click at [525, 149] on div "home_2 Start point plus Welcome message block_bot_response Bot Response AI Assi…" at bounding box center [645, 367] width 1191 height 638
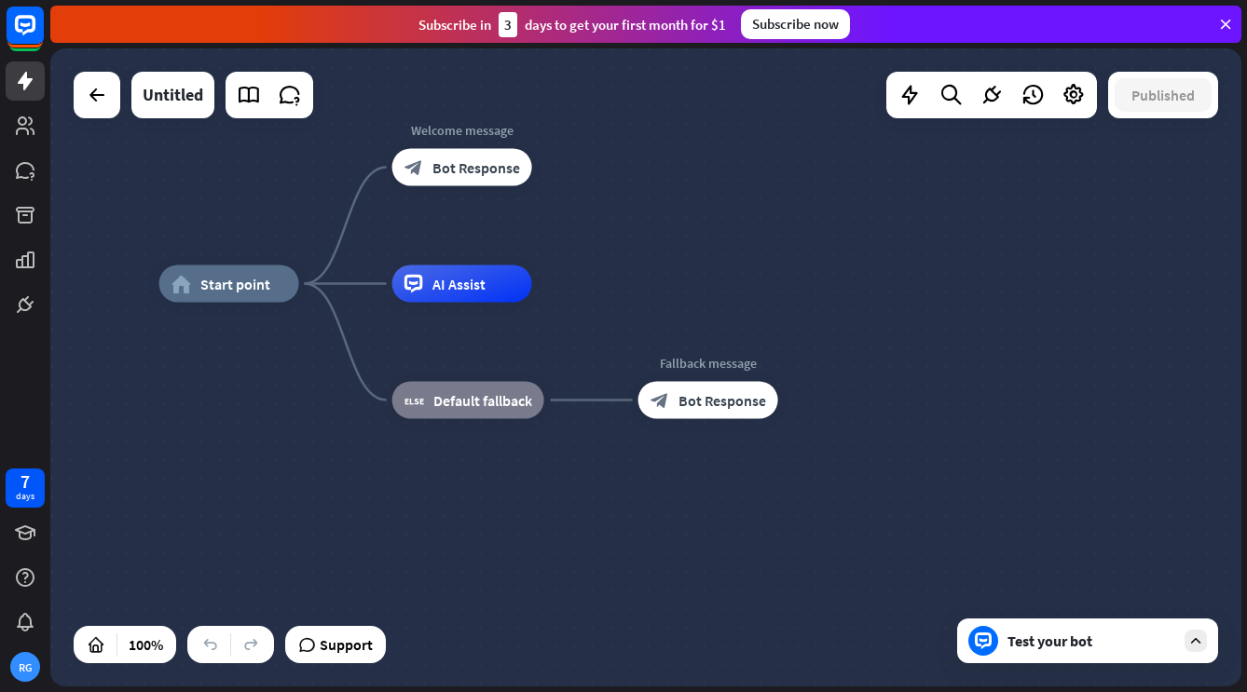
drag, startPoint x: 526, startPoint y: 149, endPoint x: 397, endPoint y: 64, distance: 154.8
click at [397, 64] on div "home_2 Start point Welcome message block_bot_response Bot Response AI Assist bl…" at bounding box center [645, 367] width 1191 height 638
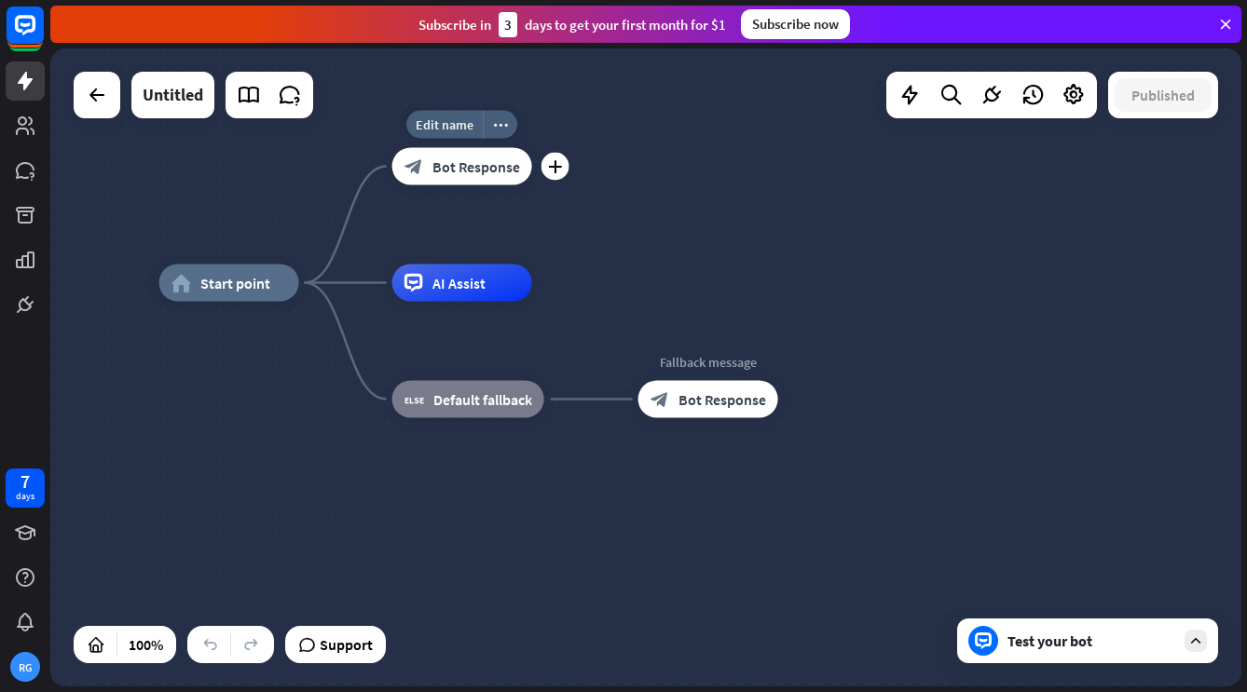
click at [444, 170] on span "Bot Response" at bounding box center [476, 166] width 88 height 19
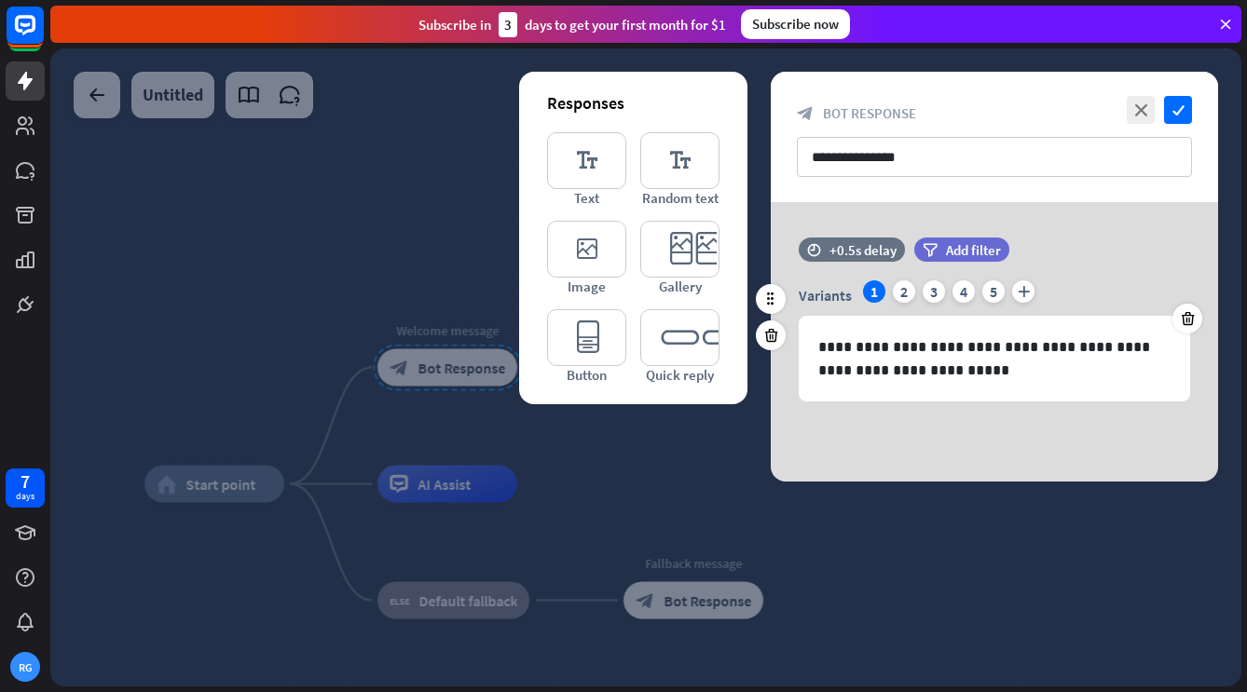
drag, startPoint x: 918, startPoint y: 311, endPoint x: 945, endPoint y: 303, distance: 28.3
click at [945, 303] on div "**********" at bounding box center [993, 340] width 391 height 121
click at [945, 303] on div "Variants 1 2 3 4 5 plus" at bounding box center [993, 295] width 391 height 30
drag, startPoint x: 945, startPoint y: 303, endPoint x: 935, endPoint y: 291, distance: 15.3
click at [935, 291] on div "Variants 1 2 3 4 5 plus" at bounding box center [993, 295] width 391 height 30
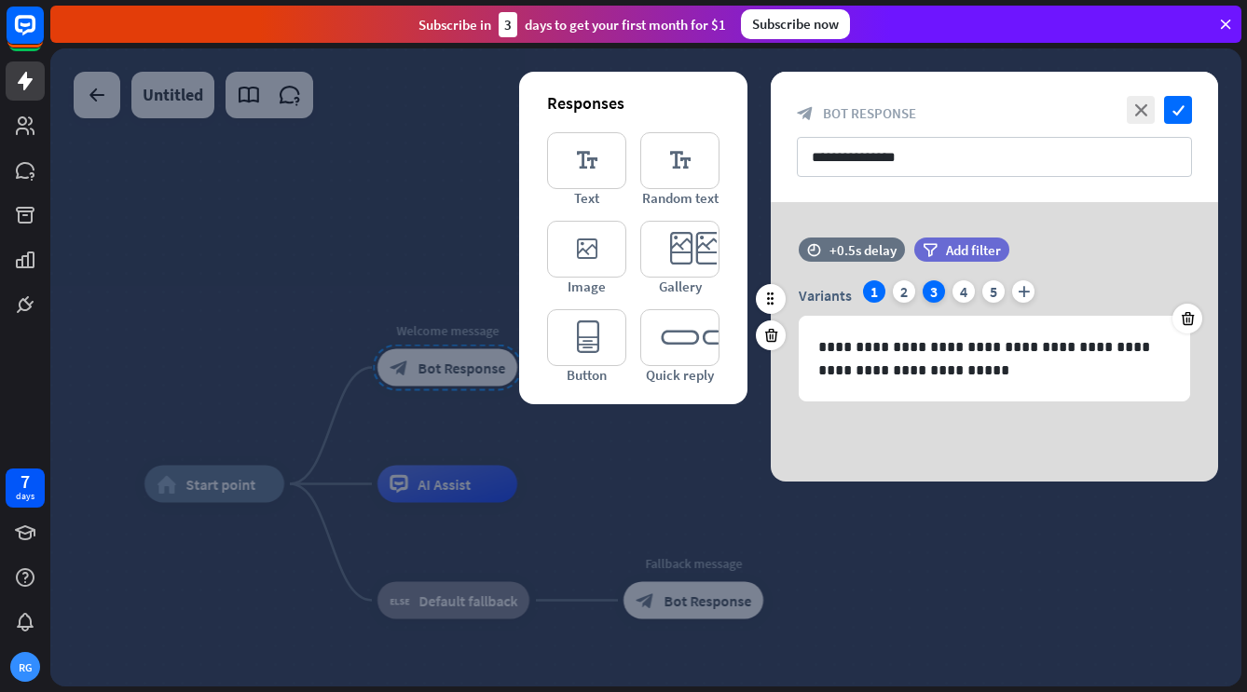
click at [935, 291] on div "3" at bounding box center [933, 291] width 22 height 22
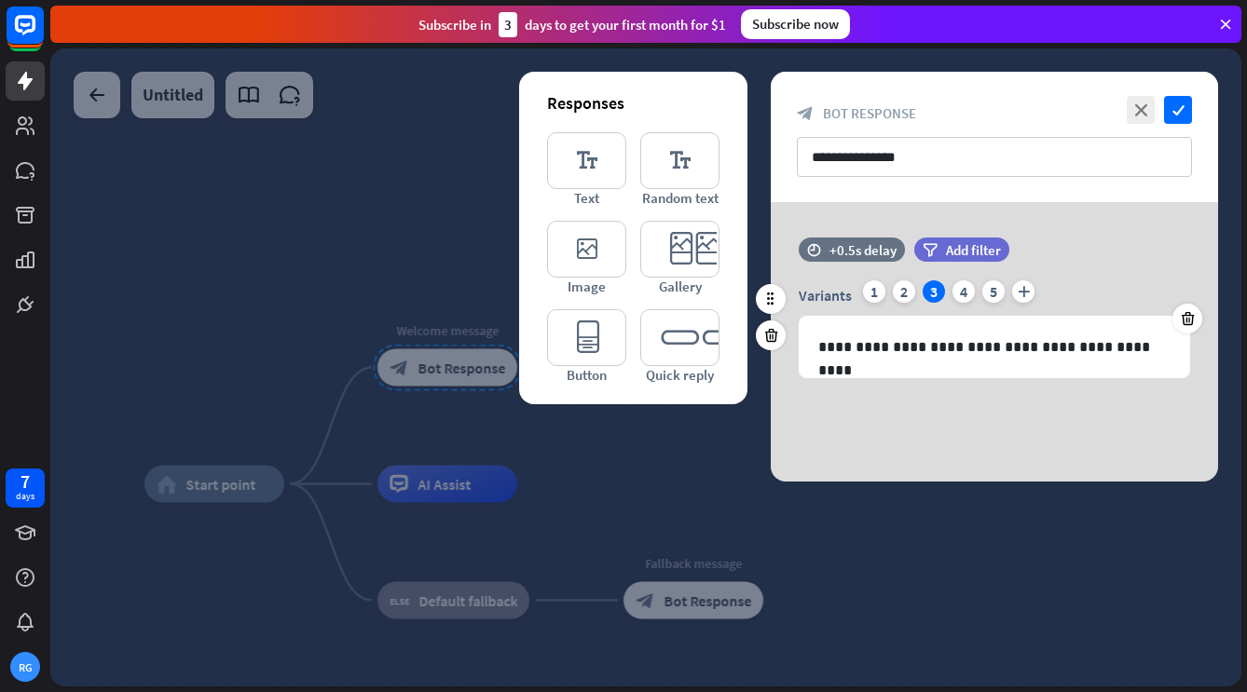
click at [935, 291] on div "3" at bounding box center [933, 291] width 22 height 22
click at [1178, 326] on div at bounding box center [1187, 319] width 30 height 30
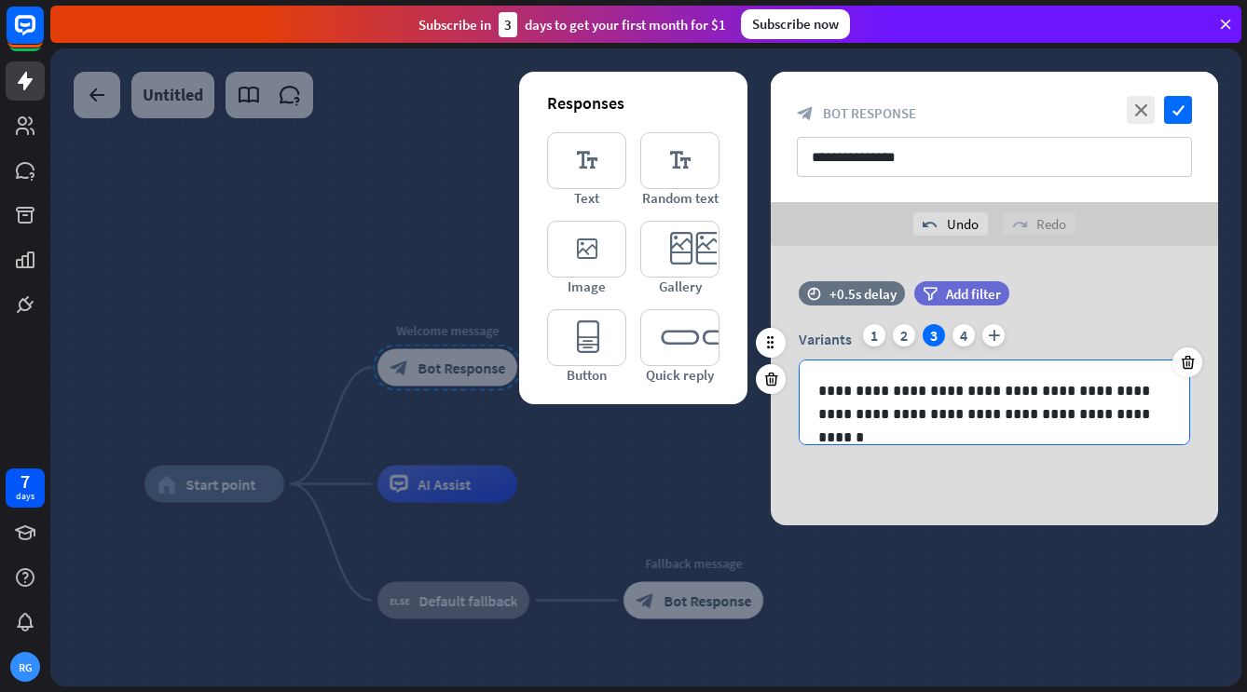
click at [1140, 368] on div "**********" at bounding box center [993, 403] width 389 height 84
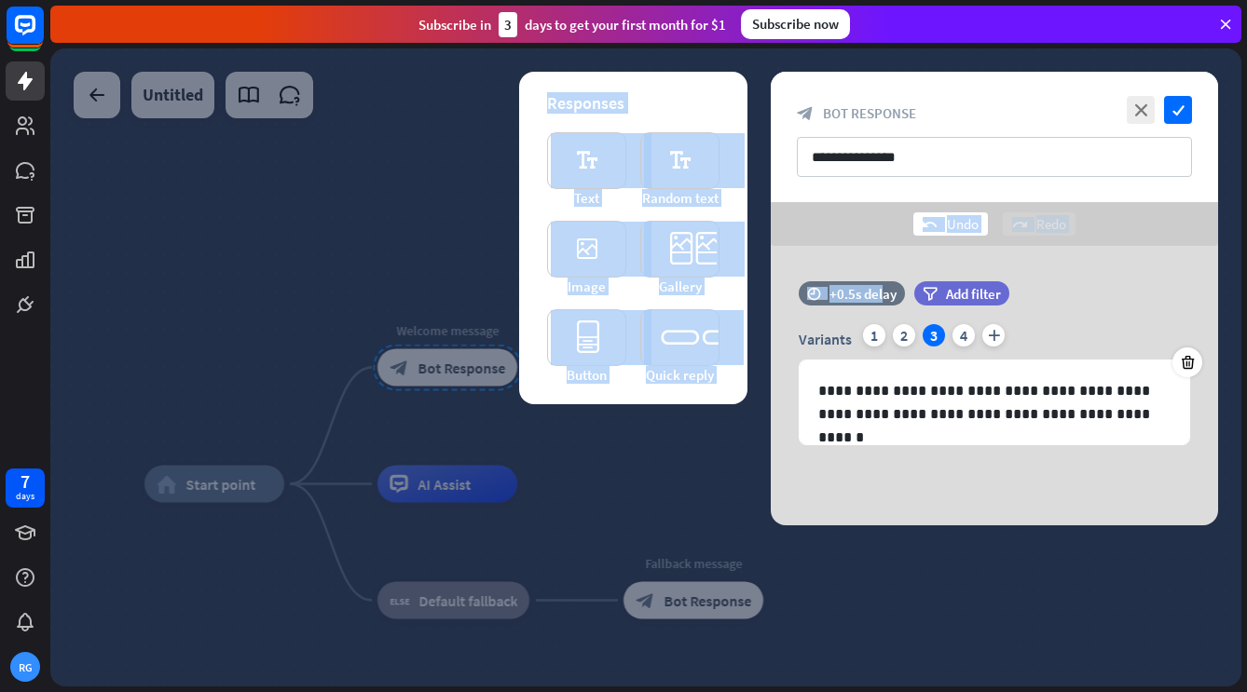
drag, startPoint x: 871, startPoint y: 285, endPoint x: 919, endPoint y: 225, distance: 76.2
click at [919, 225] on div "**********" at bounding box center [993, 299] width 447 height 454
click at [838, 223] on div "undo Undo redo Redo" at bounding box center [993, 224] width 447 height 44
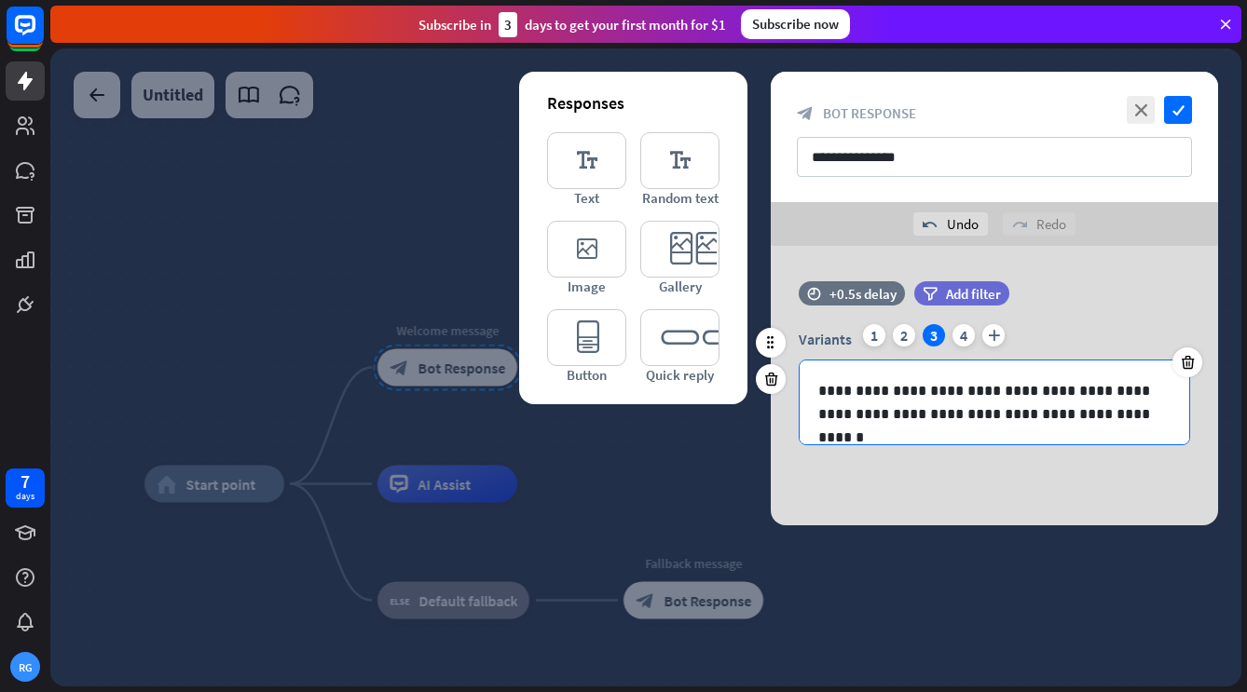
drag, startPoint x: 973, startPoint y: 300, endPoint x: 1073, endPoint y: 365, distance: 119.9
click at [1073, 365] on div "**********" at bounding box center [993, 299] width 447 height 454
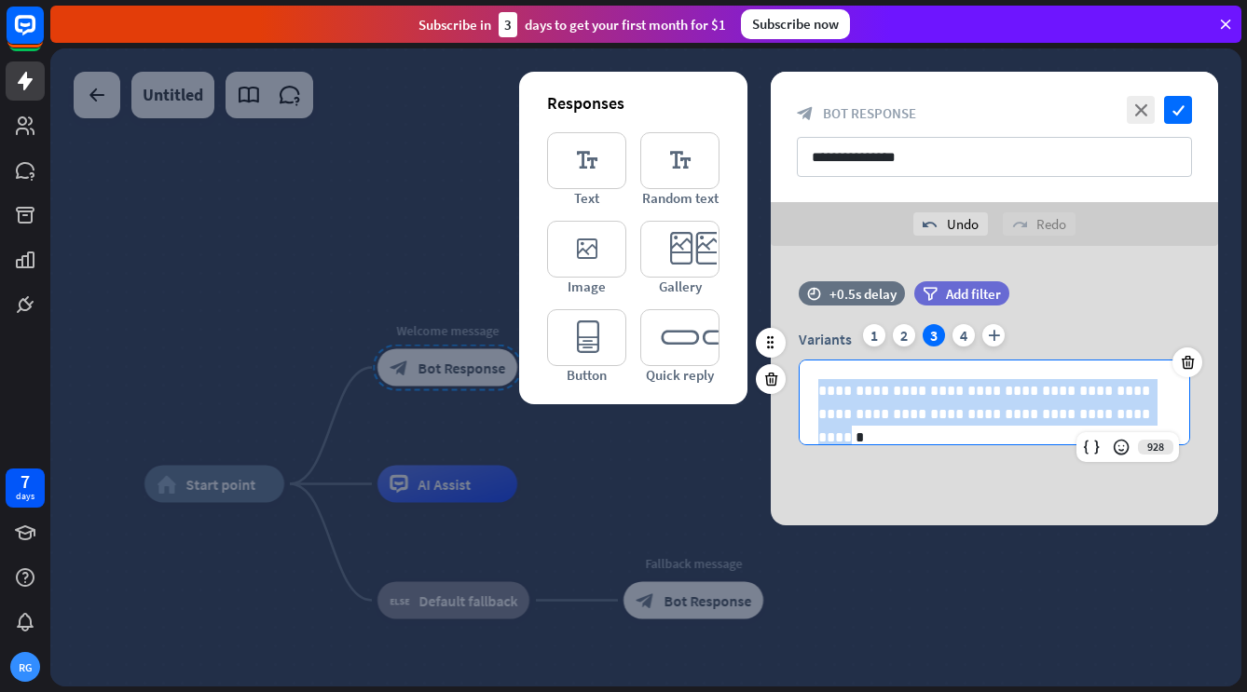
drag, startPoint x: 1066, startPoint y: 407, endPoint x: 900, endPoint y: 358, distance: 173.0
click at [944, 361] on div "**********" at bounding box center [993, 403] width 389 height 84
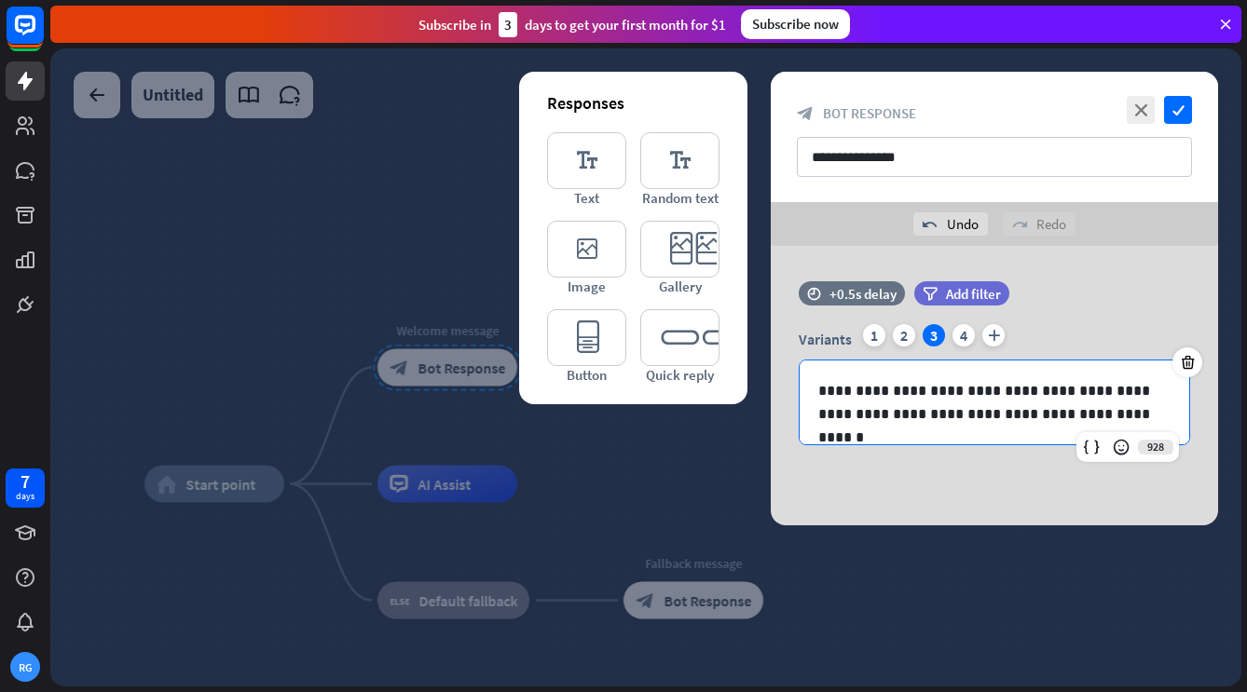
click at [539, 204] on div "Responses editor_text Text editor_text Random text editor_image Image editor_ca…" at bounding box center [633, 238] width 228 height 333
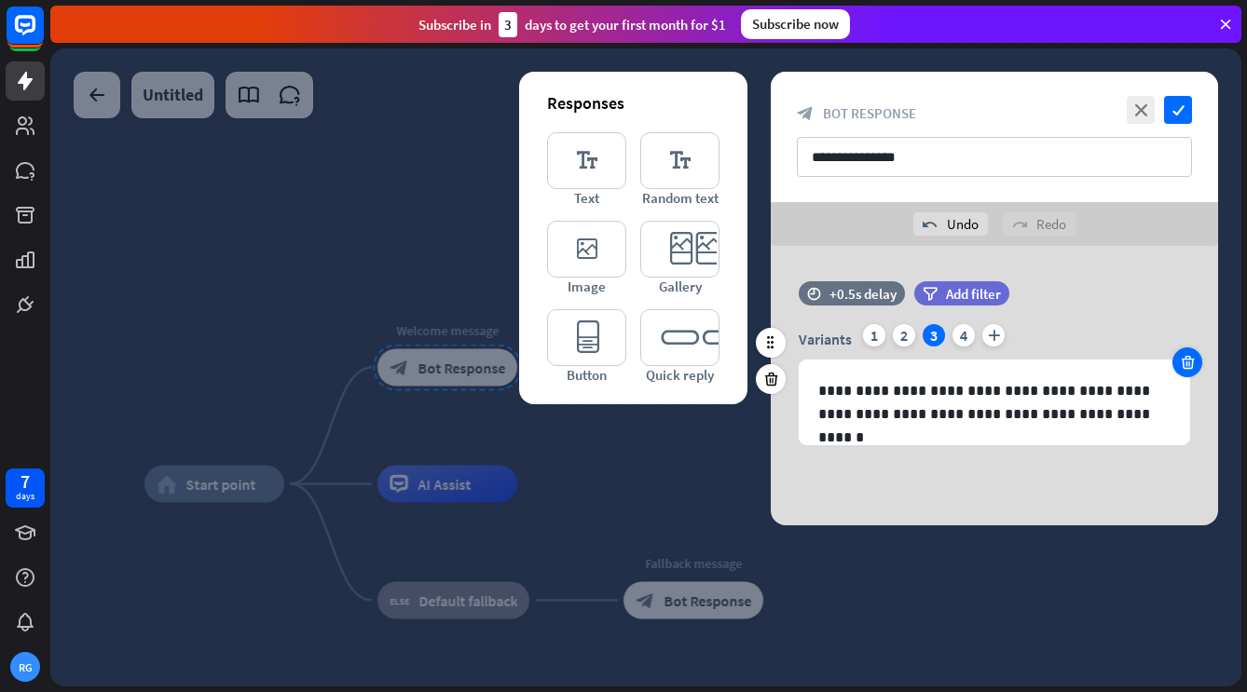
click at [1189, 353] on div at bounding box center [1187, 363] width 30 height 30
click at [363, 269] on div at bounding box center [645, 367] width 1191 height 638
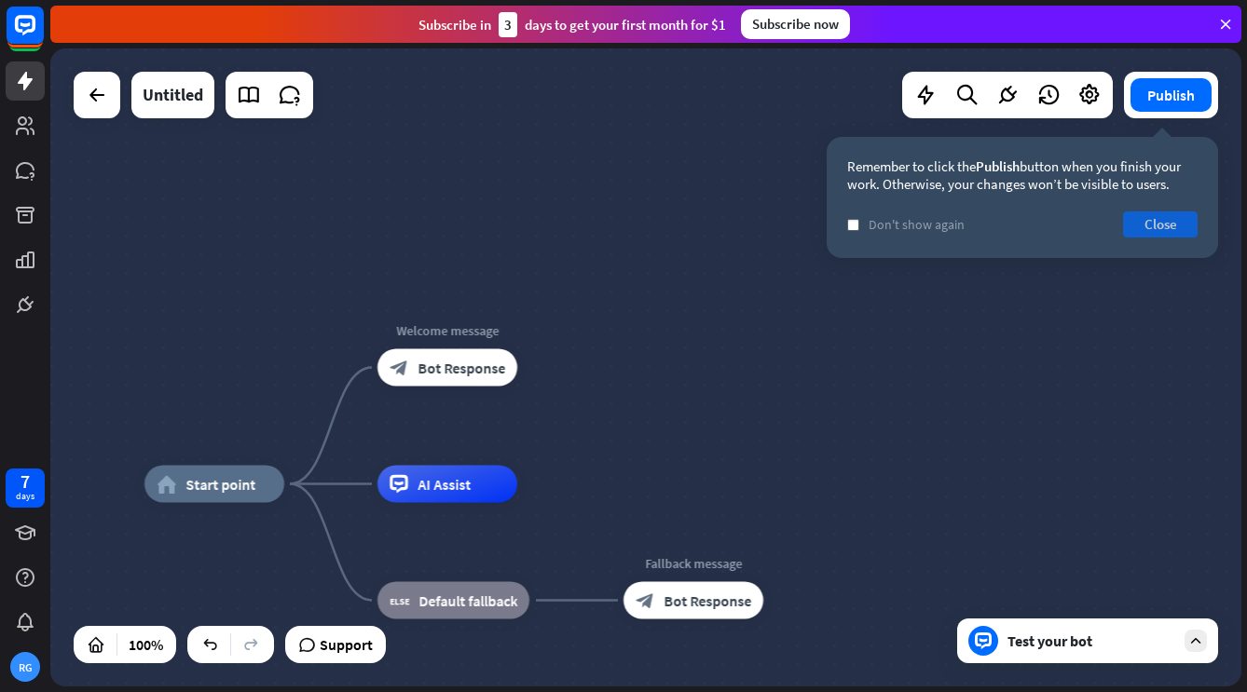
click at [1141, 233] on button "Close" at bounding box center [1160, 224] width 75 height 26
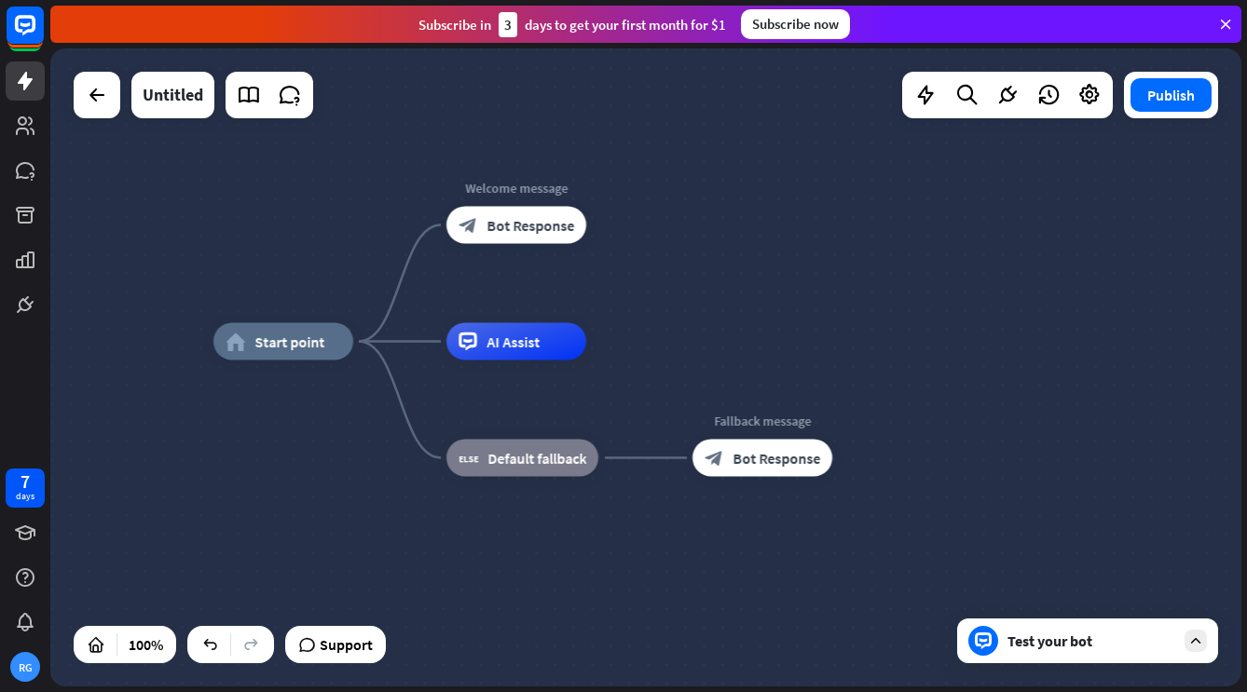
drag, startPoint x: 539, startPoint y: 215, endPoint x: 612, endPoint y: 73, distance: 160.0
click at [612, 73] on div "home_2 Start point Welcome message block_bot_response Bot Response AI Assist bl…" at bounding box center [645, 367] width 1191 height 638
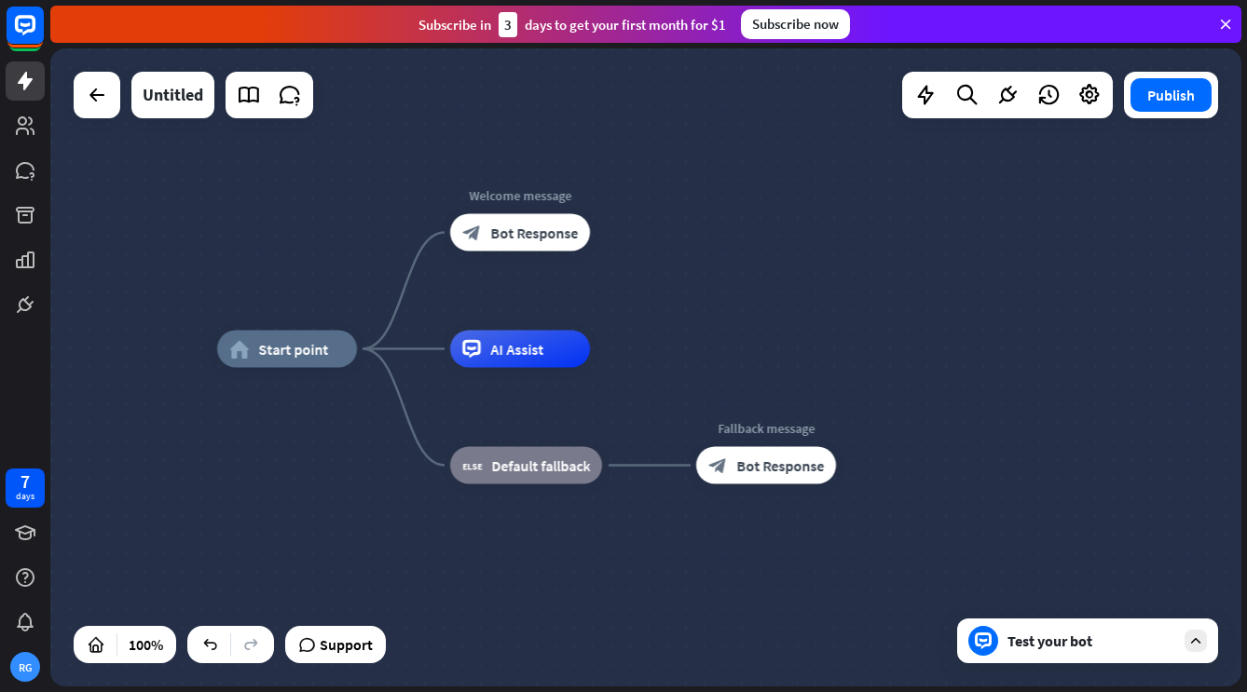
drag, startPoint x: 1133, startPoint y: 578, endPoint x: 1139, endPoint y: 610, distance: 33.3
click at [1139, 610] on div "home_2 Start point Welcome message block_bot_response Bot Response AI Assist bl…" at bounding box center [812, 668] width 1191 height 638
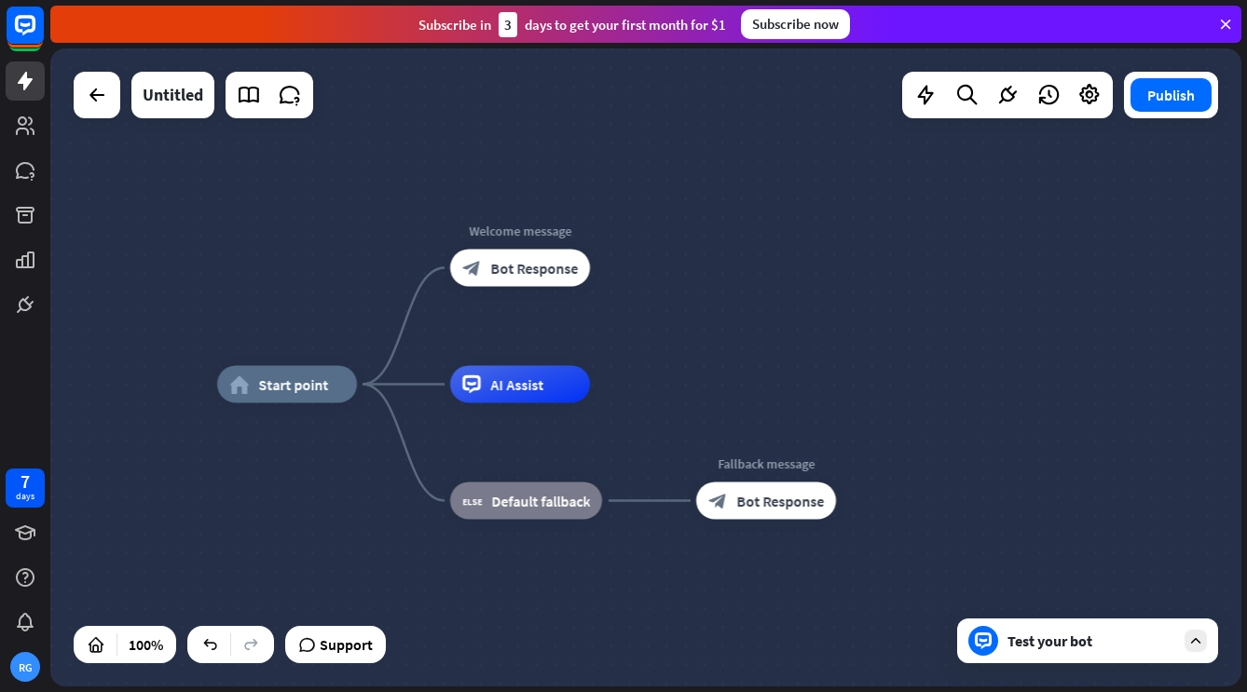
drag, startPoint x: 1139, startPoint y: 610, endPoint x: 1131, endPoint y: 621, distance: 14.0
click at [1131, 614] on div "home_2 Start point Welcome message block_bot_response Bot Response AI Assist bl…" at bounding box center [645, 367] width 1191 height 638
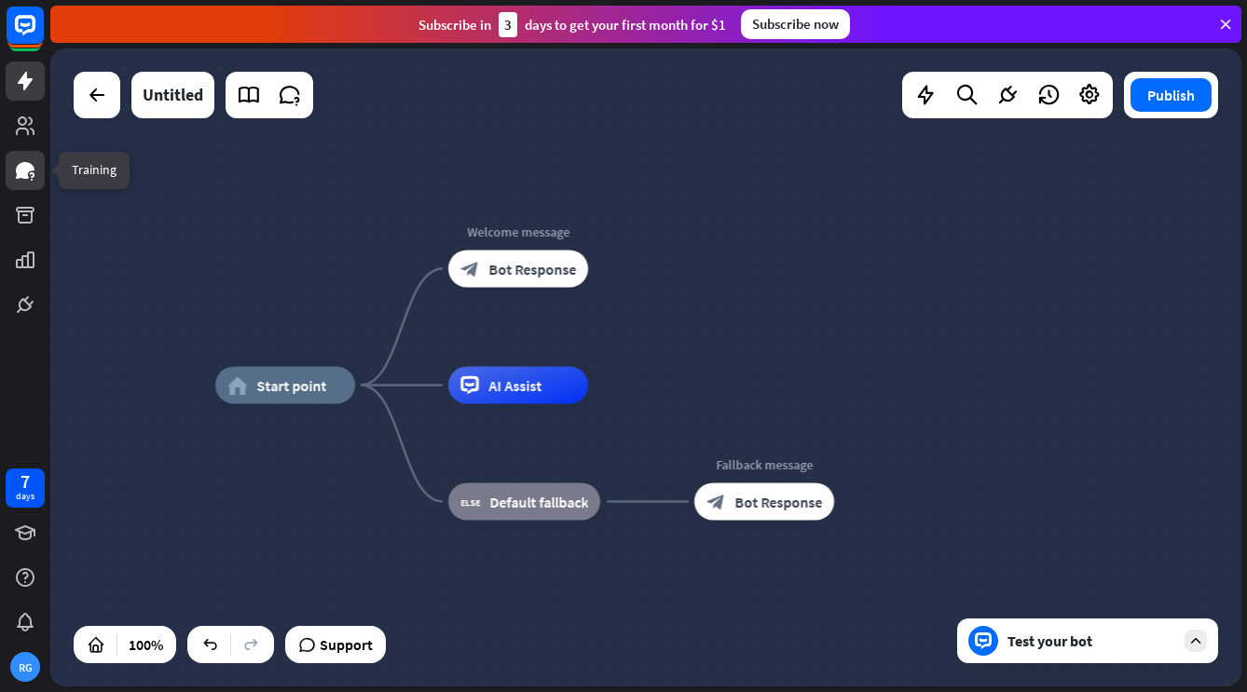
click at [33, 180] on icon at bounding box center [32, 180] width 2 height 2
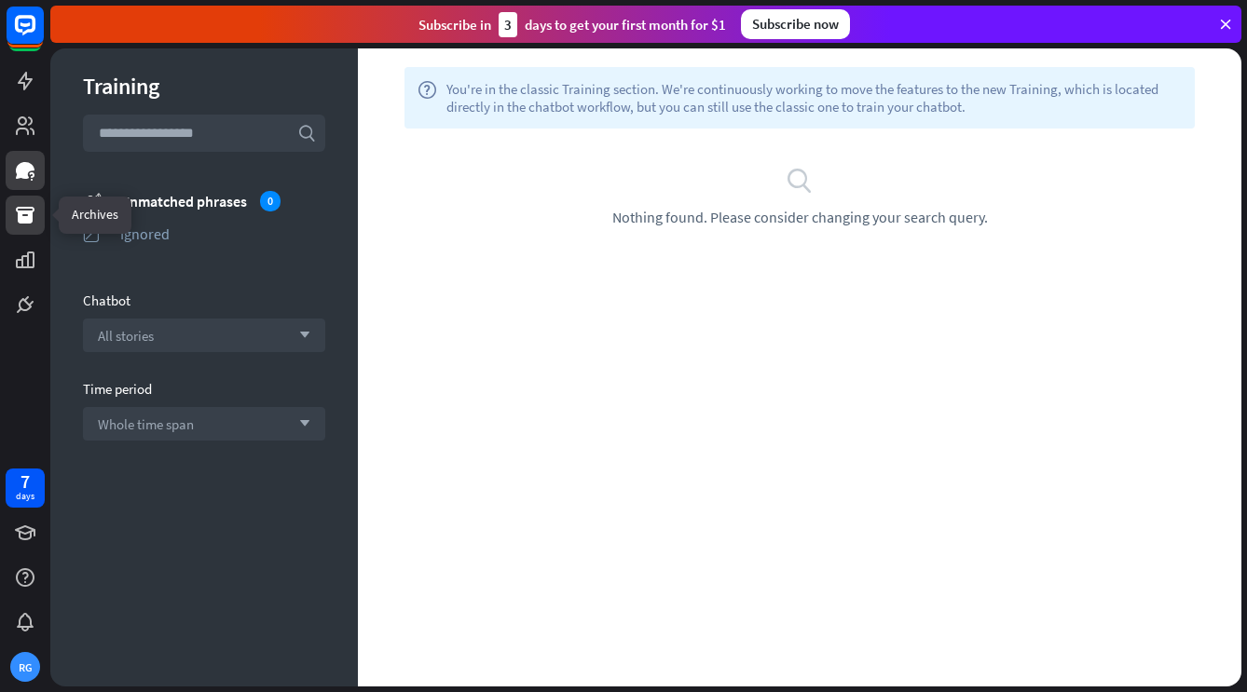
click at [38, 226] on link at bounding box center [25, 215] width 39 height 39
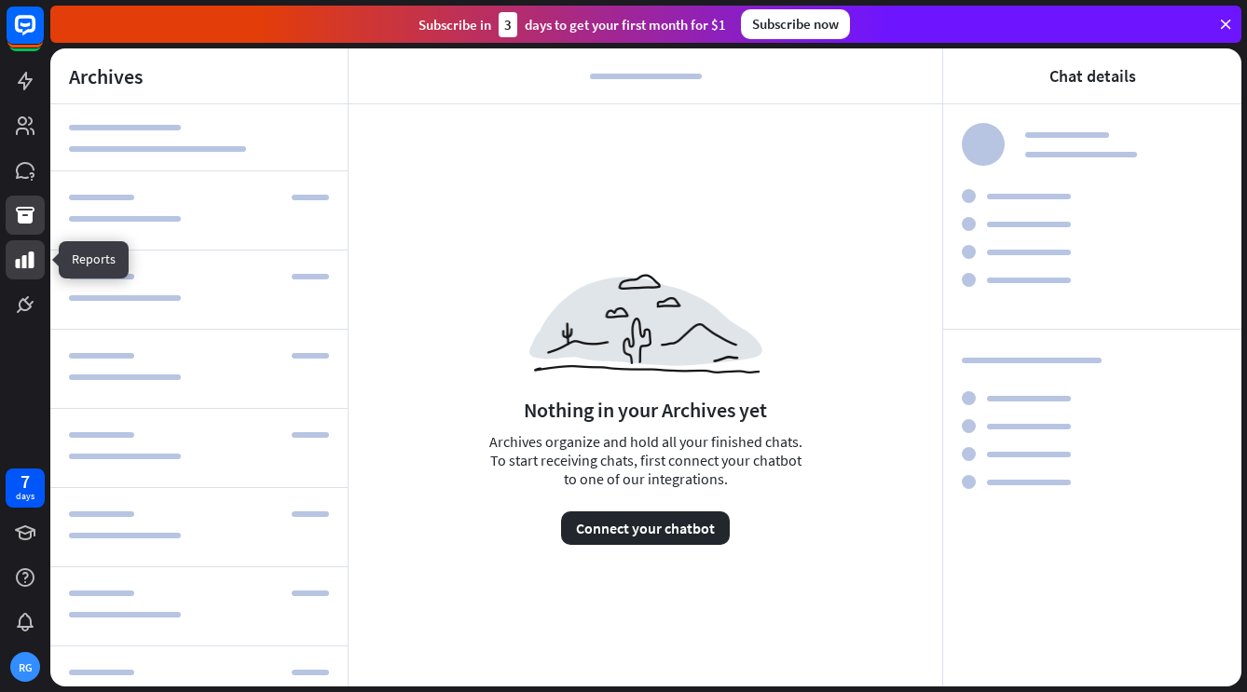
click at [13, 245] on link at bounding box center [25, 259] width 39 height 39
